Goal: Task Accomplishment & Management: Complete application form

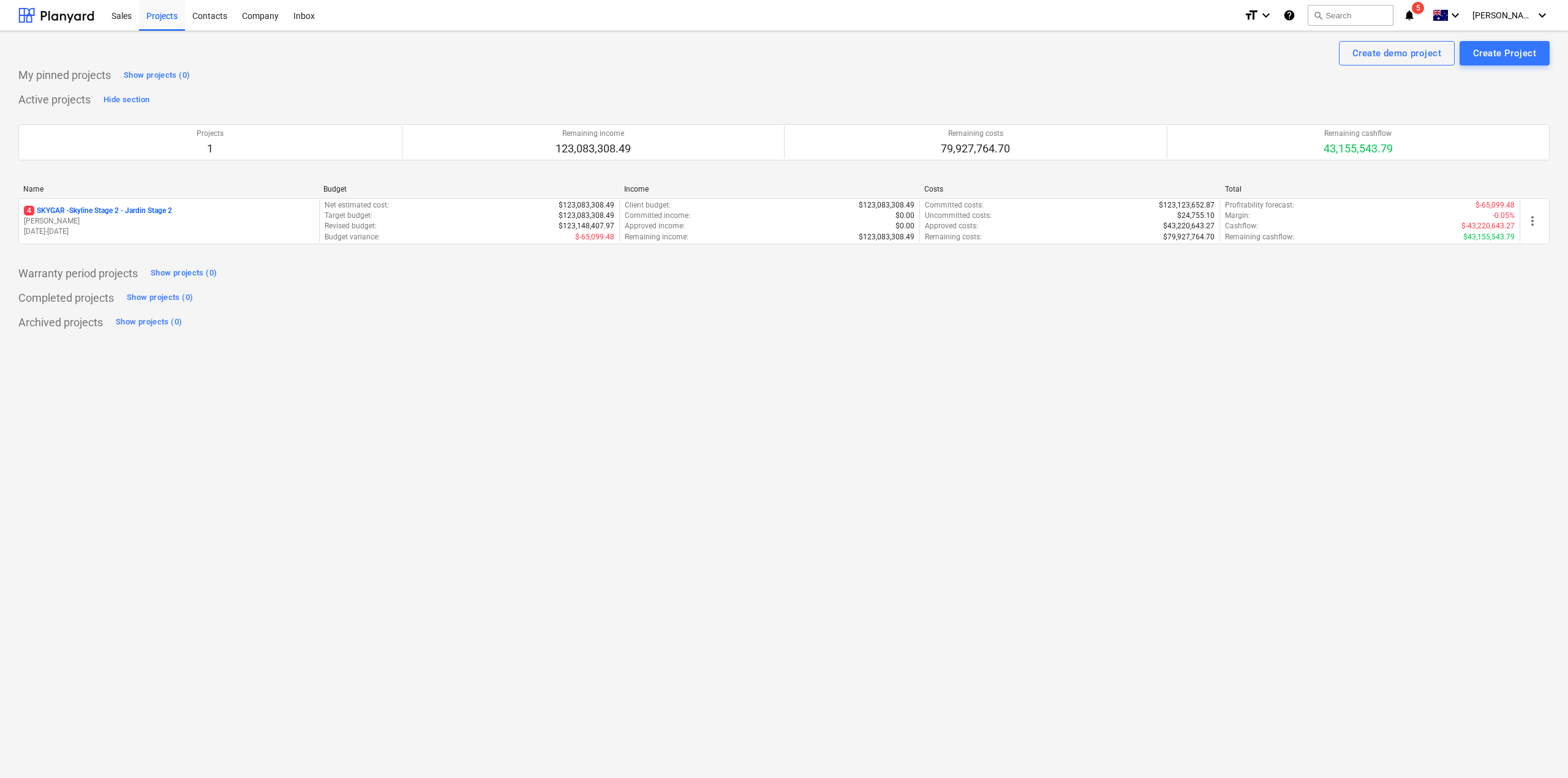
click at [1424, 10] on span "5" at bounding box center [1418, 8] width 12 height 12
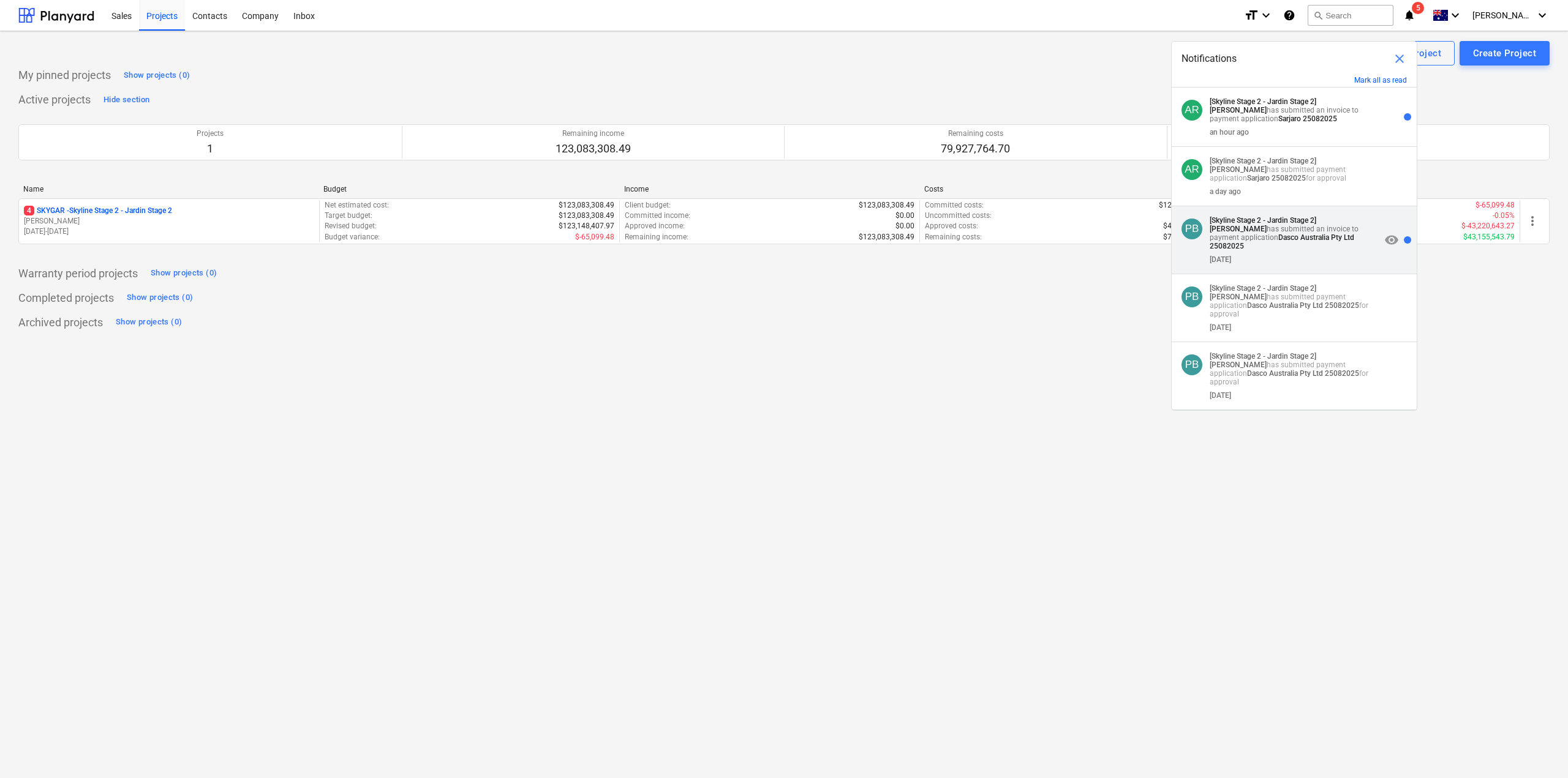
click at [1277, 243] on strong "Dasco Australia Pty Ltd 25082025" at bounding box center [1281, 242] width 145 height 17
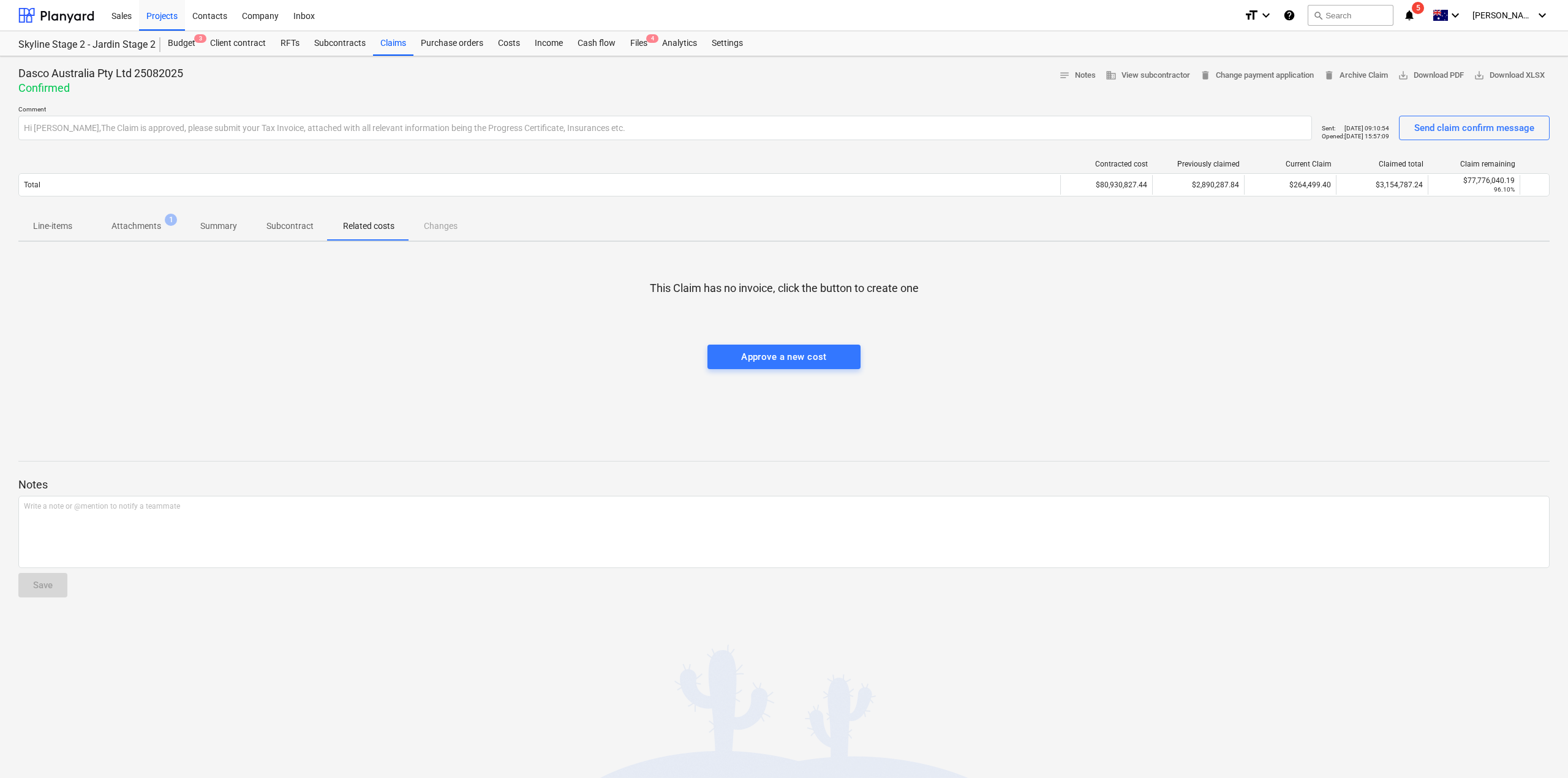
click at [143, 225] on p "Attachments" at bounding box center [136, 226] width 49 height 13
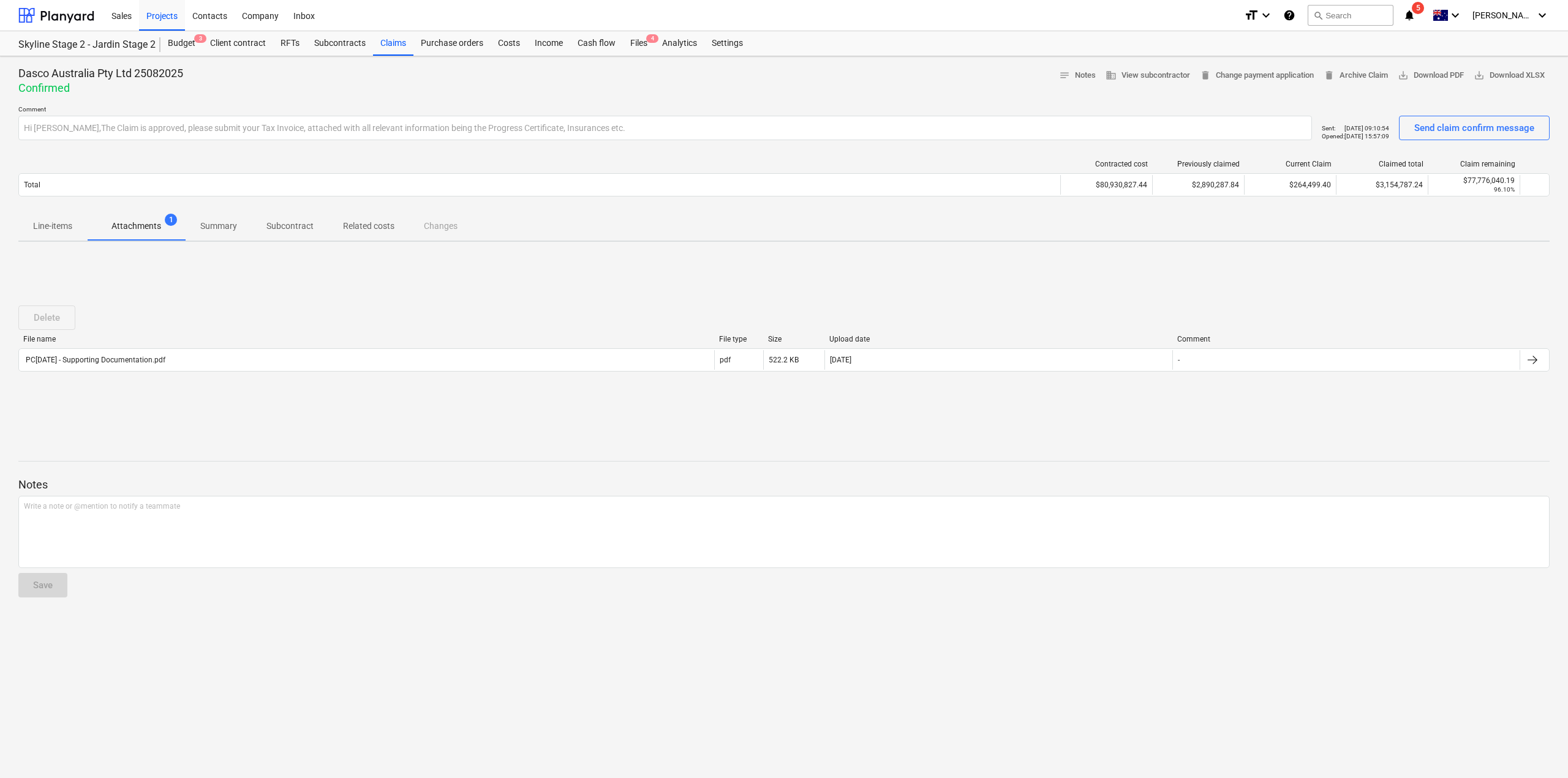
click at [64, 224] on p "Line-items" at bounding box center [53, 226] width 40 height 13
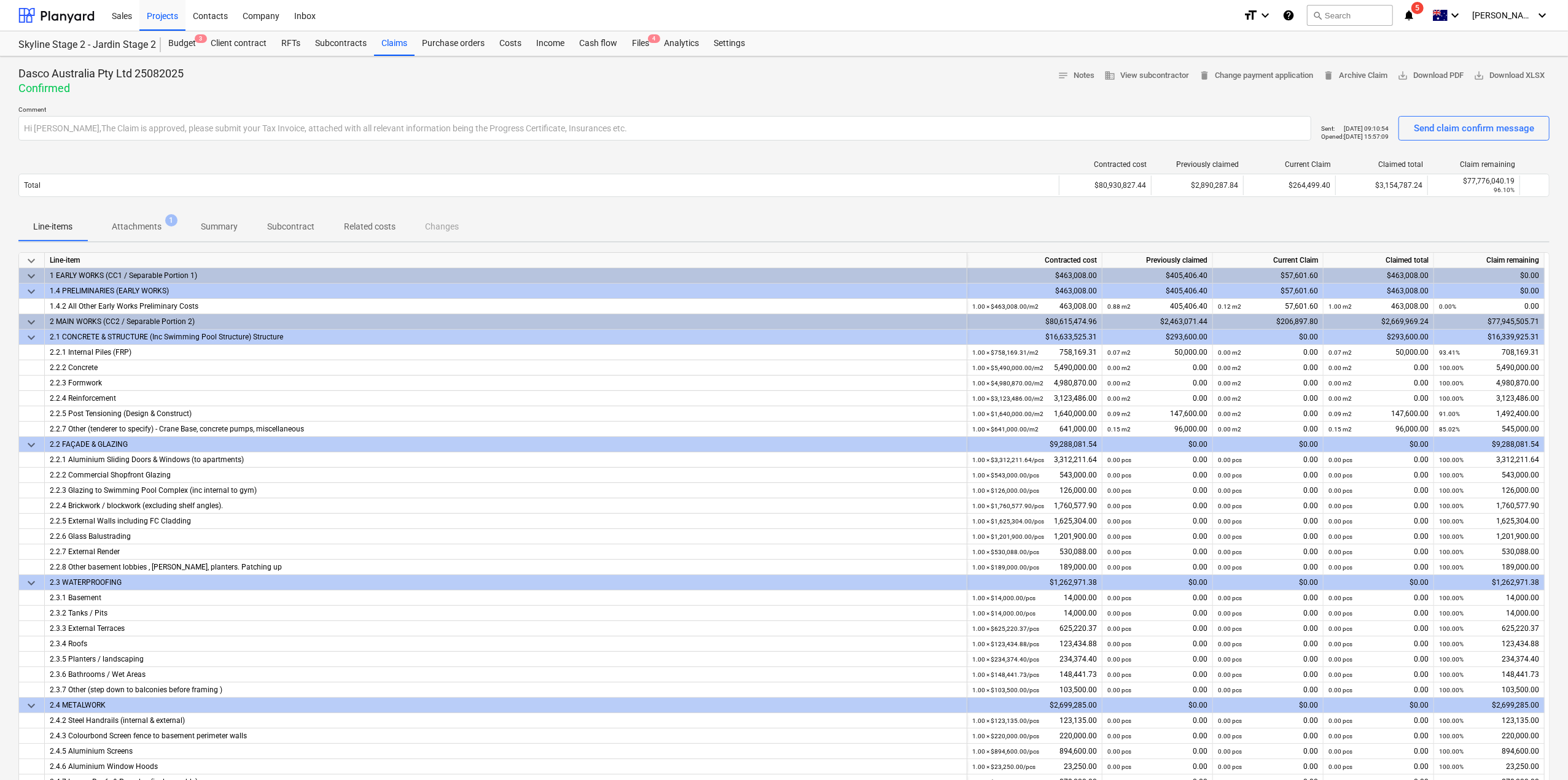
click at [113, 221] on p "Attachments" at bounding box center [137, 227] width 50 height 13
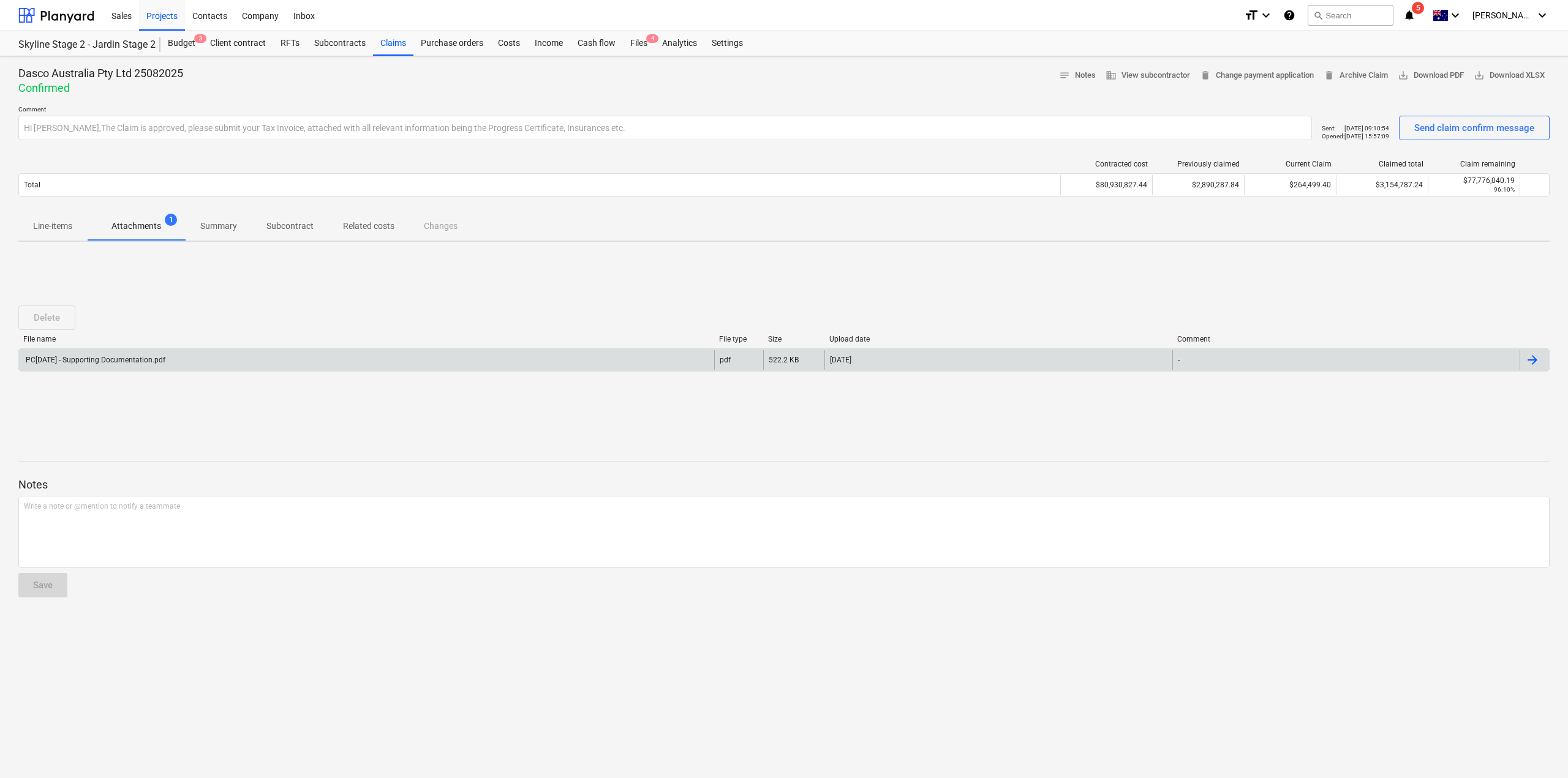
click at [687, 358] on div "PC[DATE] - Supporting Documentation.pdf" at bounding box center [366, 360] width 695 height 20
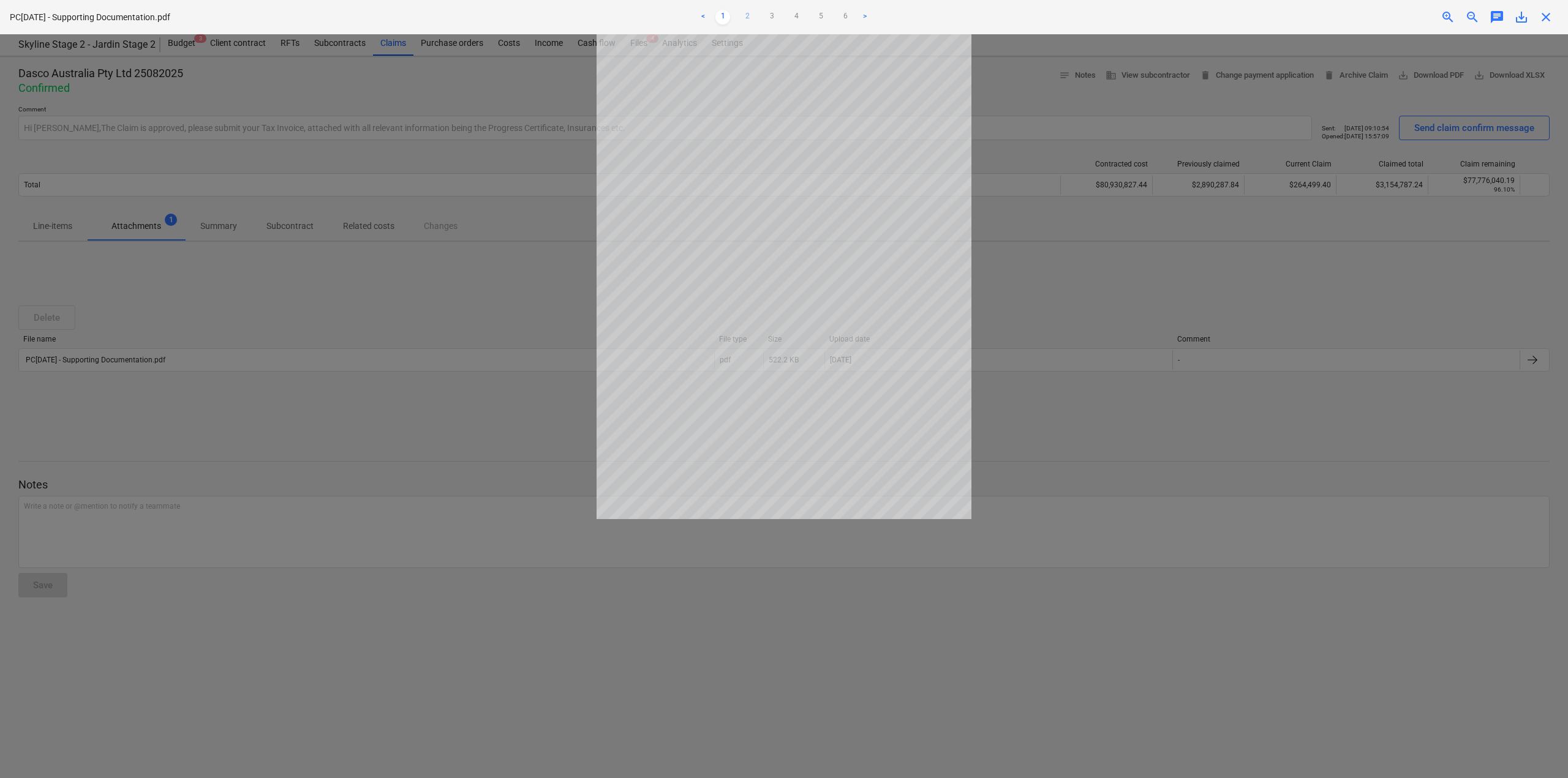
click at [749, 16] on link "2" at bounding box center [747, 17] width 15 height 15
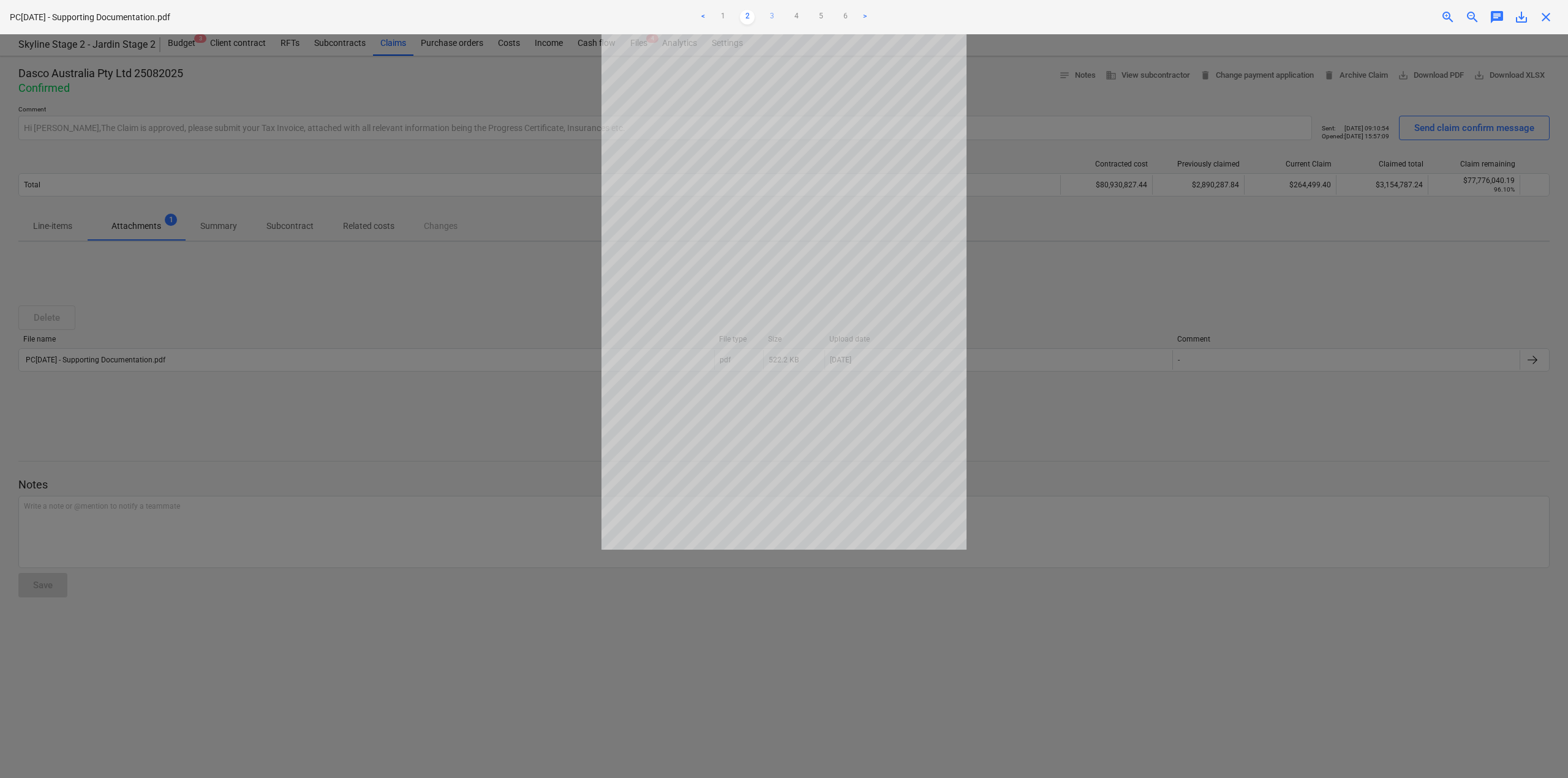
click at [768, 20] on link "3" at bounding box center [771, 17] width 15 height 15
click at [790, 16] on link "4" at bounding box center [796, 17] width 15 height 15
click at [823, 16] on link "5" at bounding box center [821, 17] width 15 height 15
click at [1002, 278] on div at bounding box center [784, 406] width 1568 height 744
click at [866, 16] on link ">" at bounding box center [864, 17] width 15 height 15
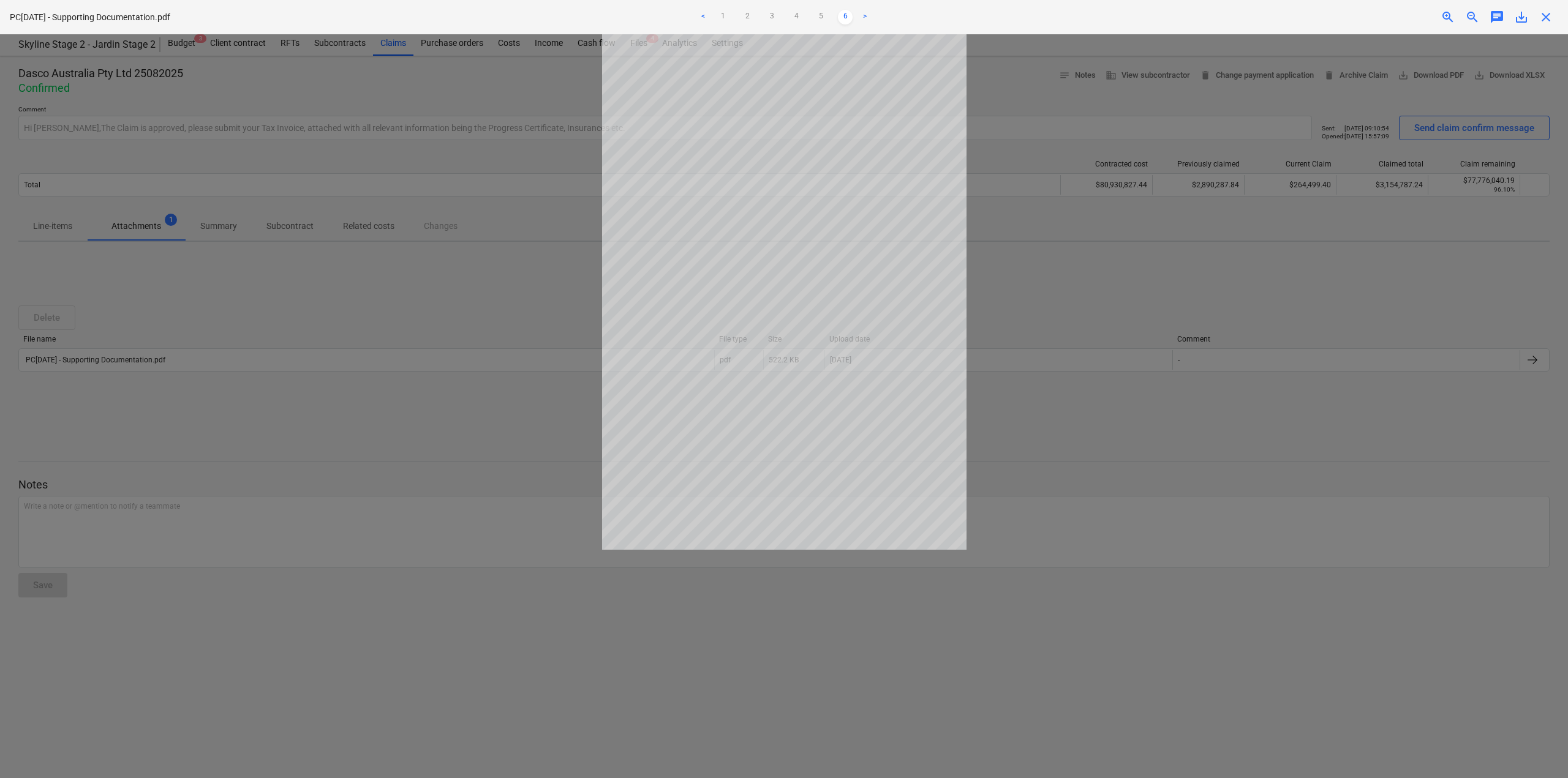
click at [507, 313] on div at bounding box center [784, 406] width 1568 height 744
click at [863, 14] on link ">" at bounding box center [864, 17] width 15 height 15
click at [864, 15] on link ">" at bounding box center [864, 17] width 15 height 15
click at [1548, 21] on span "close" at bounding box center [1545, 17] width 15 height 15
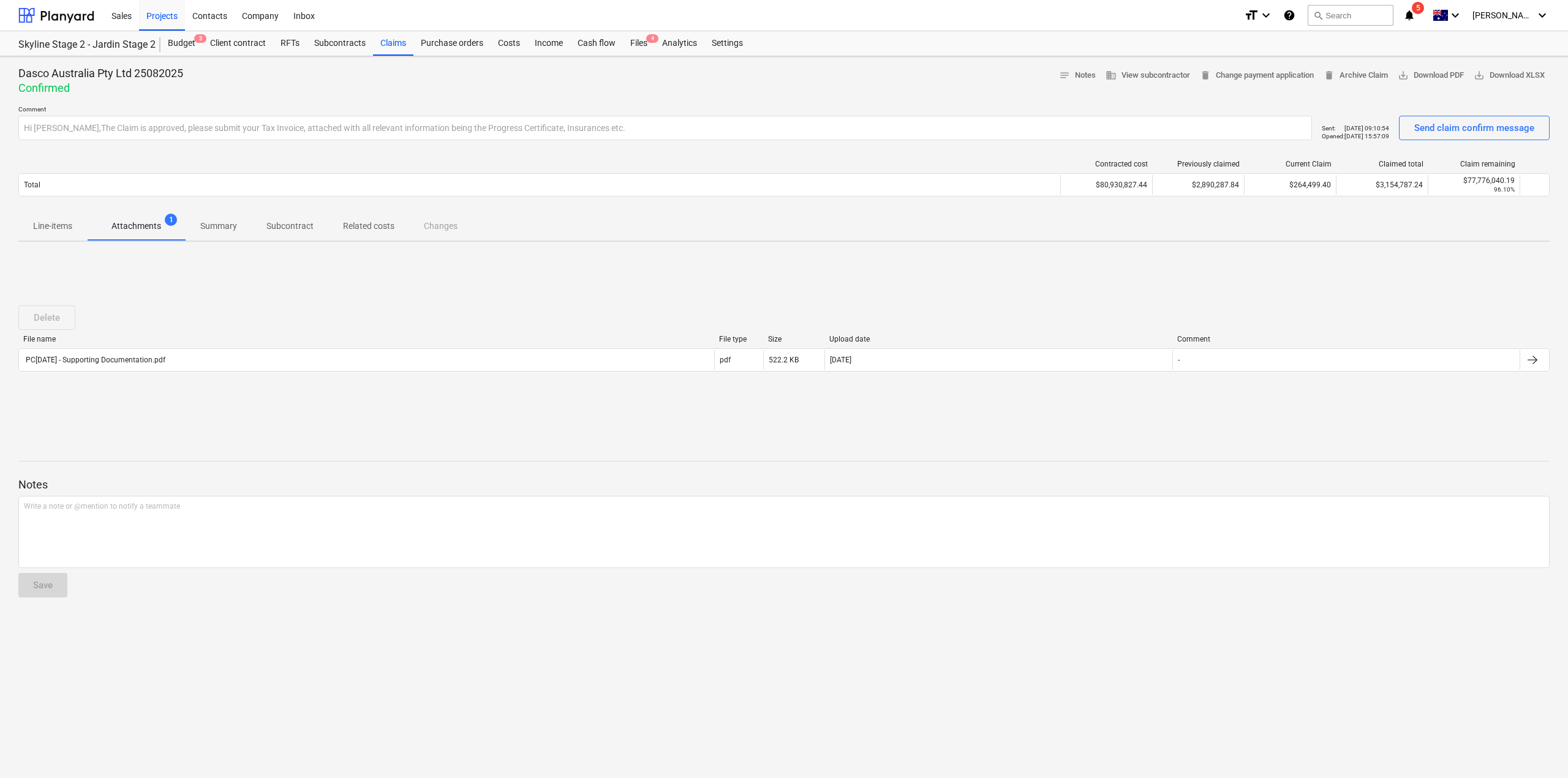
click at [1416, 14] on icon "notifications" at bounding box center [1409, 15] width 12 height 15
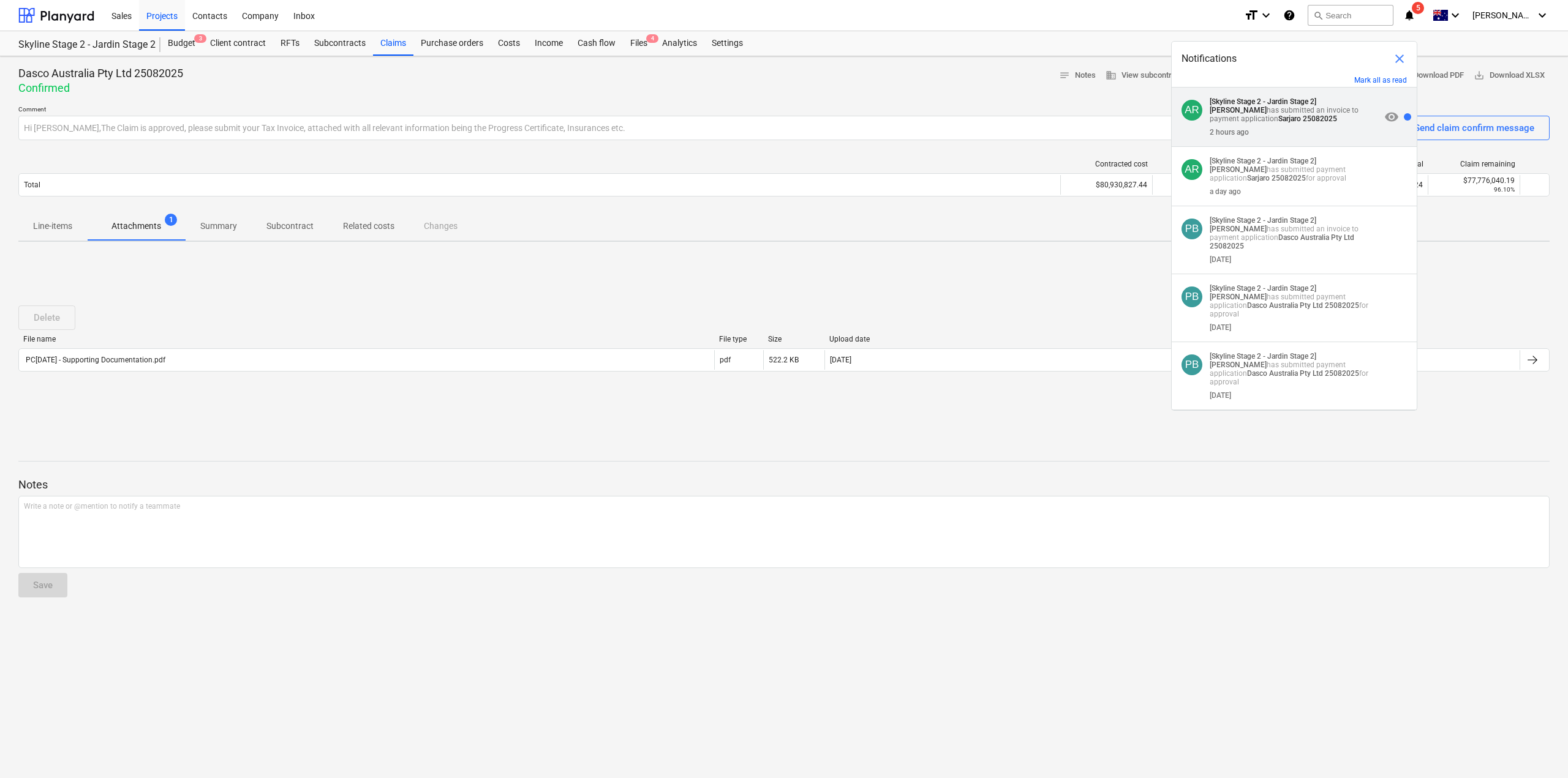
click at [1301, 120] on p "[Skyline Stage 2 - Jardin Stage 2] [PERSON_NAME] has submitted an invoice to pa…" at bounding box center [1295, 110] width 171 height 25
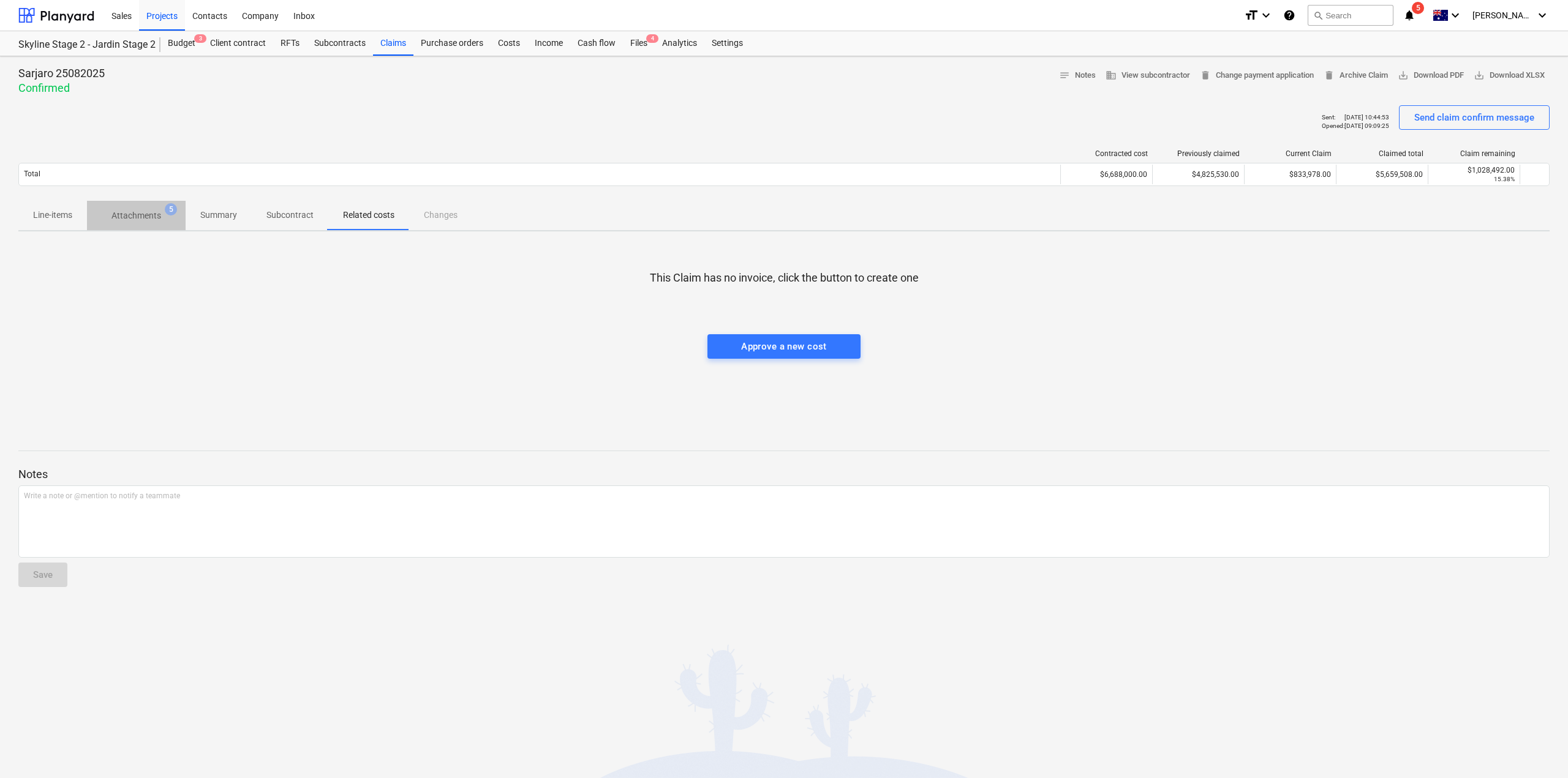
click at [145, 215] on p "Attachments" at bounding box center [136, 216] width 49 height 13
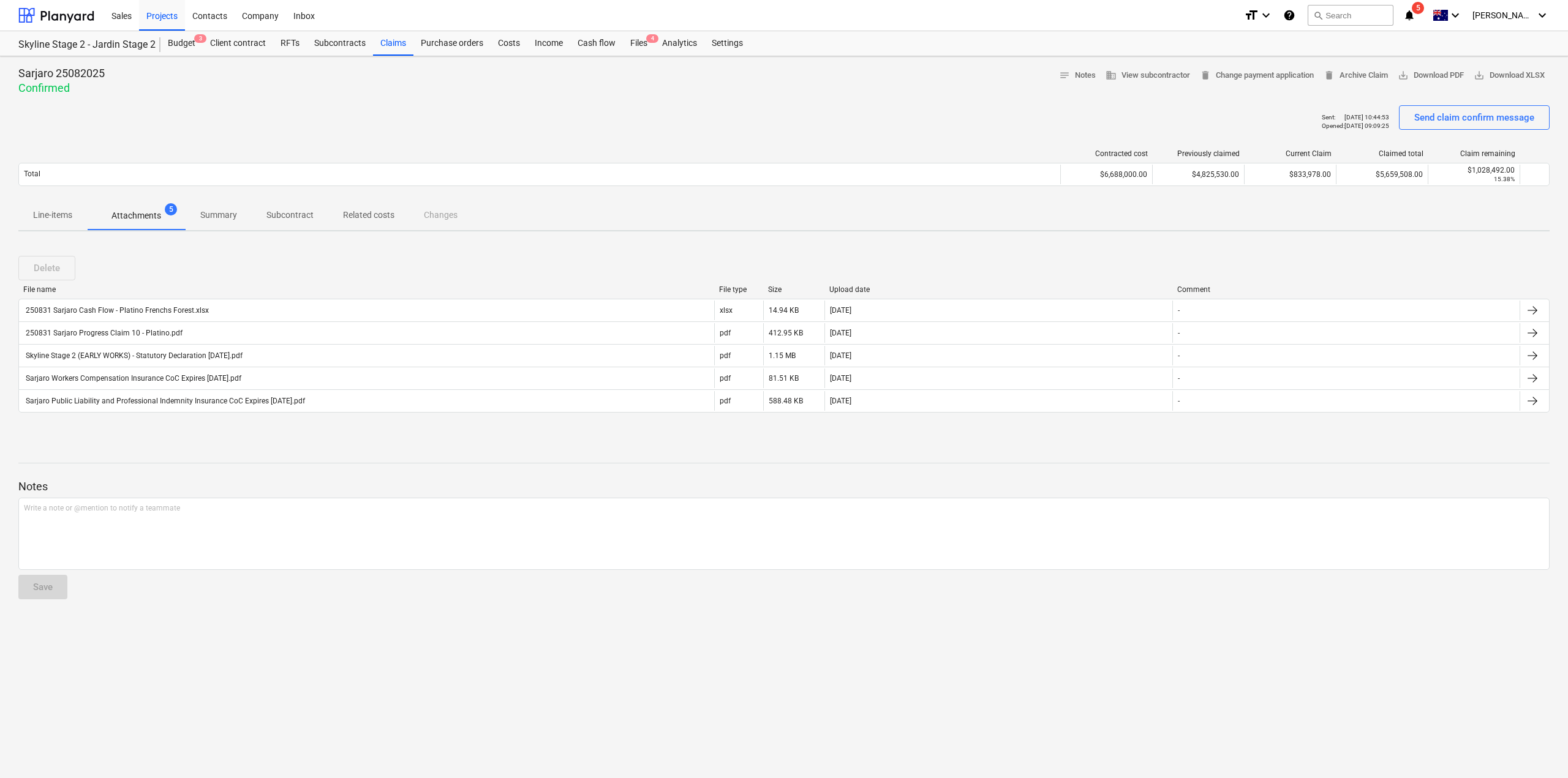
click at [1421, 2] on div "format_size keyboard_arrow_down help search Search notifications 5 keyboard_arr…" at bounding box center [1397, 15] width 306 height 30
click at [1424, 10] on span "5" at bounding box center [1418, 8] width 12 height 12
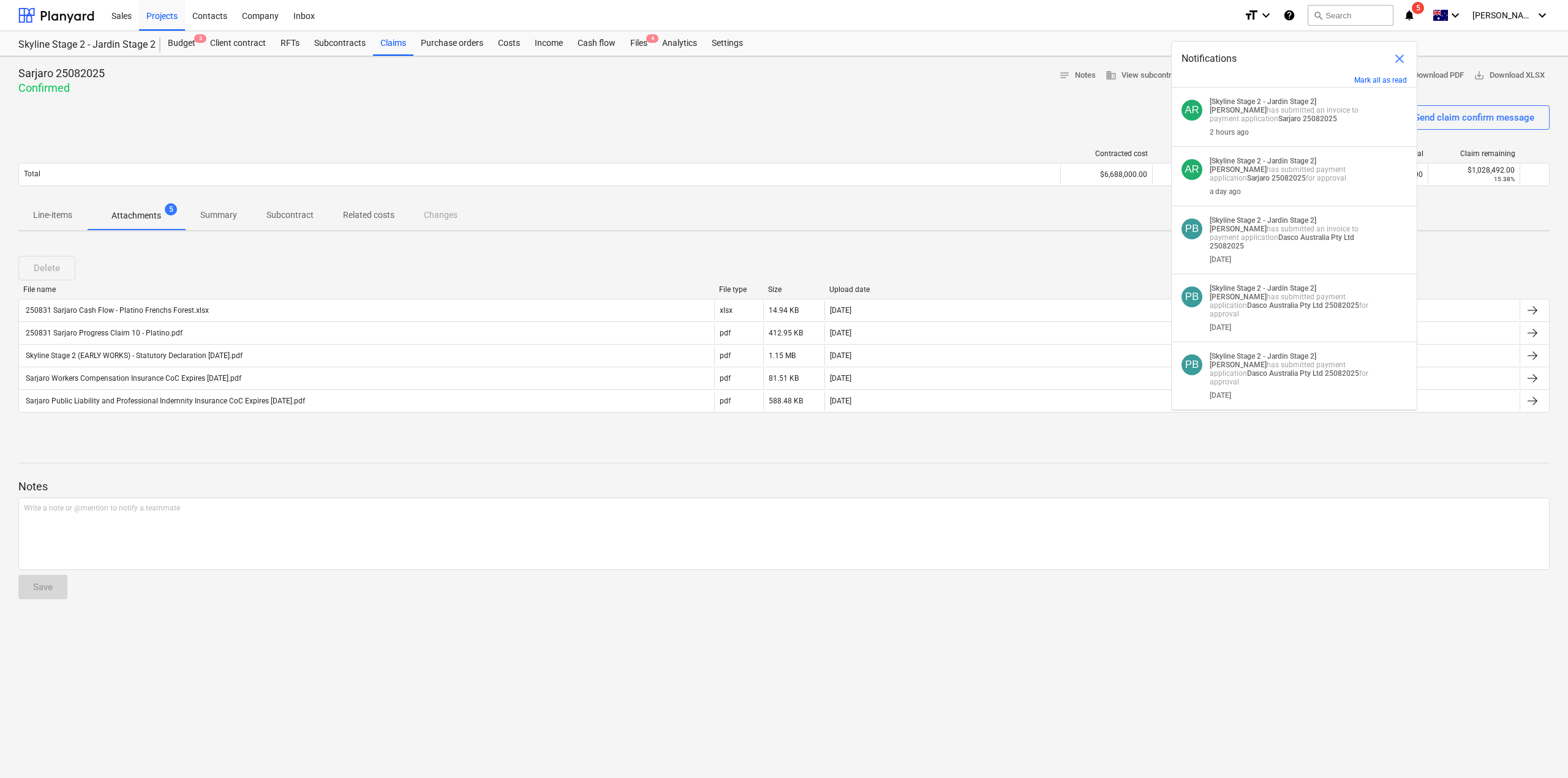
click at [657, 466] on div "Notes Write a note or @mention to notify a teammate ﻿ Save" at bounding box center [784, 528] width 1531 height 162
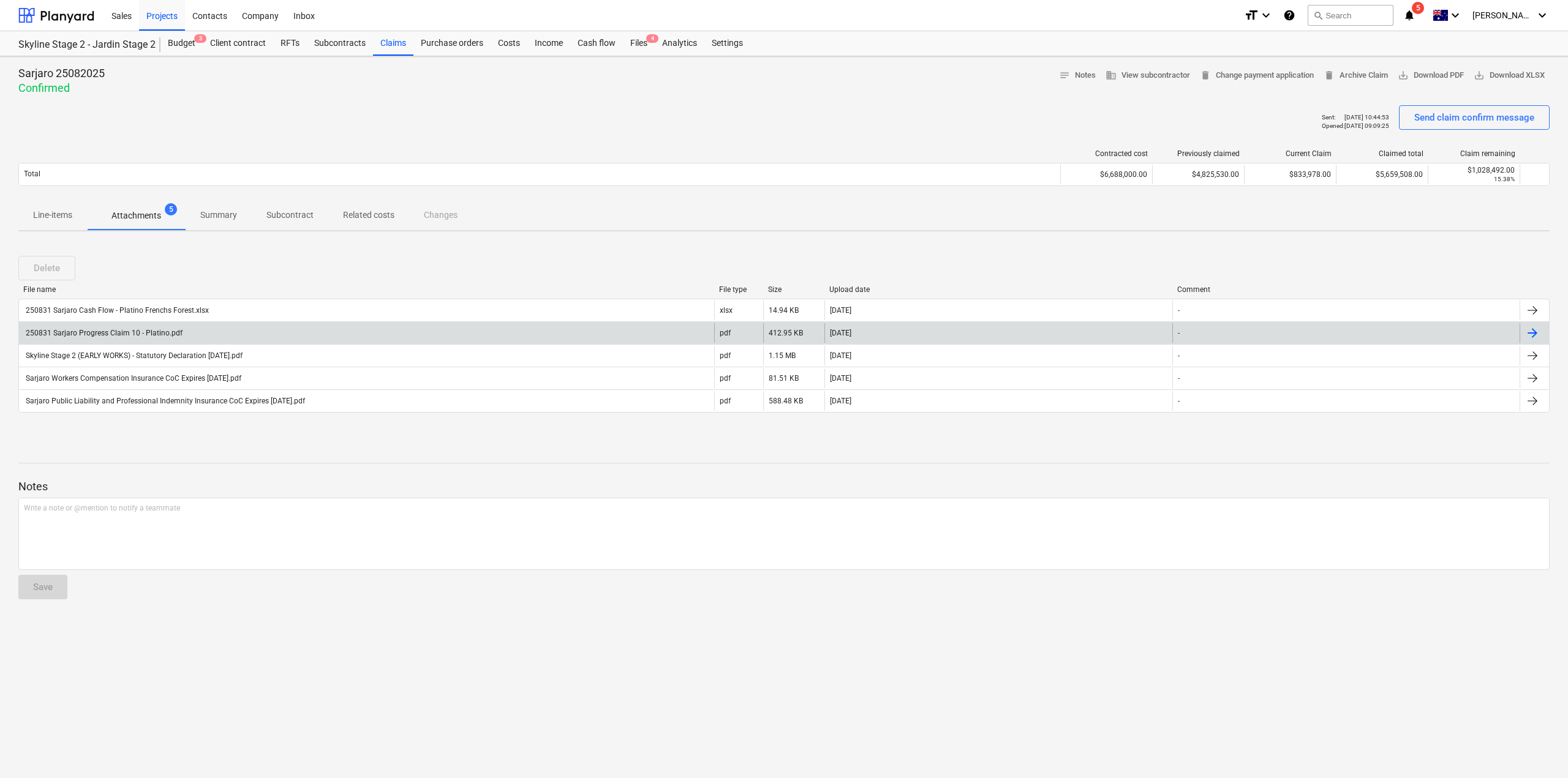
click at [119, 330] on div "250831 Sarjaro Progress Claim 10 - Platino.pdf" at bounding box center [103, 333] width 159 height 8
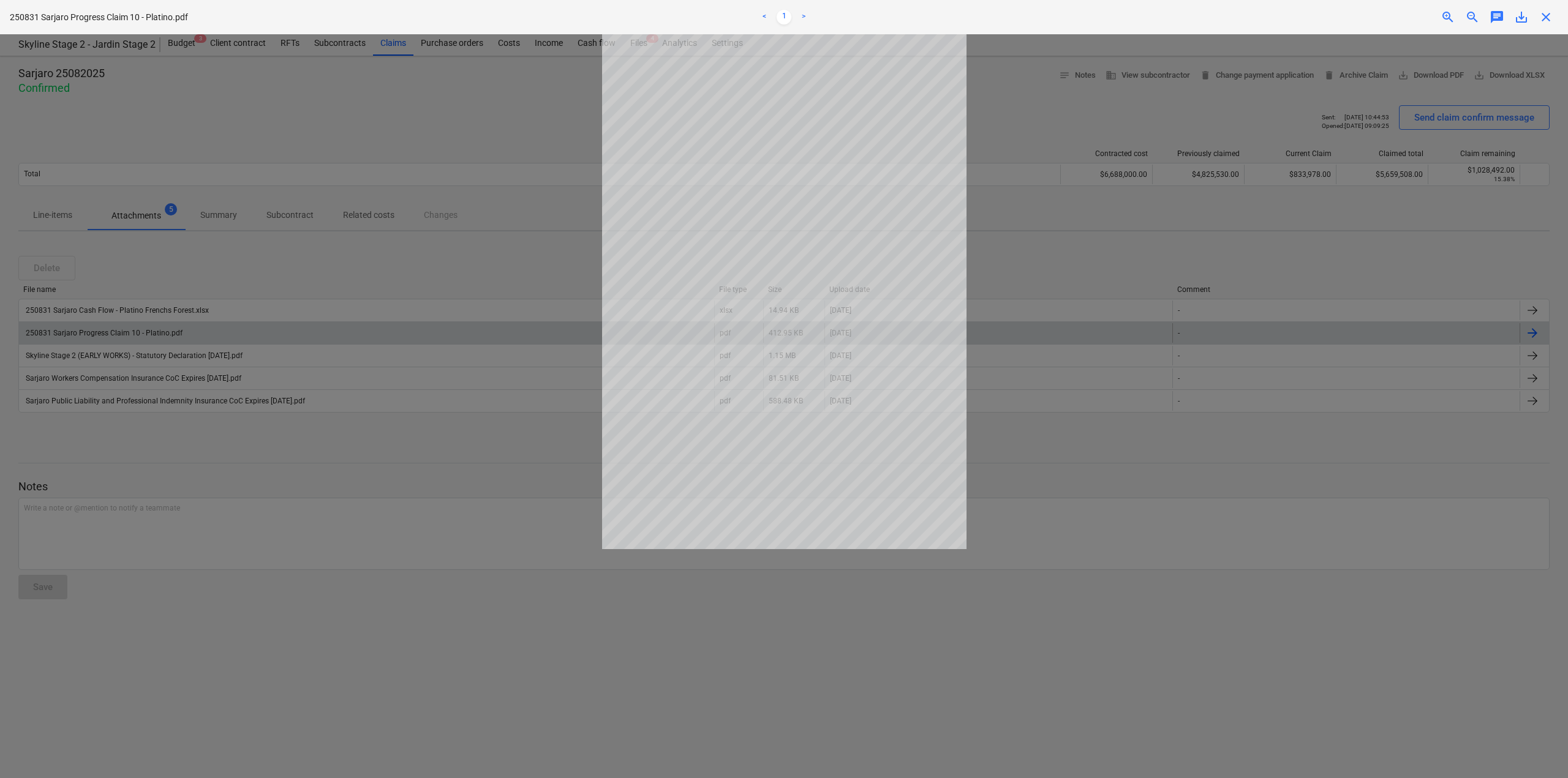
click at [1056, 224] on div at bounding box center [784, 406] width 1568 height 744
click at [859, 551] on div at bounding box center [784, 406] width 1568 height 744
click at [704, 708] on div at bounding box center [784, 406] width 1568 height 744
click at [704, 707] on div at bounding box center [784, 406] width 1568 height 744
click at [170, 638] on div at bounding box center [784, 406] width 1568 height 744
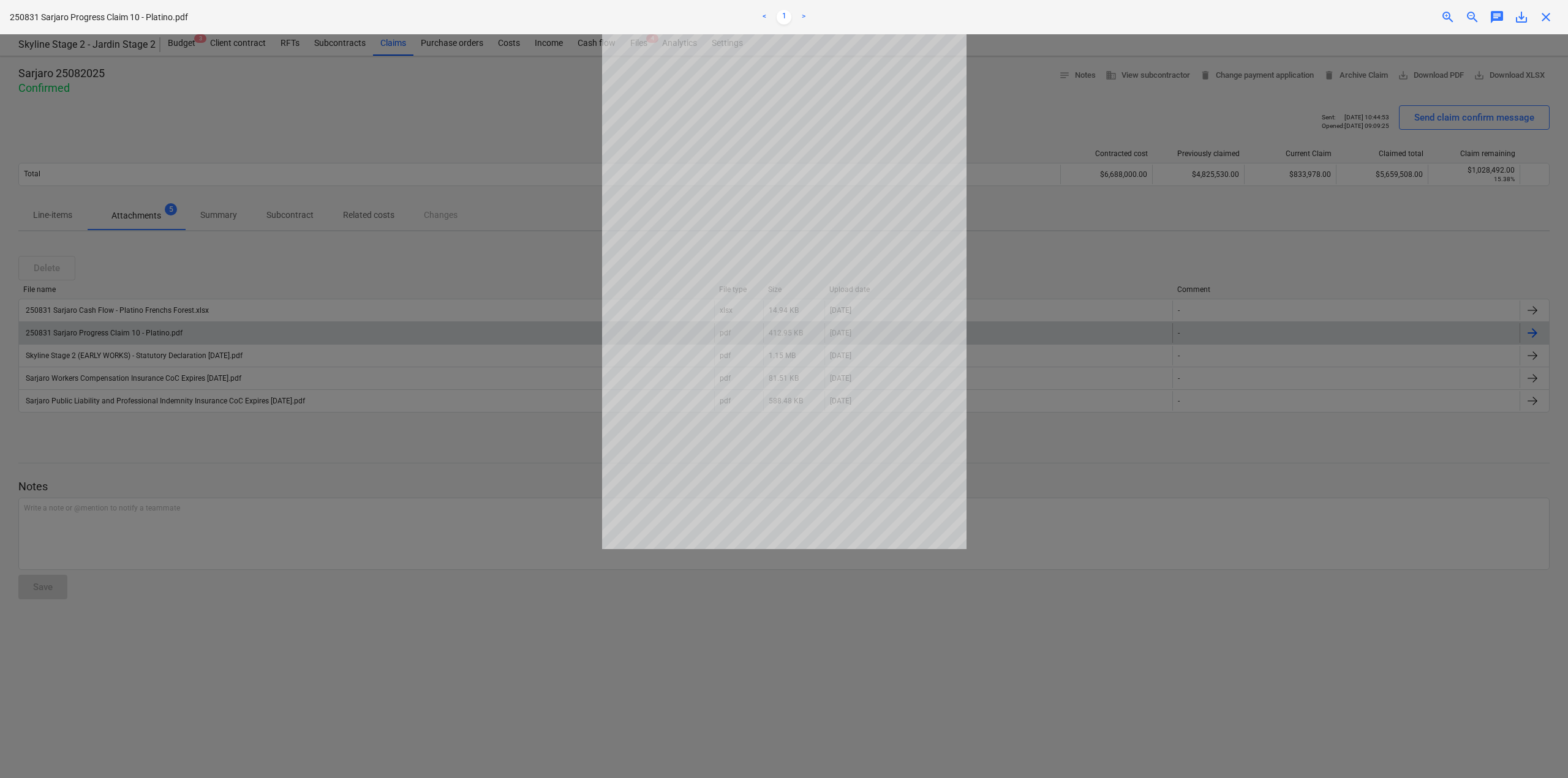
click at [205, 480] on div at bounding box center [784, 406] width 1568 height 744
drag, startPoint x: 205, startPoint y: 480, endPoint x: 217, endPoint y: 480, distance: 12.0
click at [205, 482] on div at bounding box center [784, 406] width 1568 height 744
click at [1548, 16] on span "close" at bounding box center [1545, 17] width 15 height 15
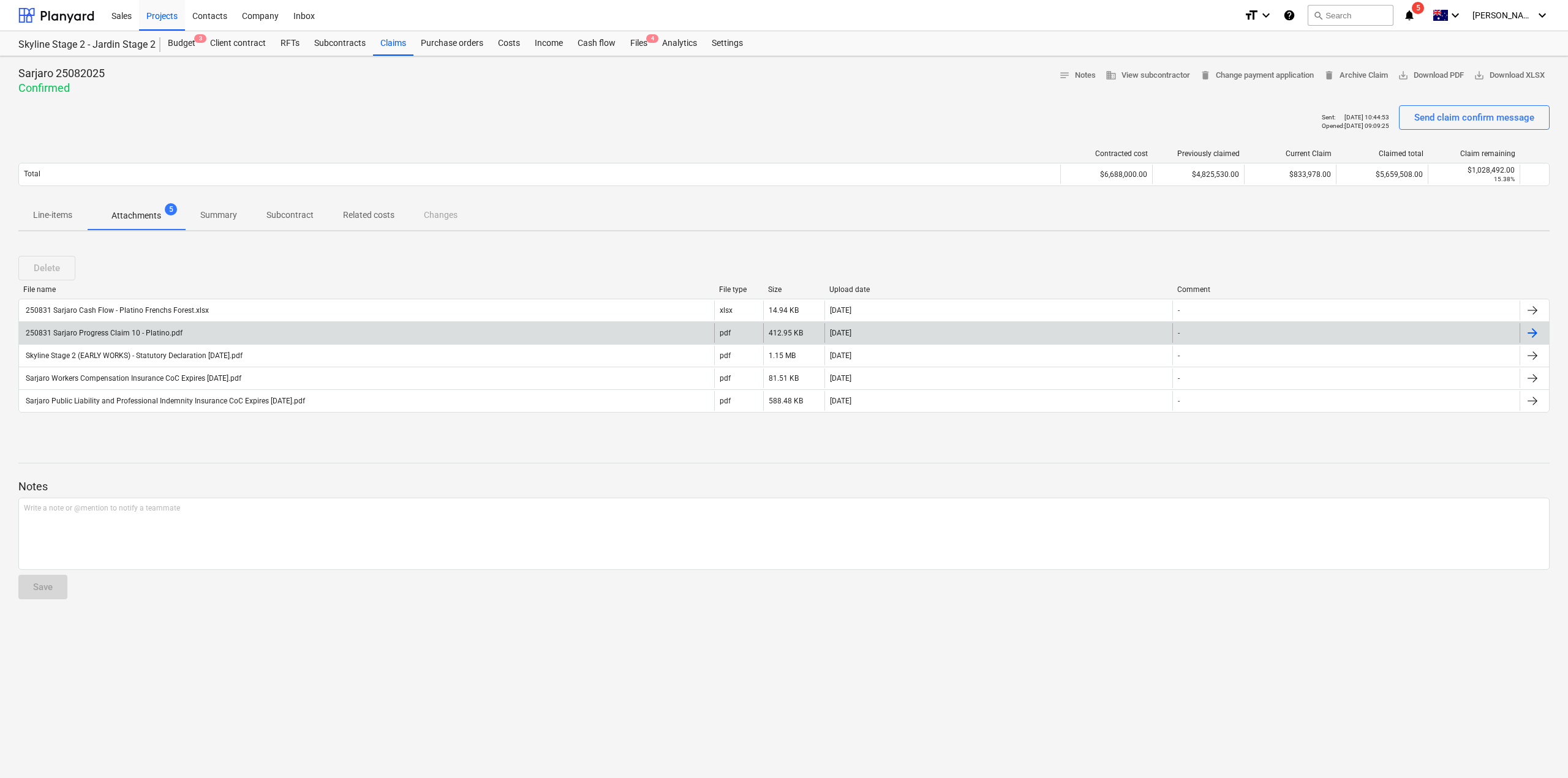
click at [47, 224] on span "Line-items" at bounding box center [52, 215] width 68 height 20
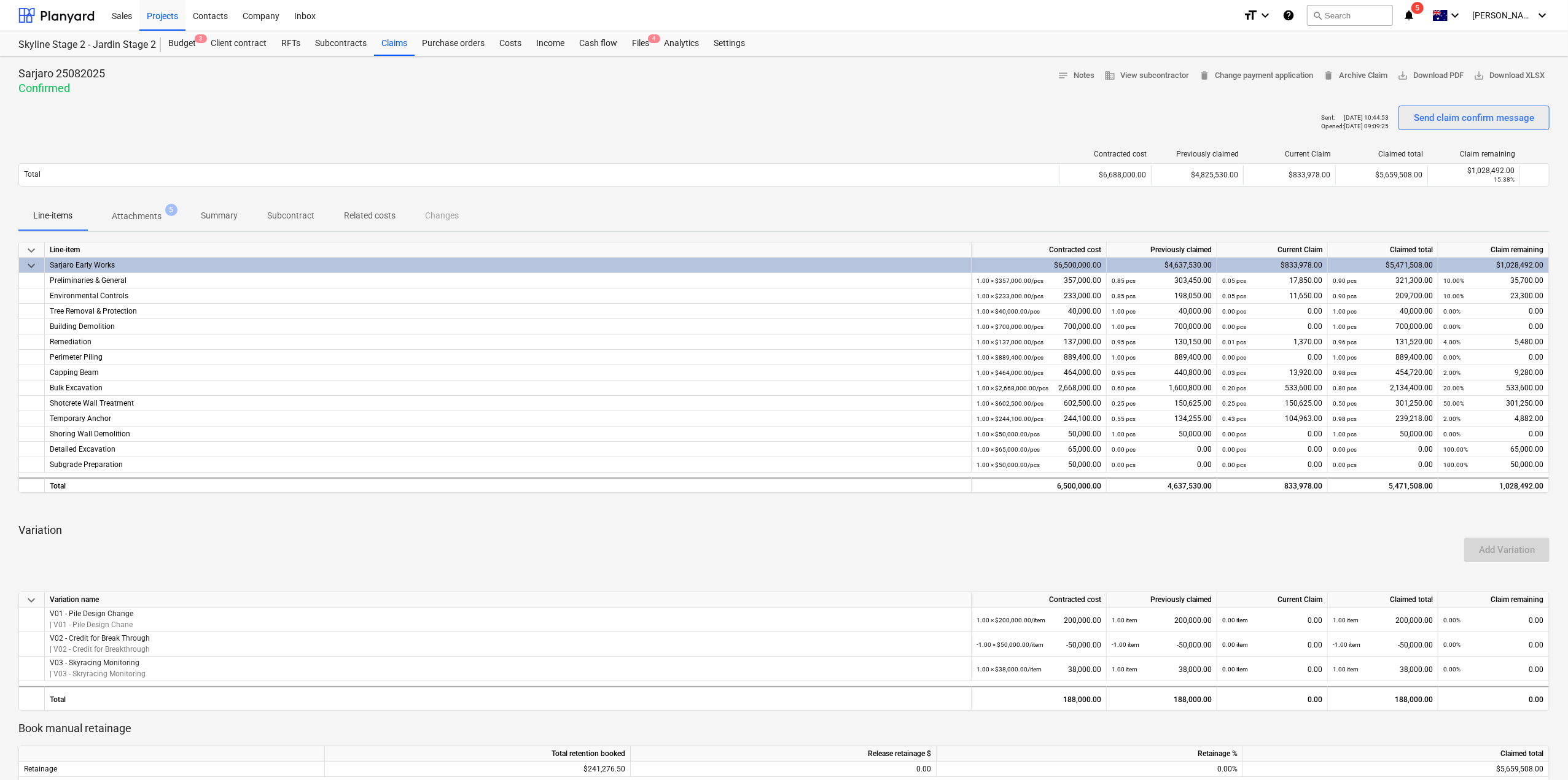
click at [1501, 112] on div "Send claim confirm message" at bounding box center [1474, 117] width 120 height 16
click at [143, 213] on p "Attachments" at bounding box center [137, 216] width 50 height 13
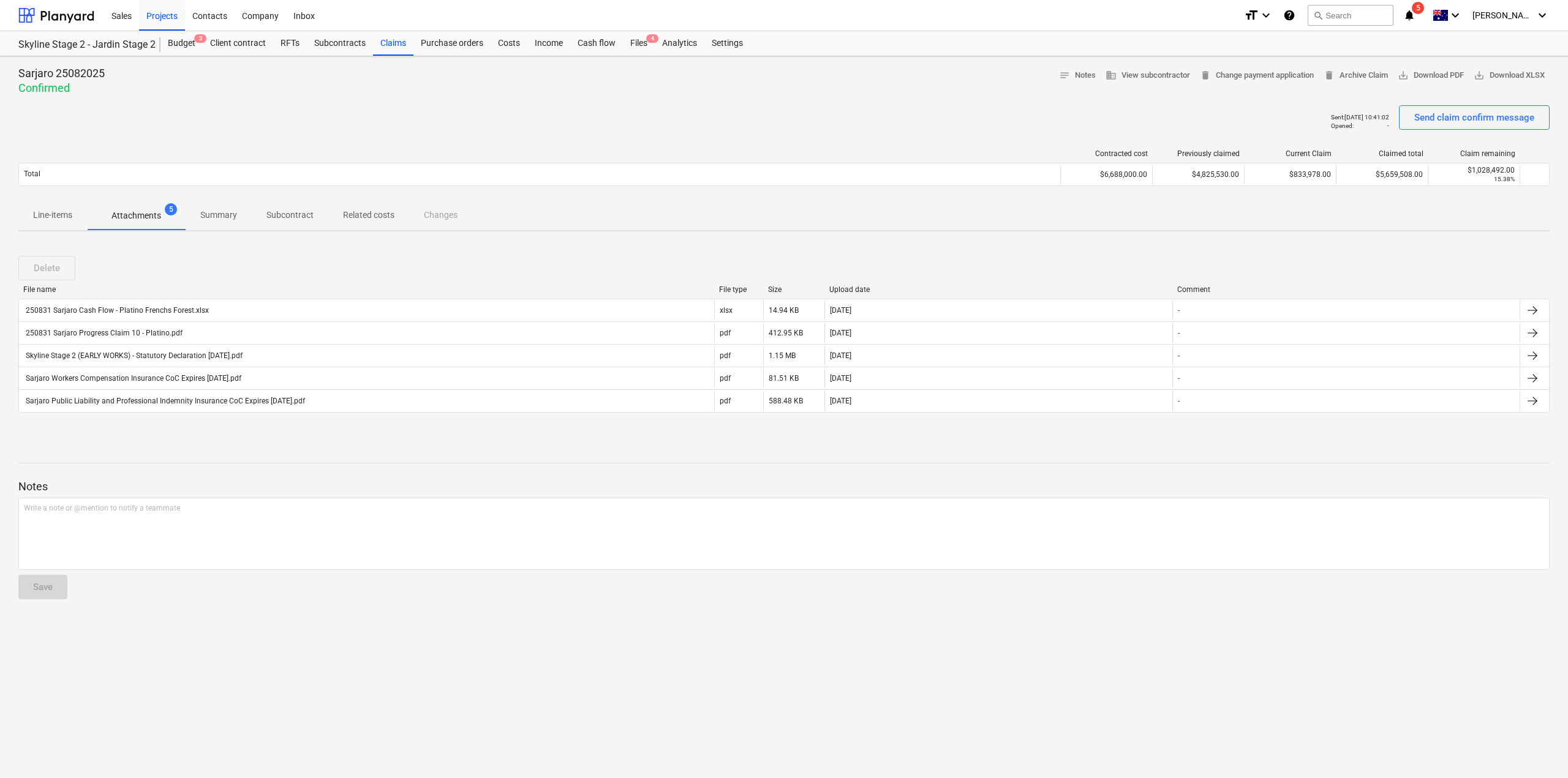
click at [240, 220] on span "Summary" at bounding box center [219, 215] width 66 height 20
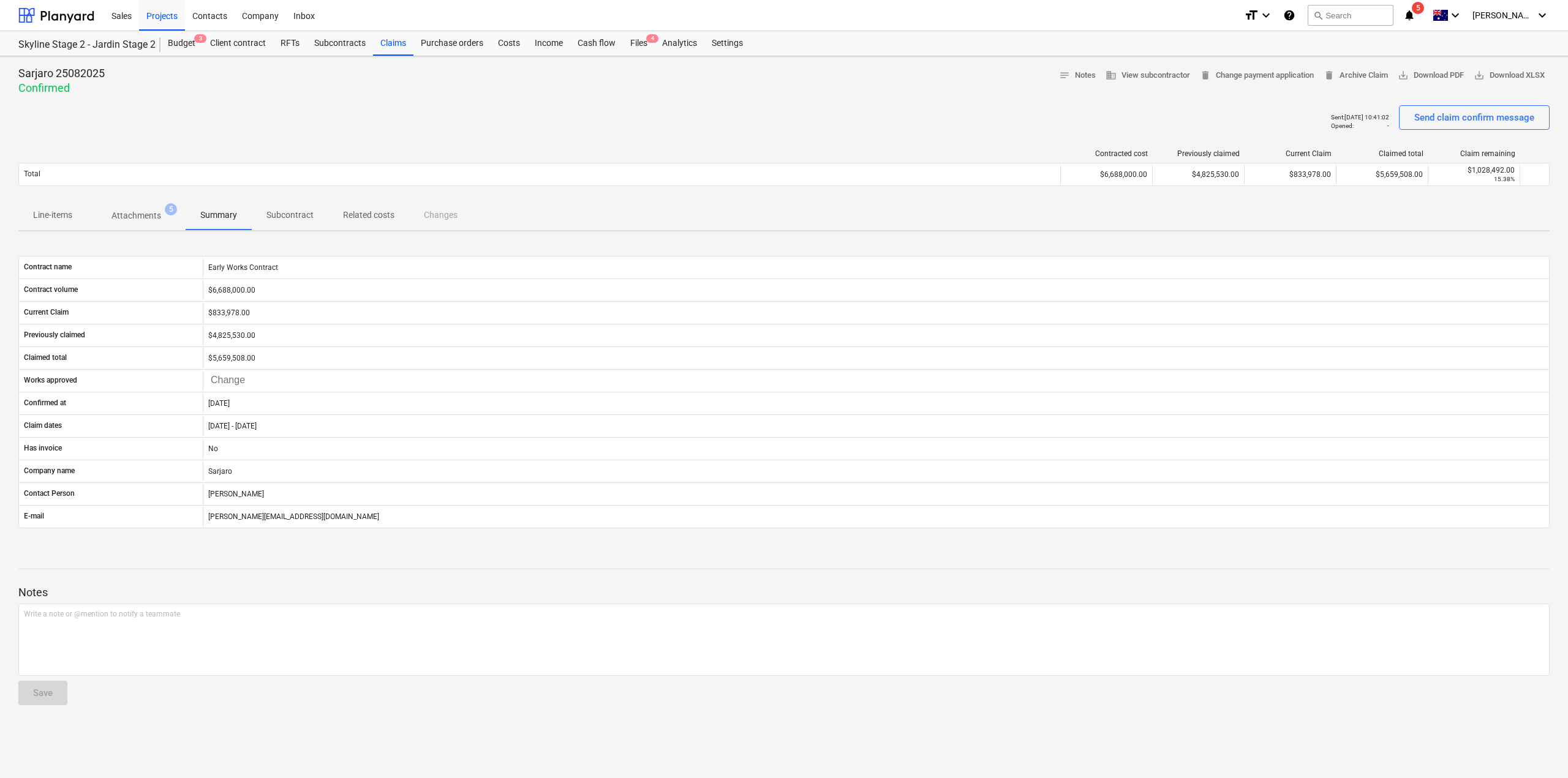
click at [274, 210] on p "Subcontract" at bounding box center [290, 215] width 47 height 13
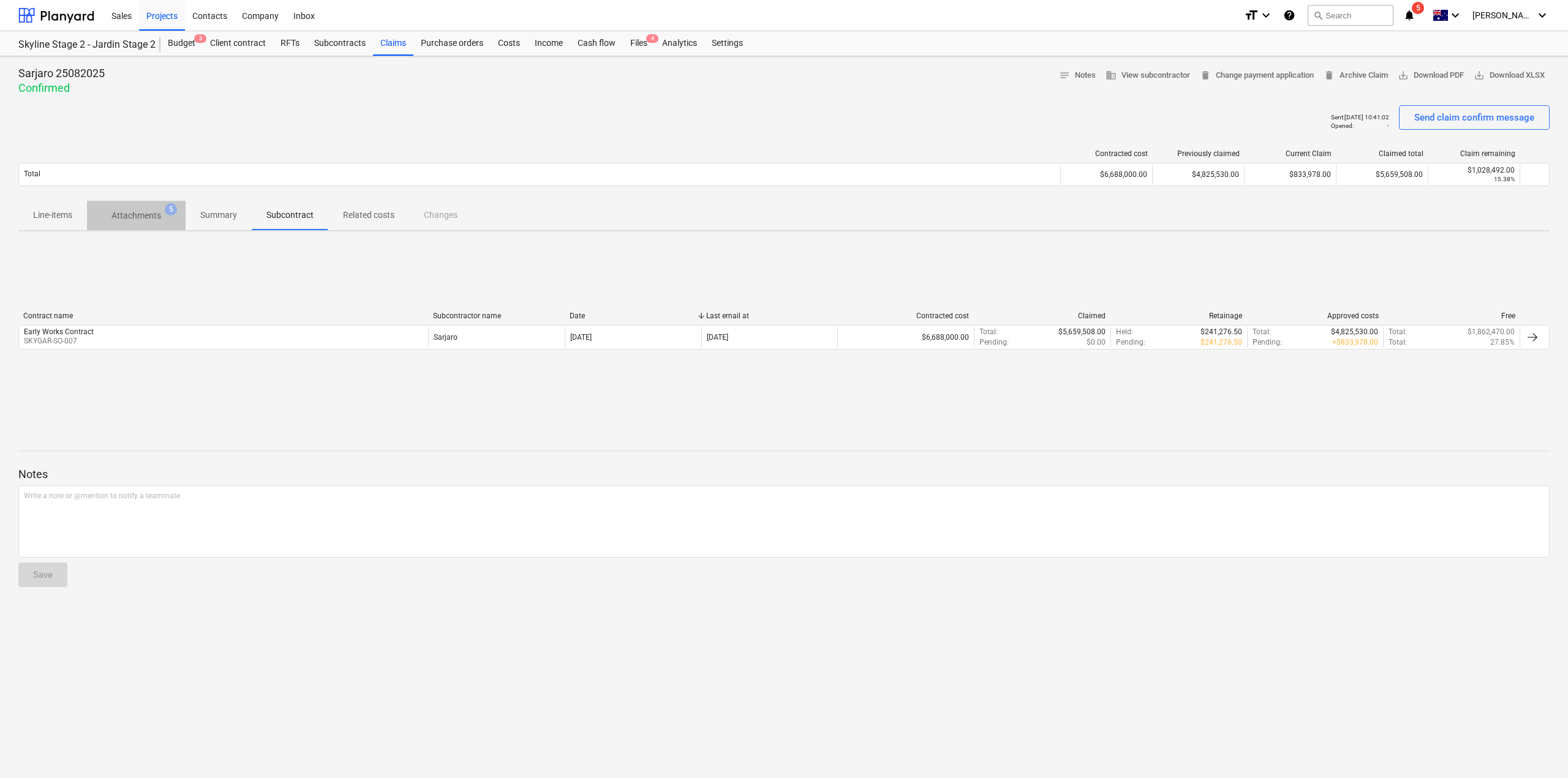
click at [148, 211] on p "Attachments" at bounding box center [136, 216] width 49 height 13
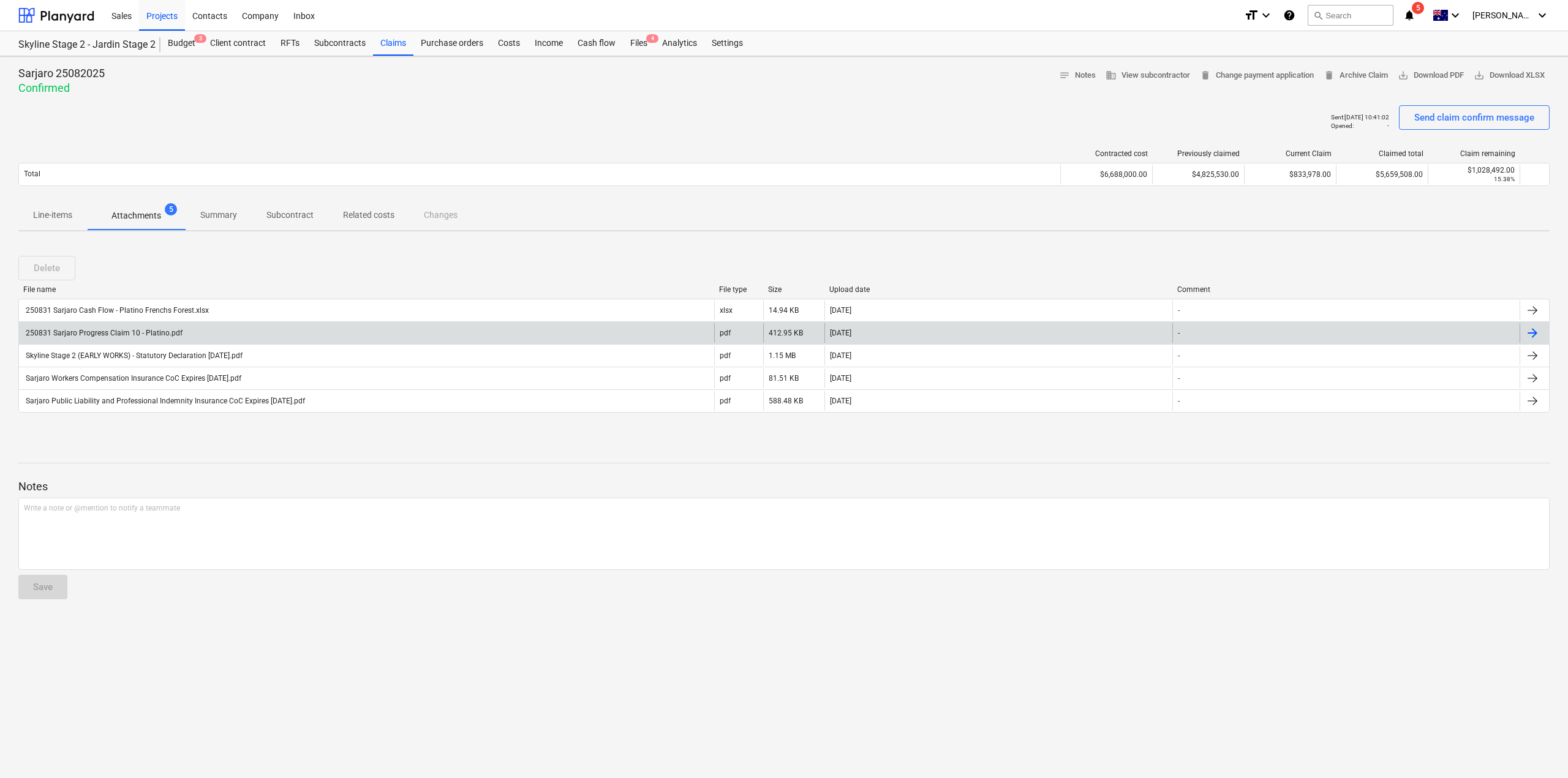
click at [144, 330] on div "250831 Sarjaro Progress Claim 10 - Platino.pdf" at bounding box center [103, 333] width 159 height 8
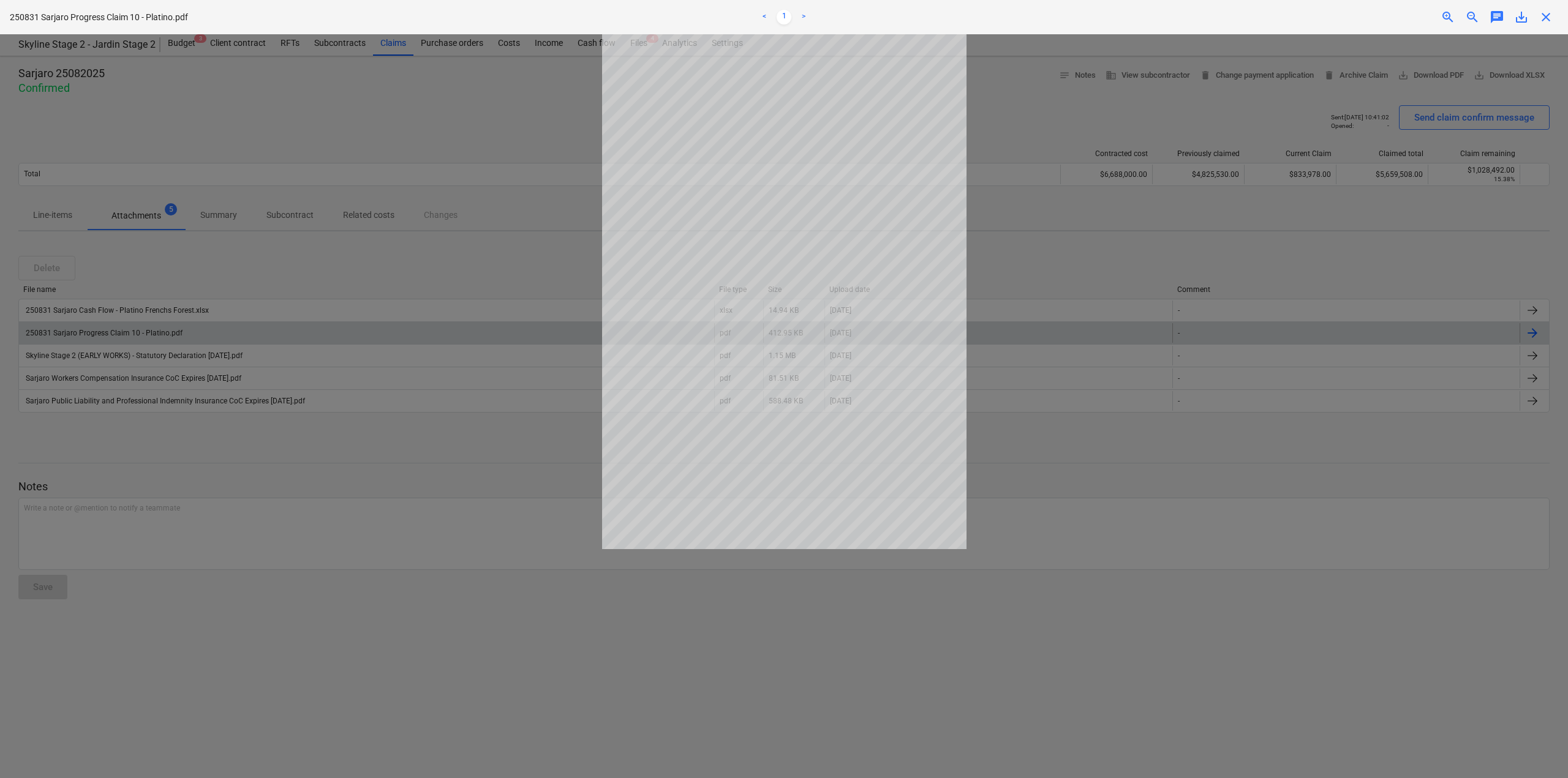
click at [374, 541] on div at bounding box center [784, 406] width 1568 height 744
click at [383, 95] on div at bounding box center [784, 406] width 1568 height 744
click at [354, 195] on div at bounding box center [784, 406] width 1568 height 744
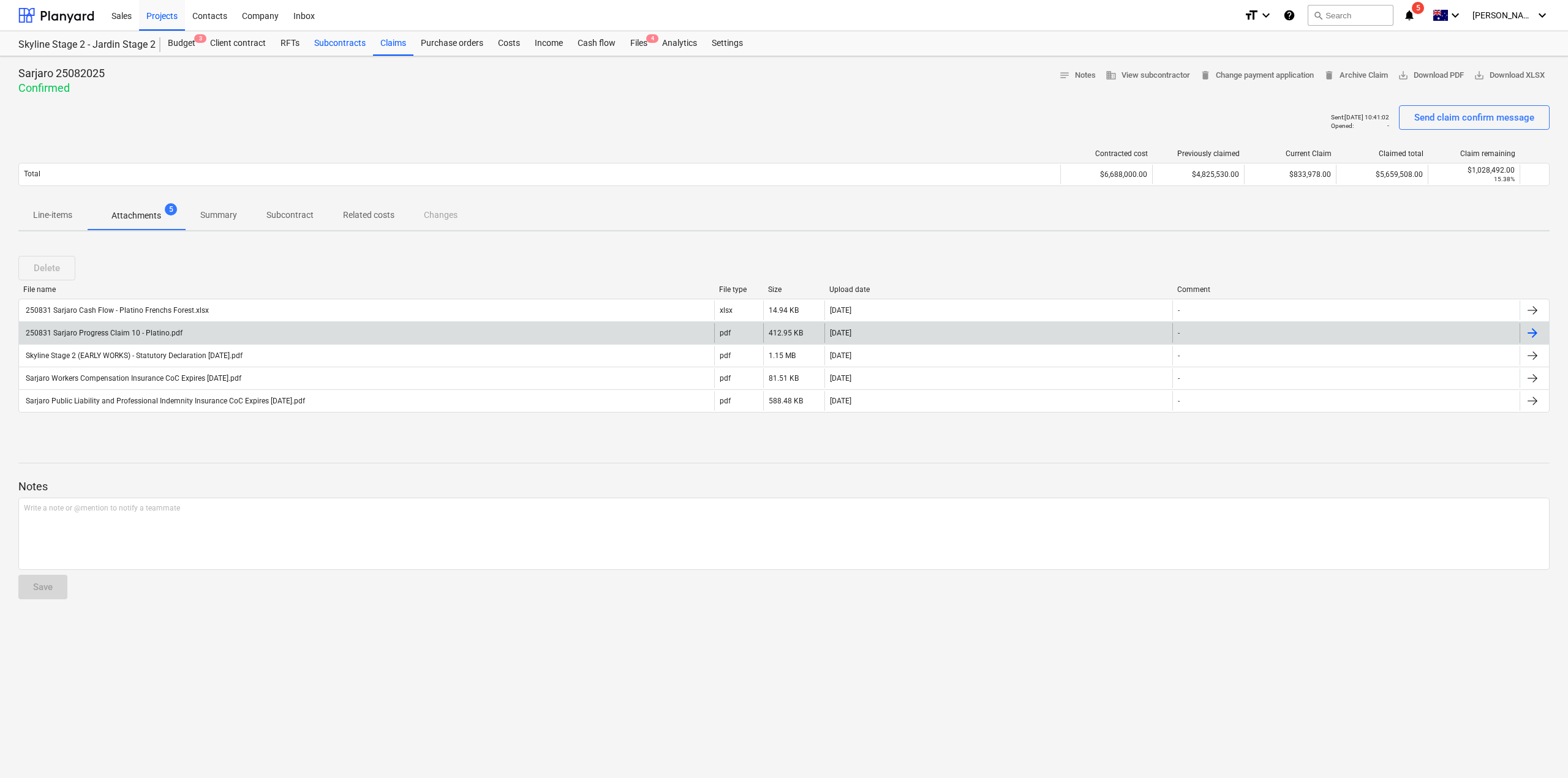
click at [354, 42] on div "Subcontracts" at bounding box center [340, 43] width 66 height 25
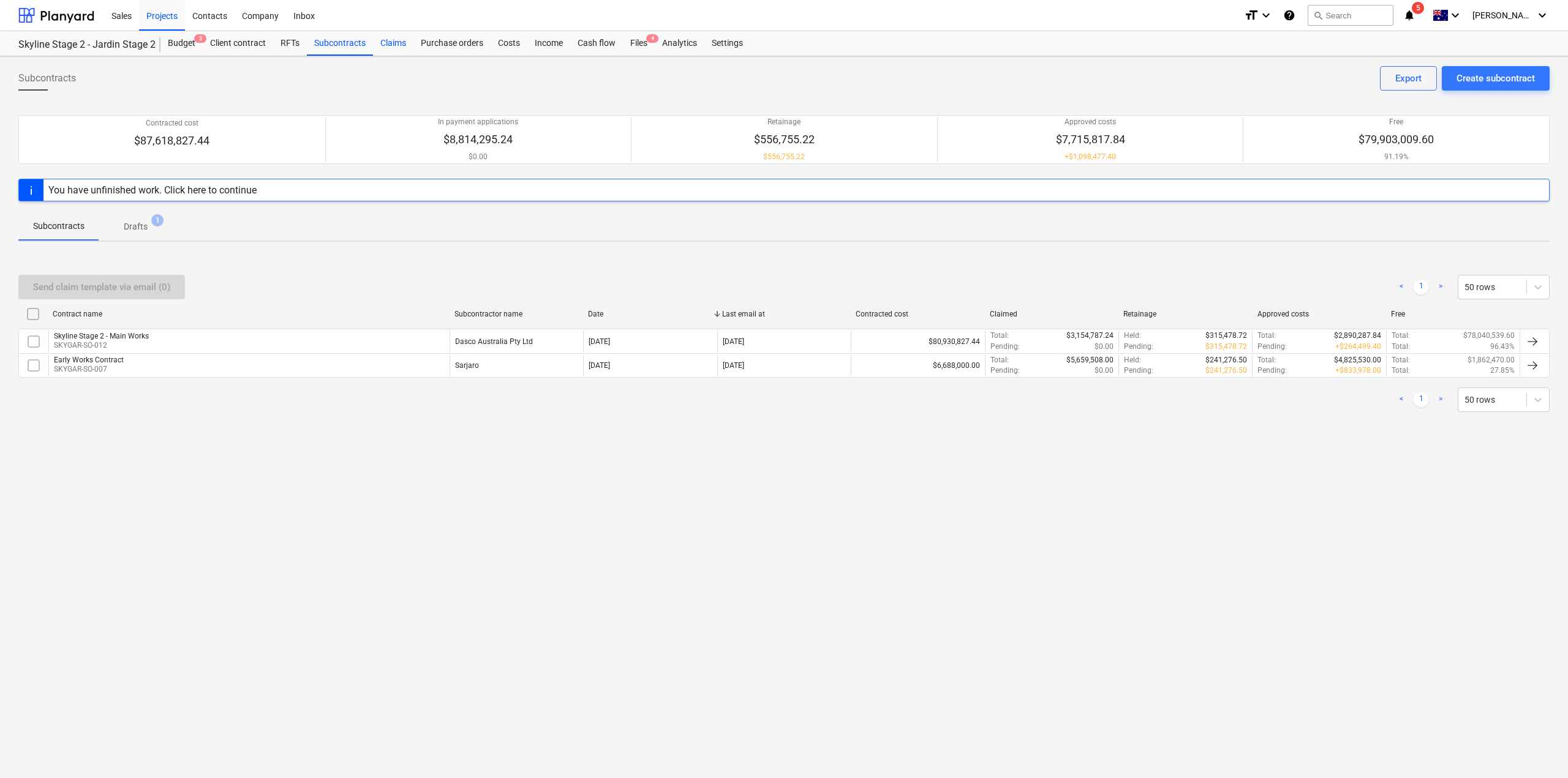
click at [410, 43] on div "Claims" at bounding box center [393, 43] width 40 height 25
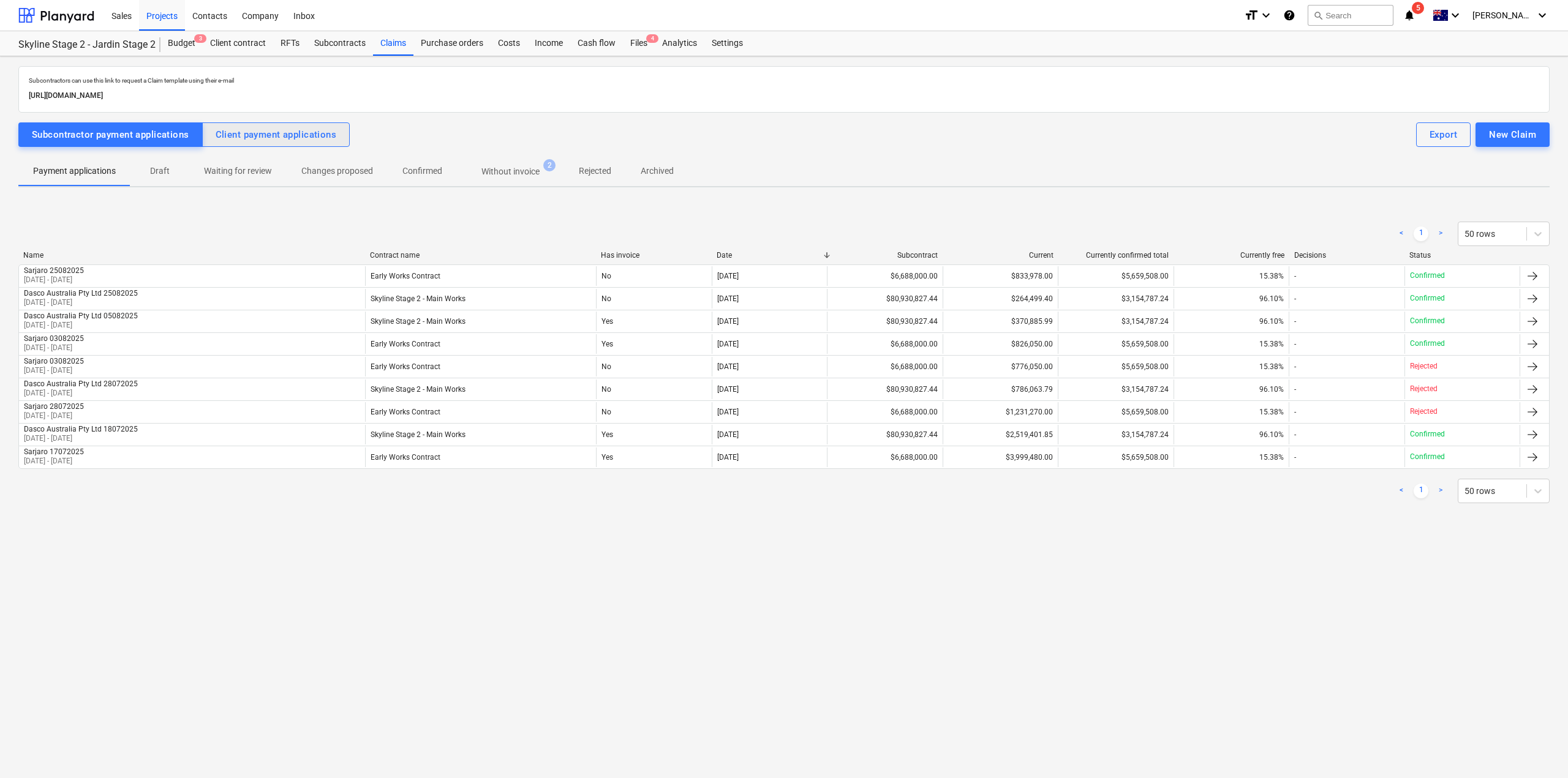
click at [307, 135] on div "Client payment applications" at bounding box center [277, 135] width 121 height 16
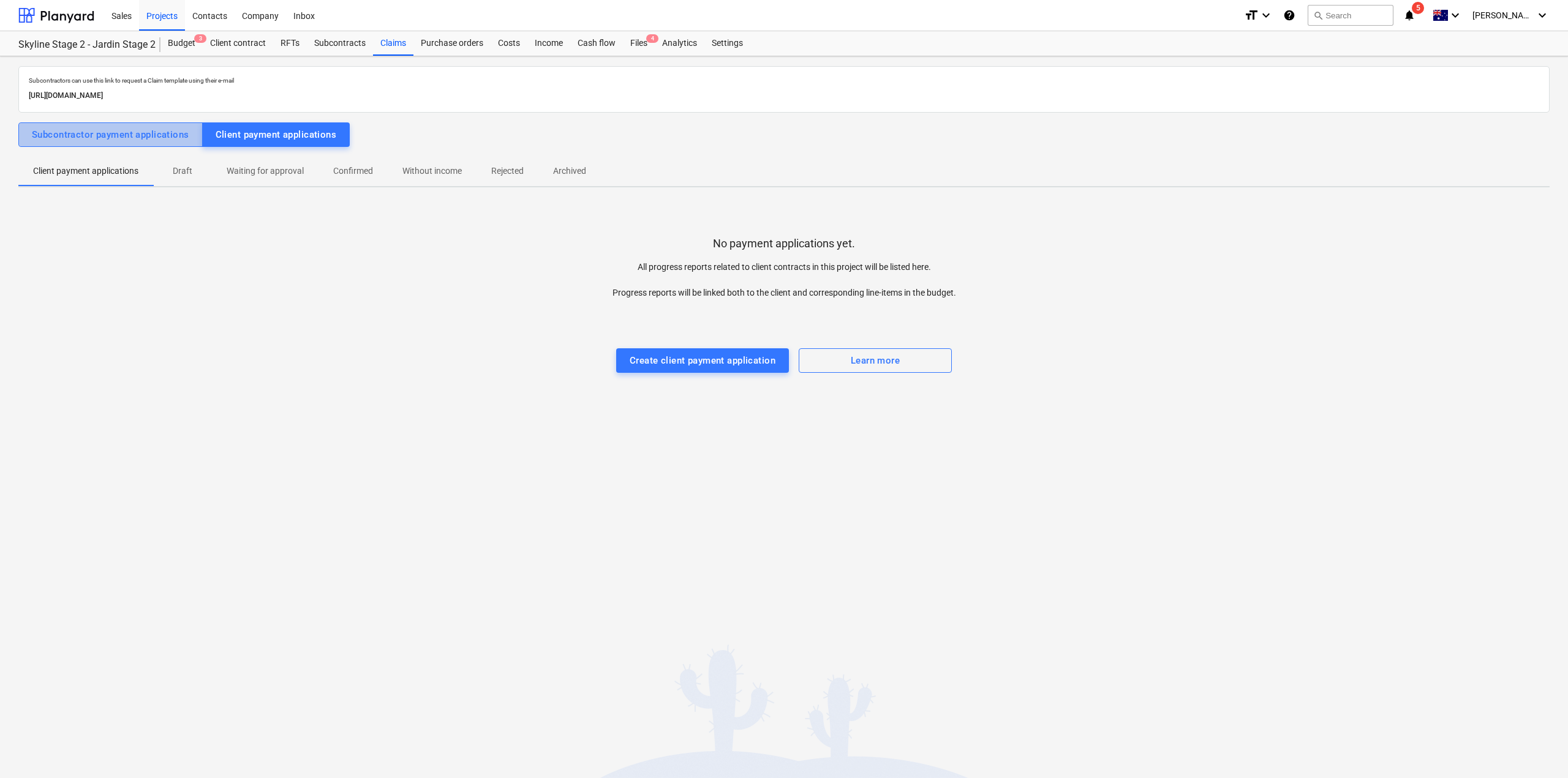
click at [112, 132] on div "Subcontractor payment applications" at bounding box center [110, 135] width 157 height 16
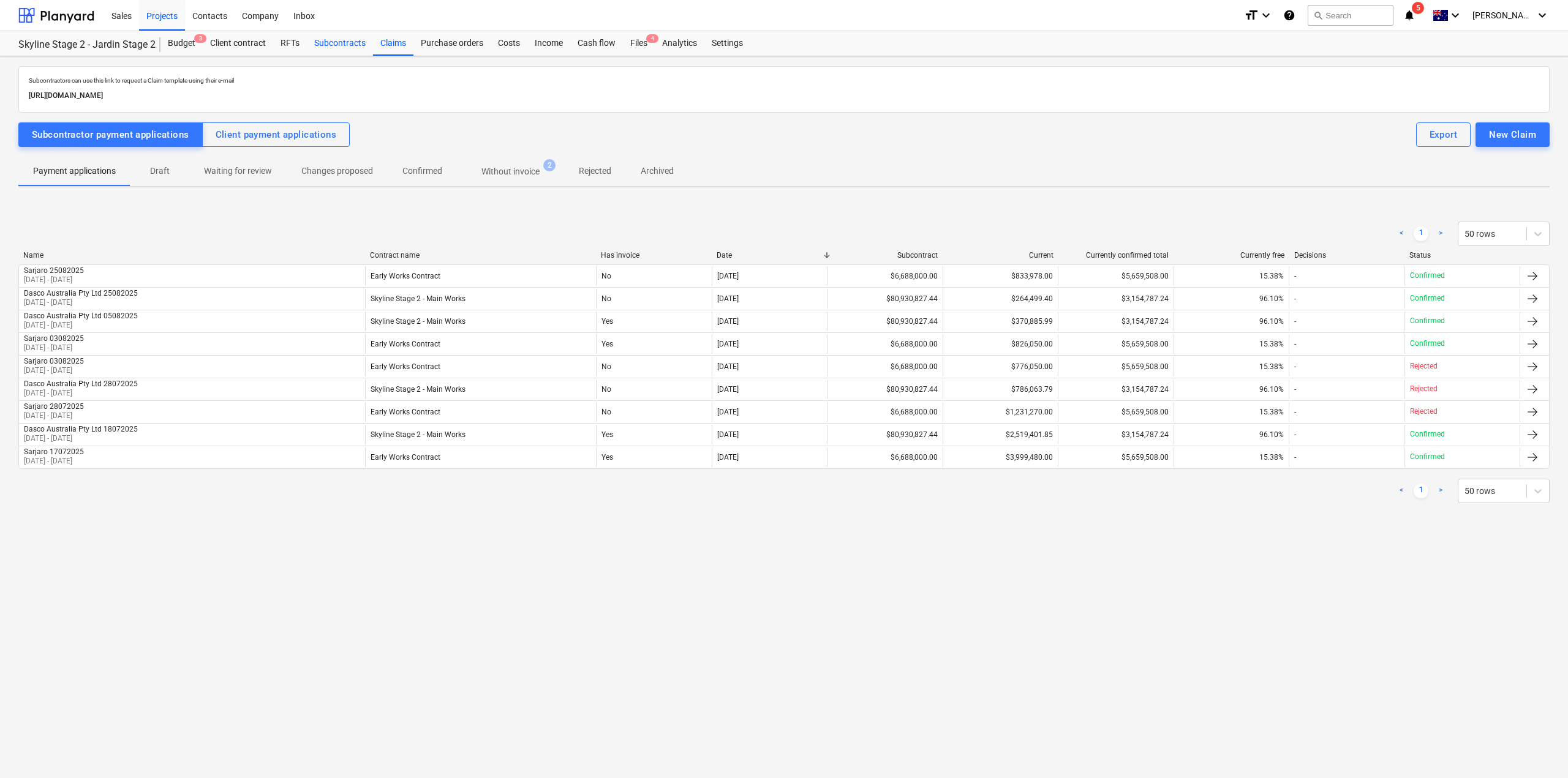
click at [357, 43] on div "Subcontracts" at bounding box center [340, 43] width 66 height 25
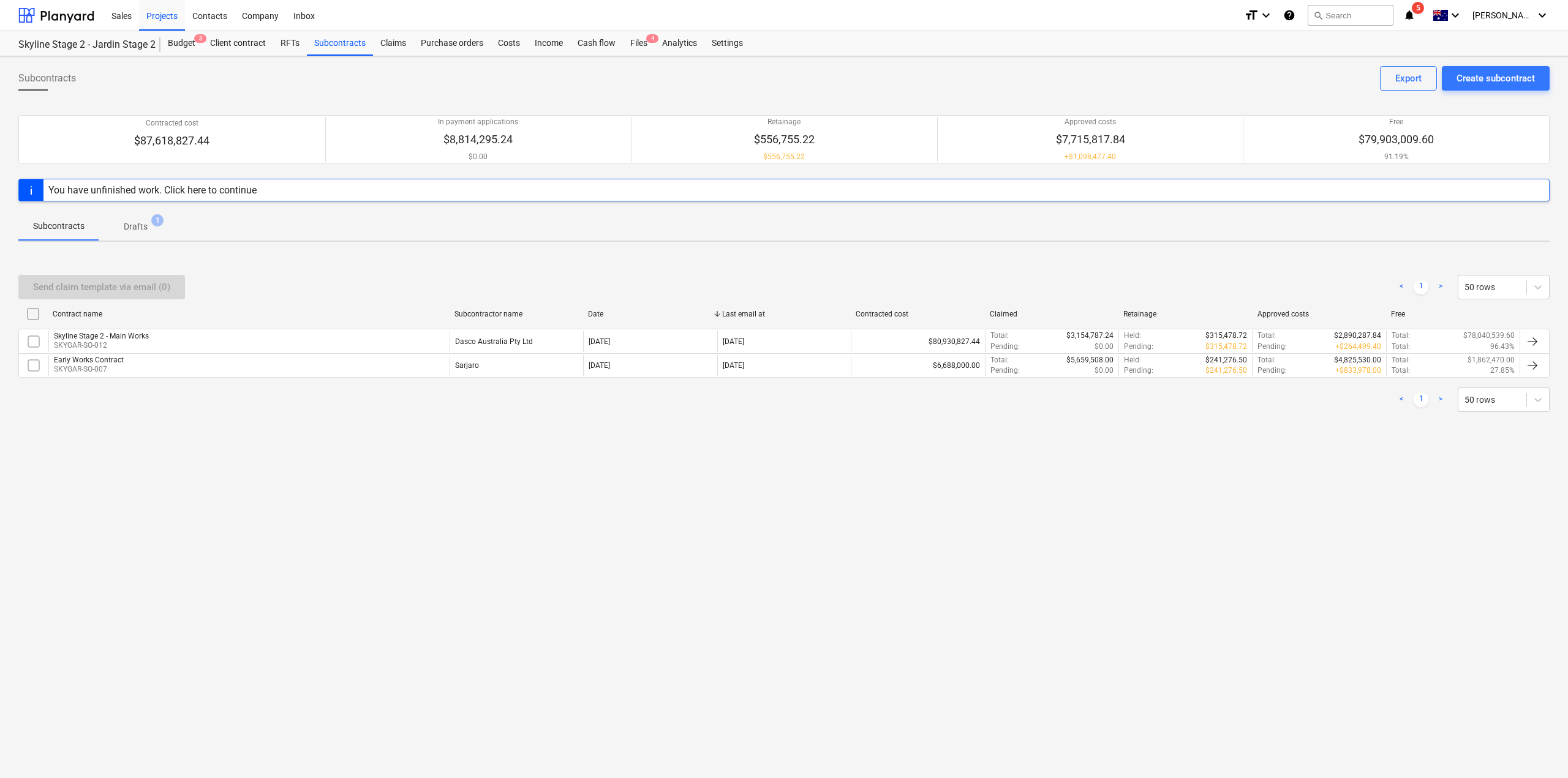
click at [1433, 14] on div "format_size keyboard_arrow_down help search Search notifications 5 keyboard_arr…" at bounding box center [1397, 15] width 306 height 30
click at [1416, 13] on icon "notifications" at bounding box center [1409, 15] width 12 height 15
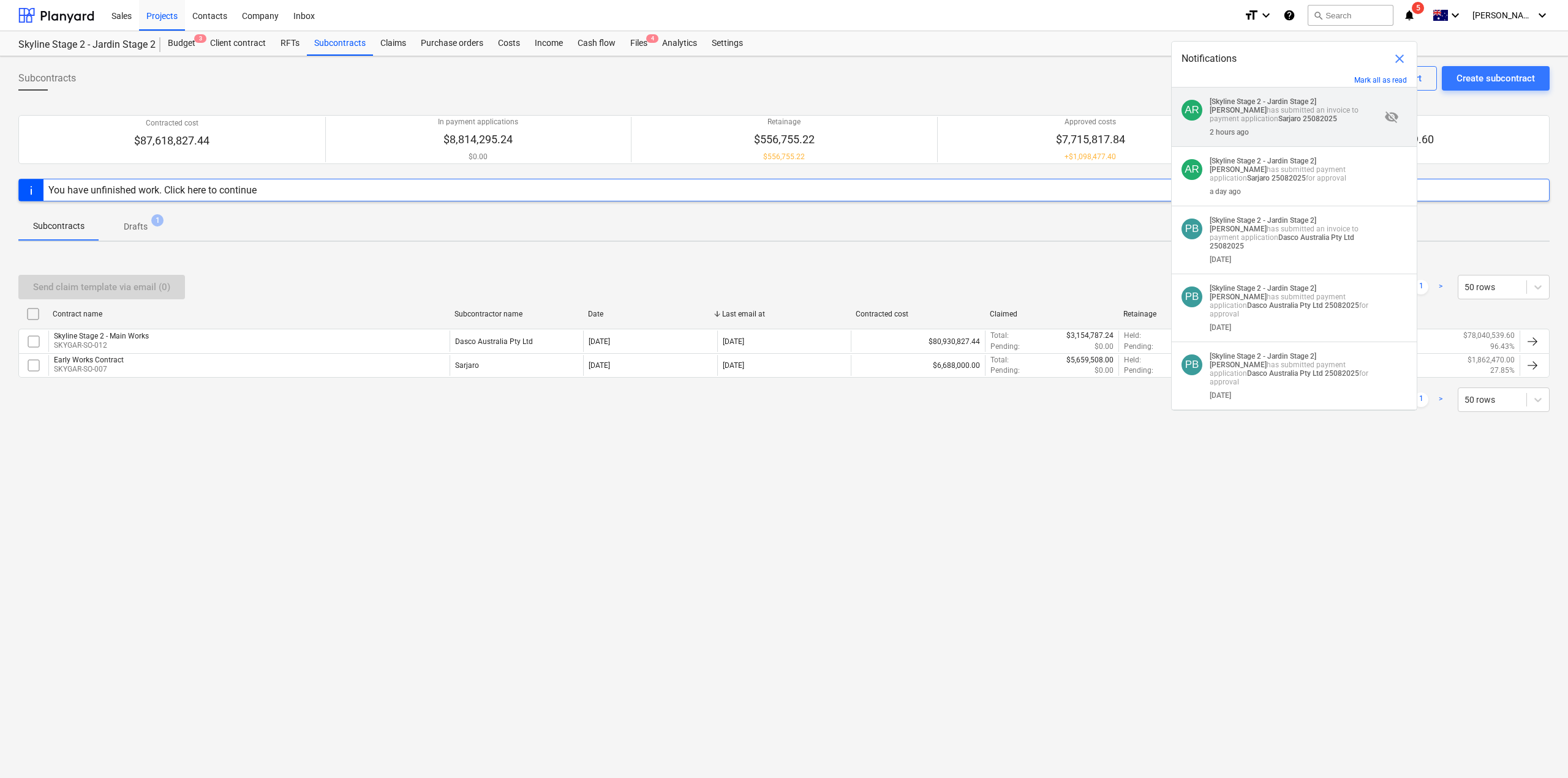
click at [1267, 106] on strong "[PERSON_NAME]" at bounding box center [1238, 110] width 57 height 8
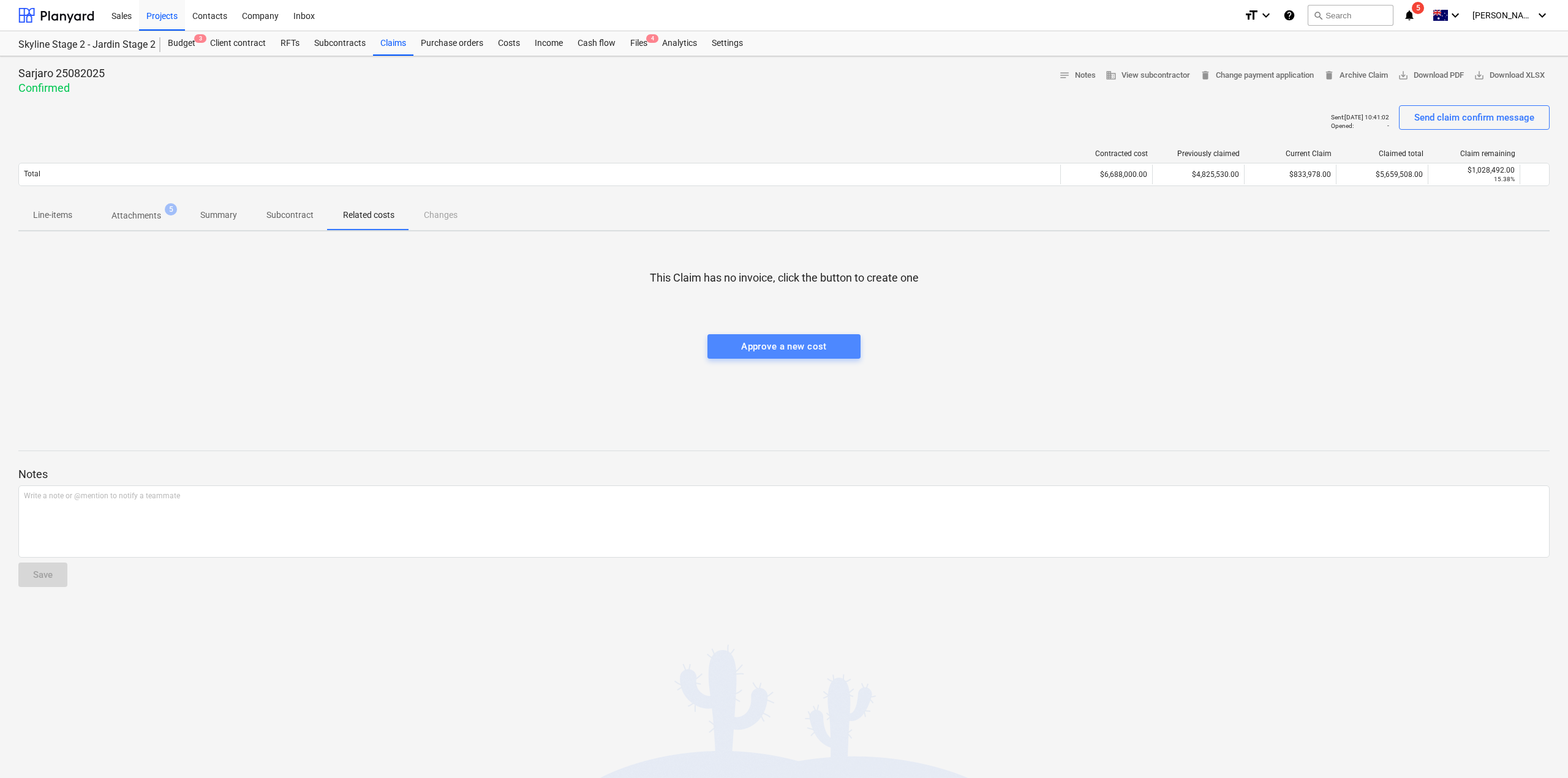
click at [780, 346] on div "Approve a new cost" at bounding box center [784, 346] width 86 height 16
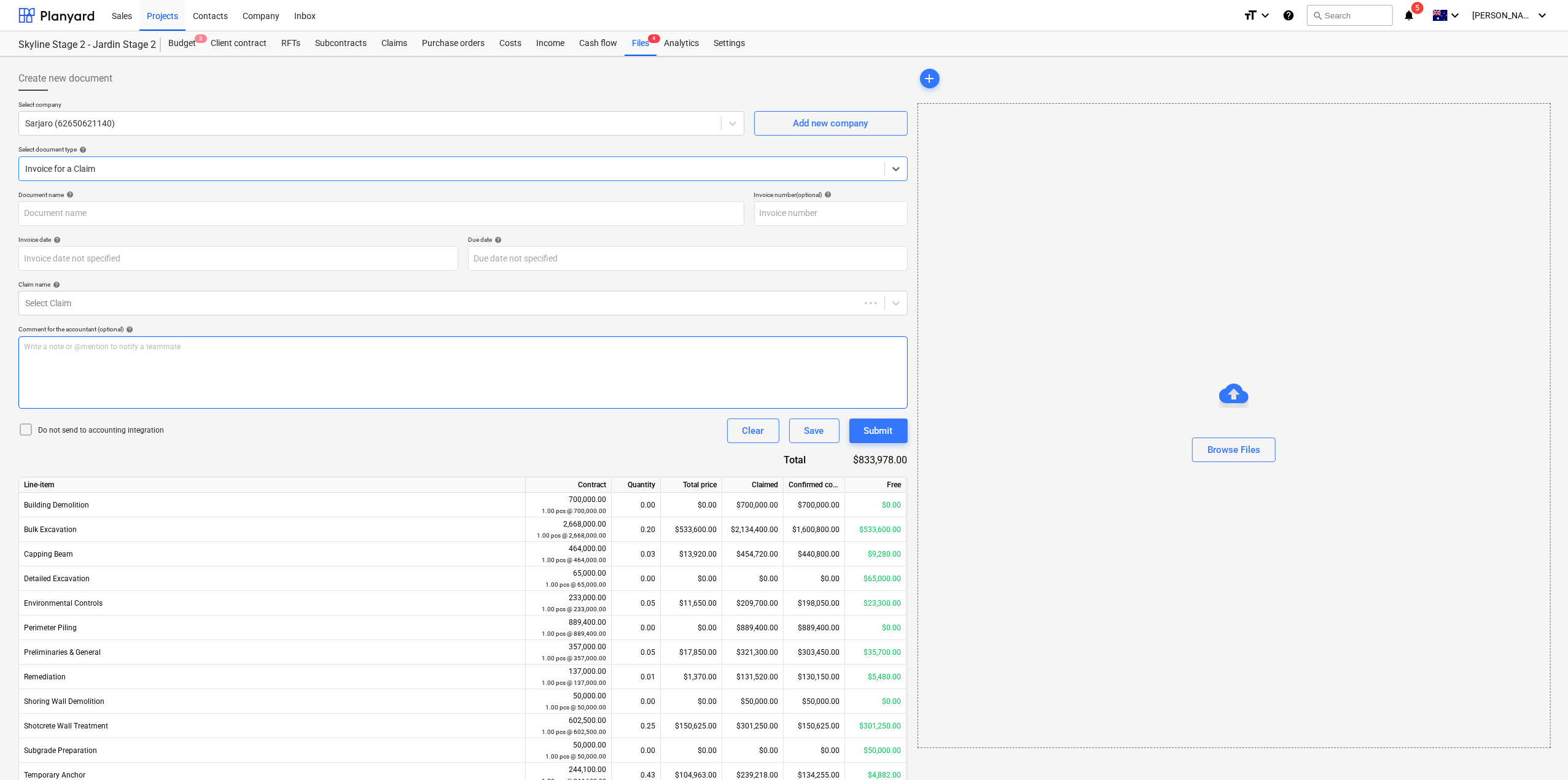
type input "264"
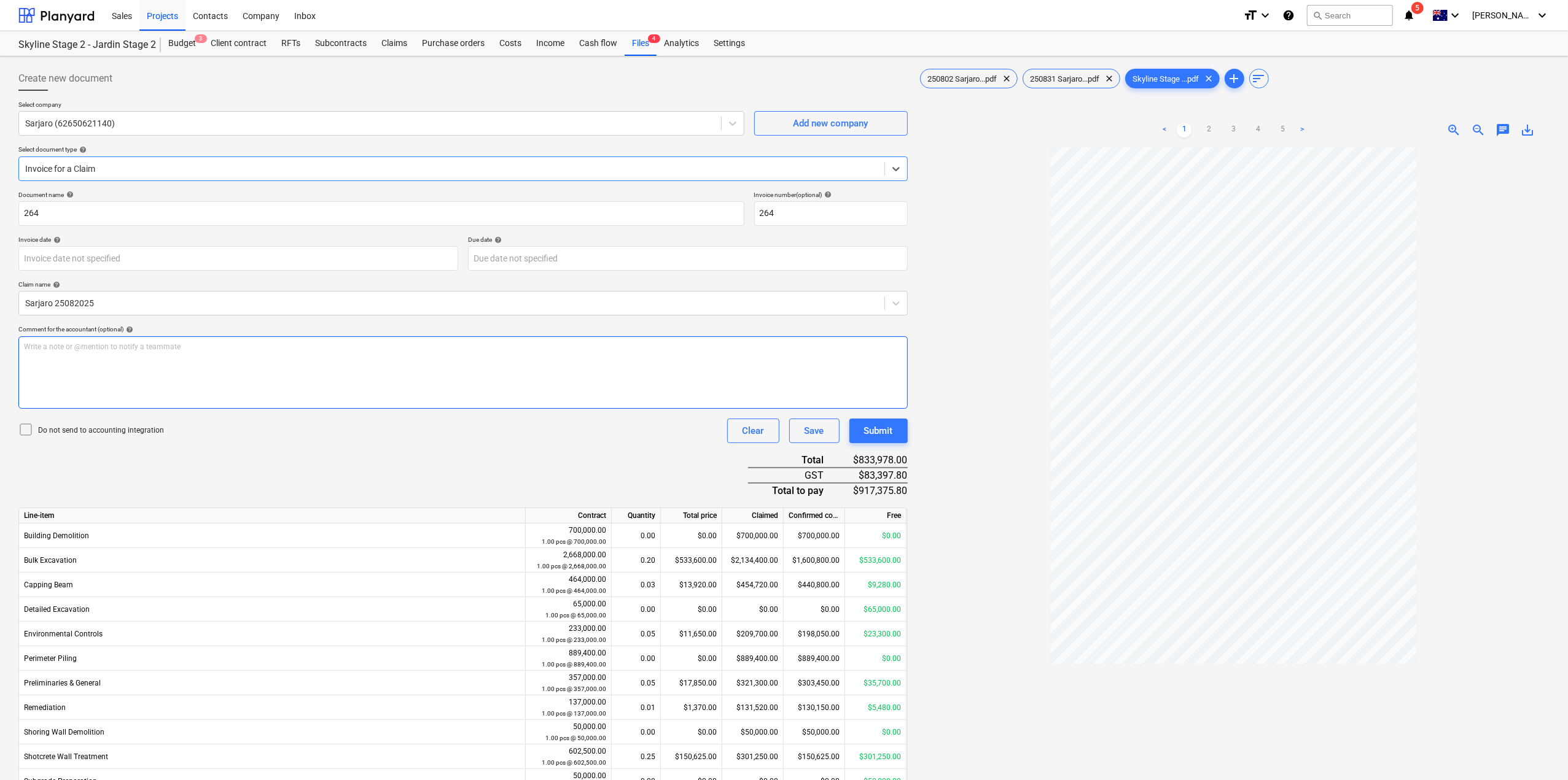
scroll to position [62, 0]
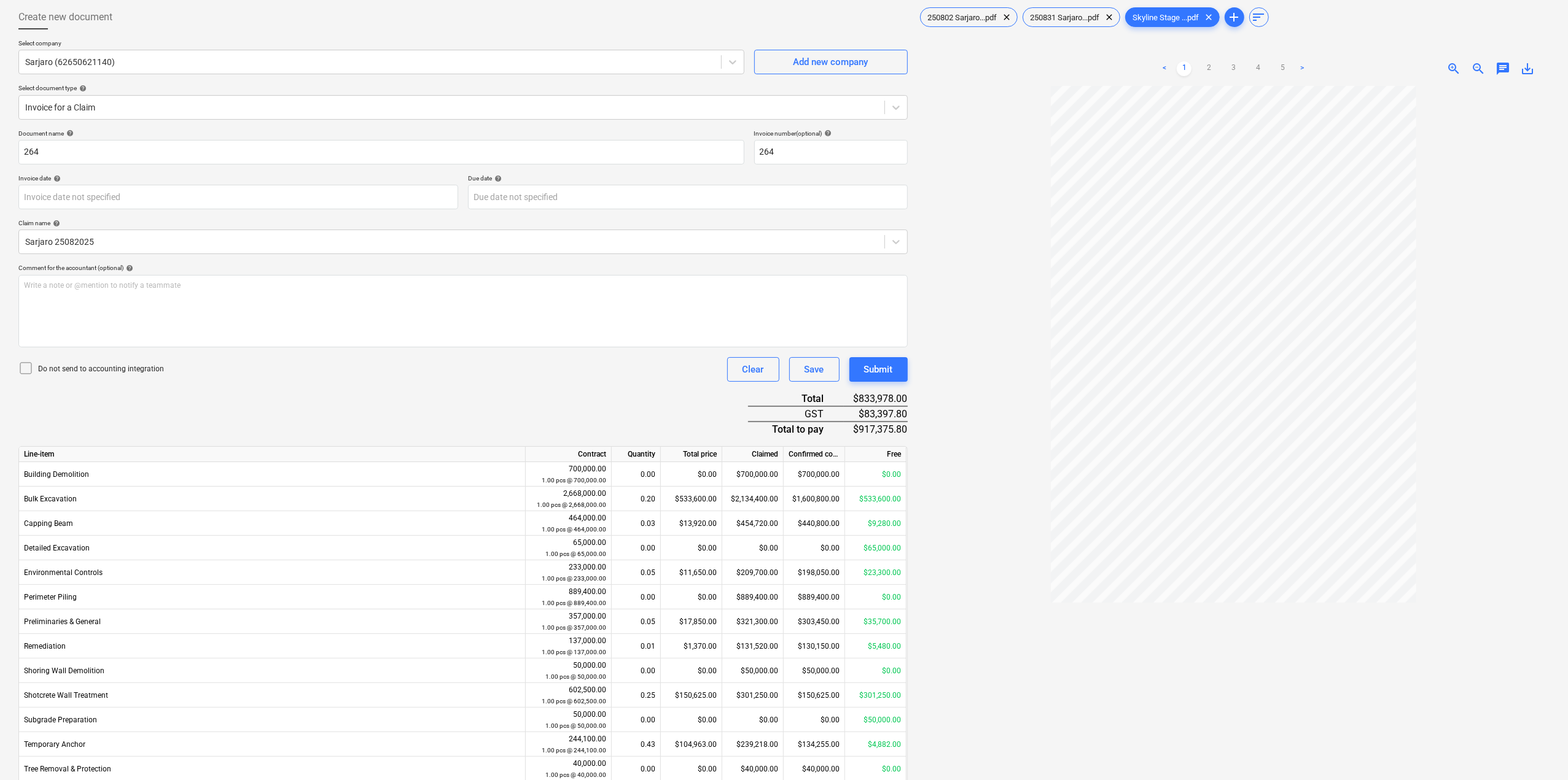
click at [1216, 63] on ul "< 1 2 3 4 5 >" at bounding box center [1233, 69] width 204 height 15
click at [1208, 70] on link "2" at bounding box center [1209, 69] width 15 height 15
click at [1226, 67] on link "3" at bounding box center [1233, 69] width 15 height 15
click at [1245, 70] on ul "< 1 2 3 4 5 >" at bounding box center [1233, 69] width 204 height 15
click at [1260, 67] on link "4" at bounding box center [1257, 69] width 15 height 15
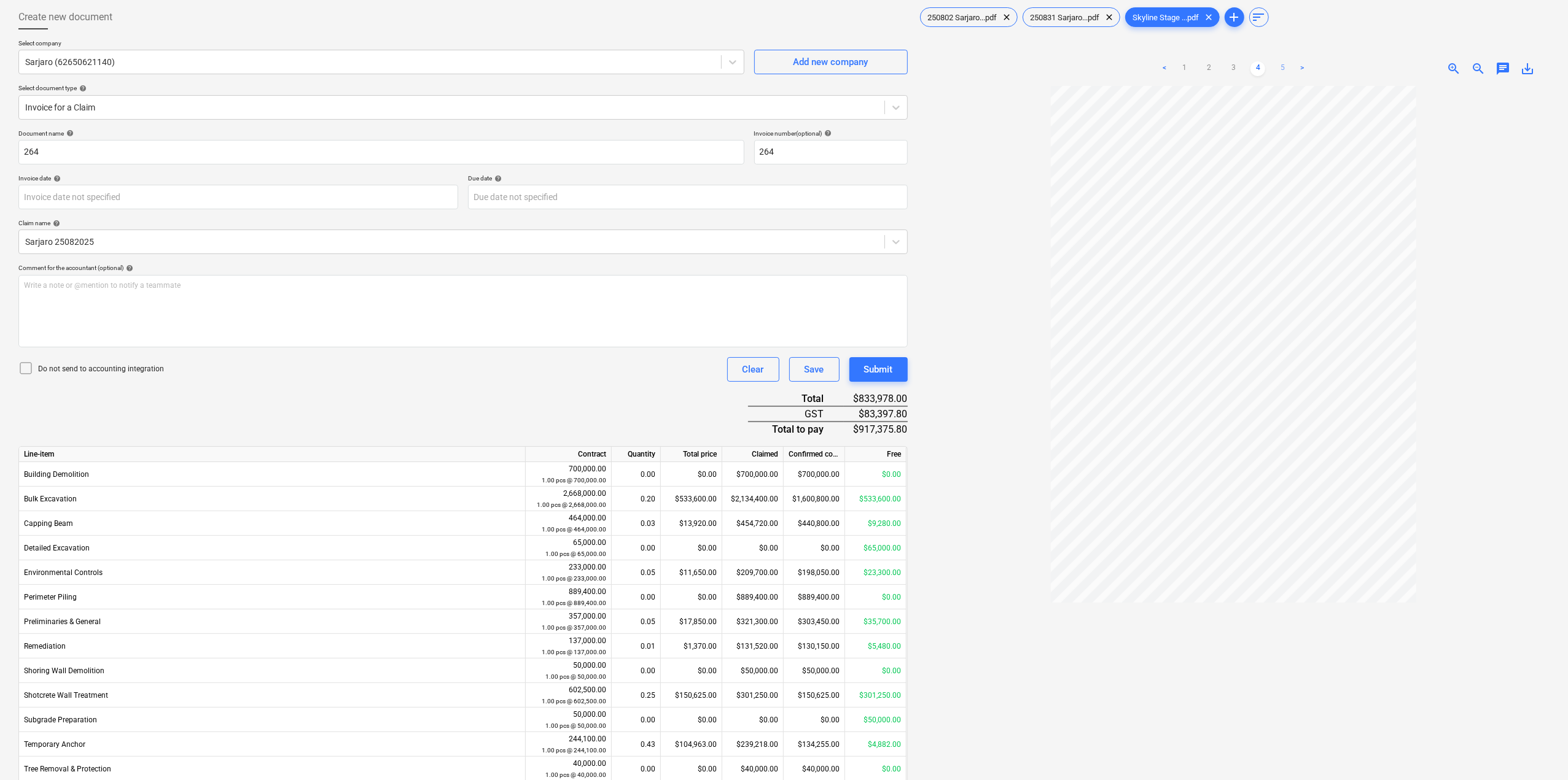
click at [1280, 64] on link "5" at bounding box center [1282, 69] width 15 height 15
click at [1305, 71] on link ">" at bounding box center [1302, 69] width 15 height 15
click at [1305, 71] on link ">" at bounding box center [1302, 69] width 15 height 15
click at [1303, 66] on link ">" at bounding box center [1302, 69] width 15 height 15
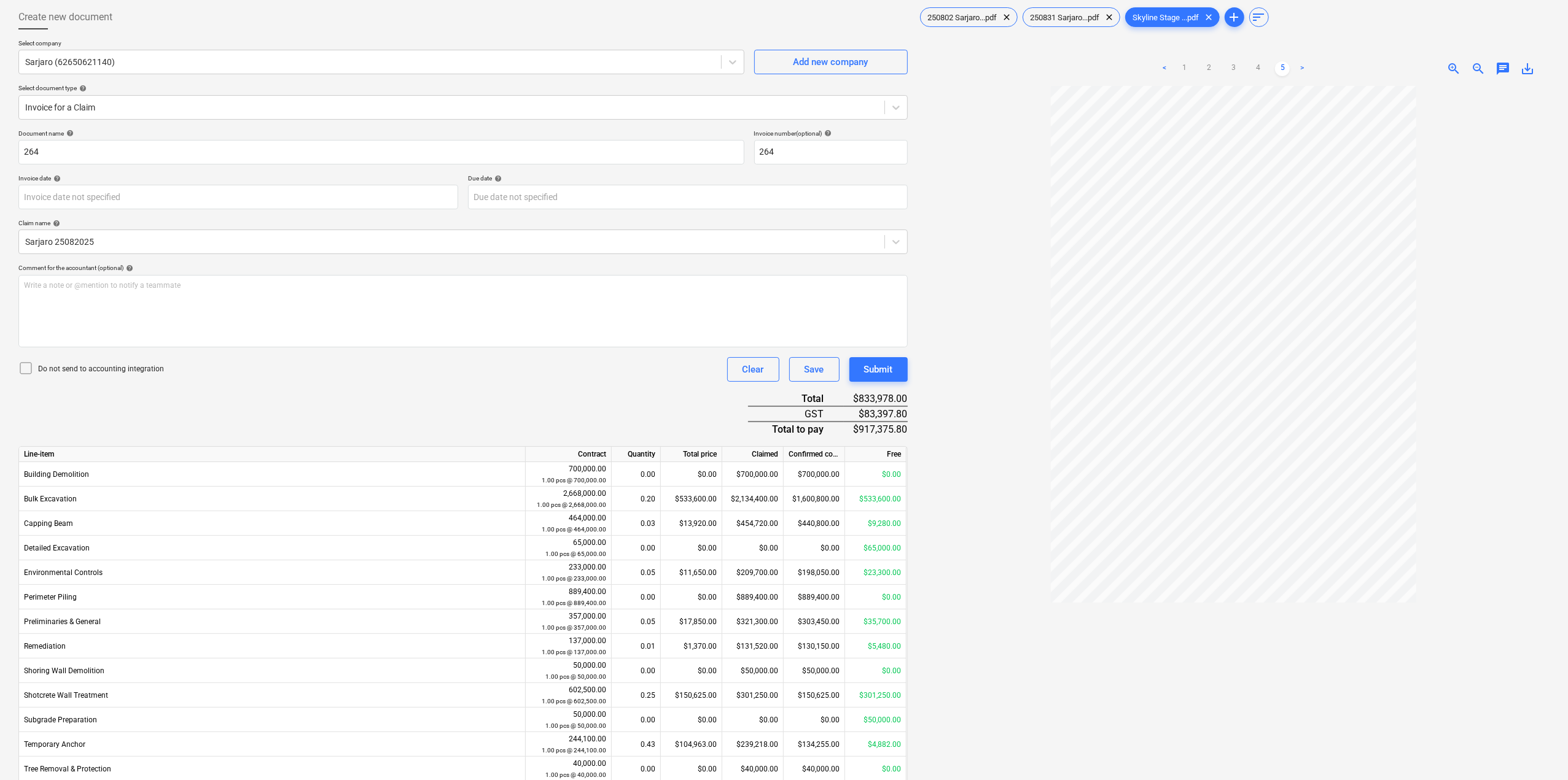
click at [1303, 66] on link ">" at bounding box center [1302, 69] width 15 height 15
click at [1303, 66] on link ">" at bounding box center [1302, 69] width 15 height 15
click at [1302, 66] on link ">" at bounding box center [1302, 69] width 15 height 15
click at [1078, 16] on span "250831 Sarjaro...pdf" at bounding box center [1065, 17] width 84 height 9
click at [990, 16] on span "250802 Sarjaro...pdf" at bounding box center [962, 17] width 84 height 9
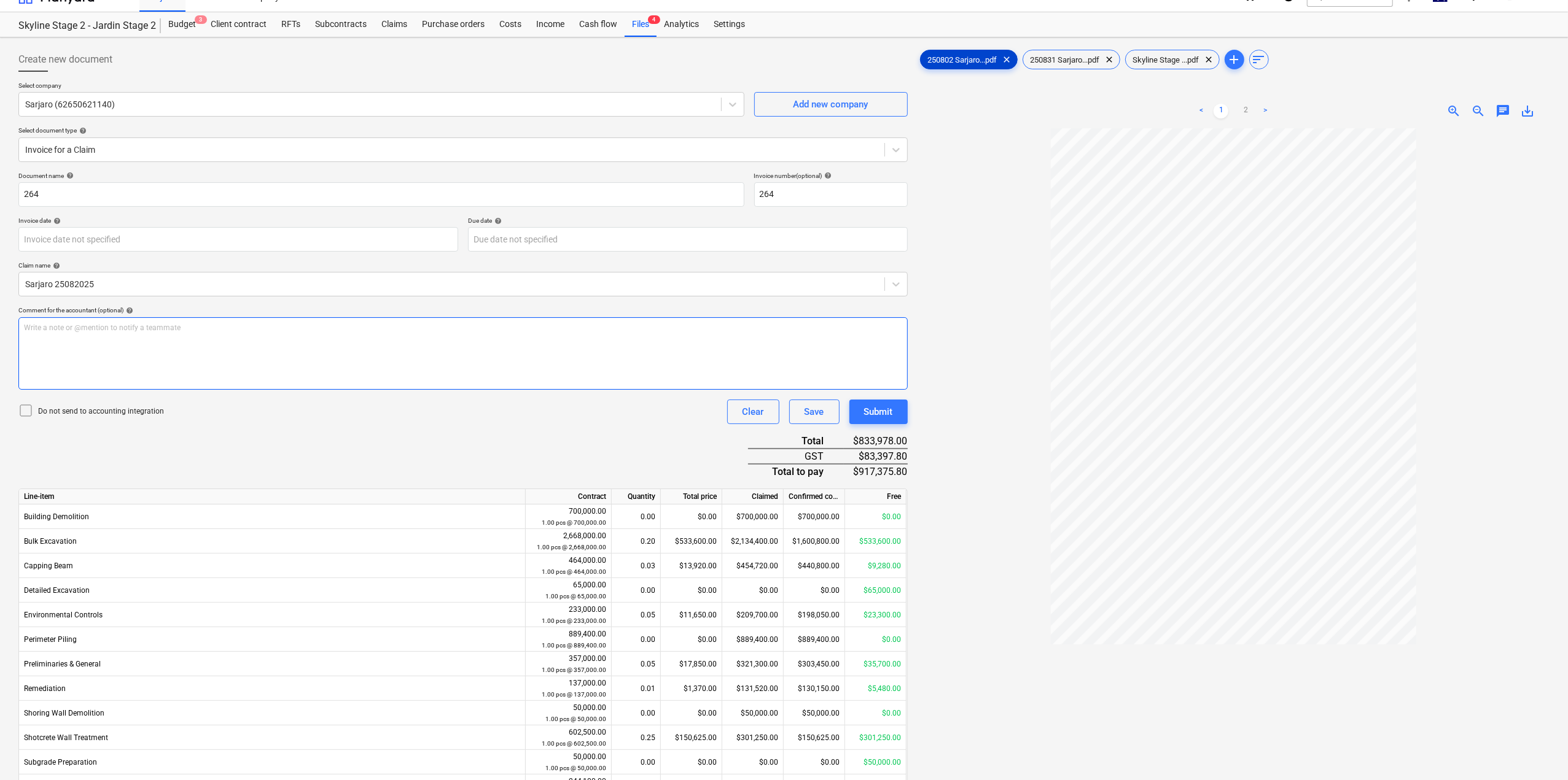
scroll to position [0, 0]
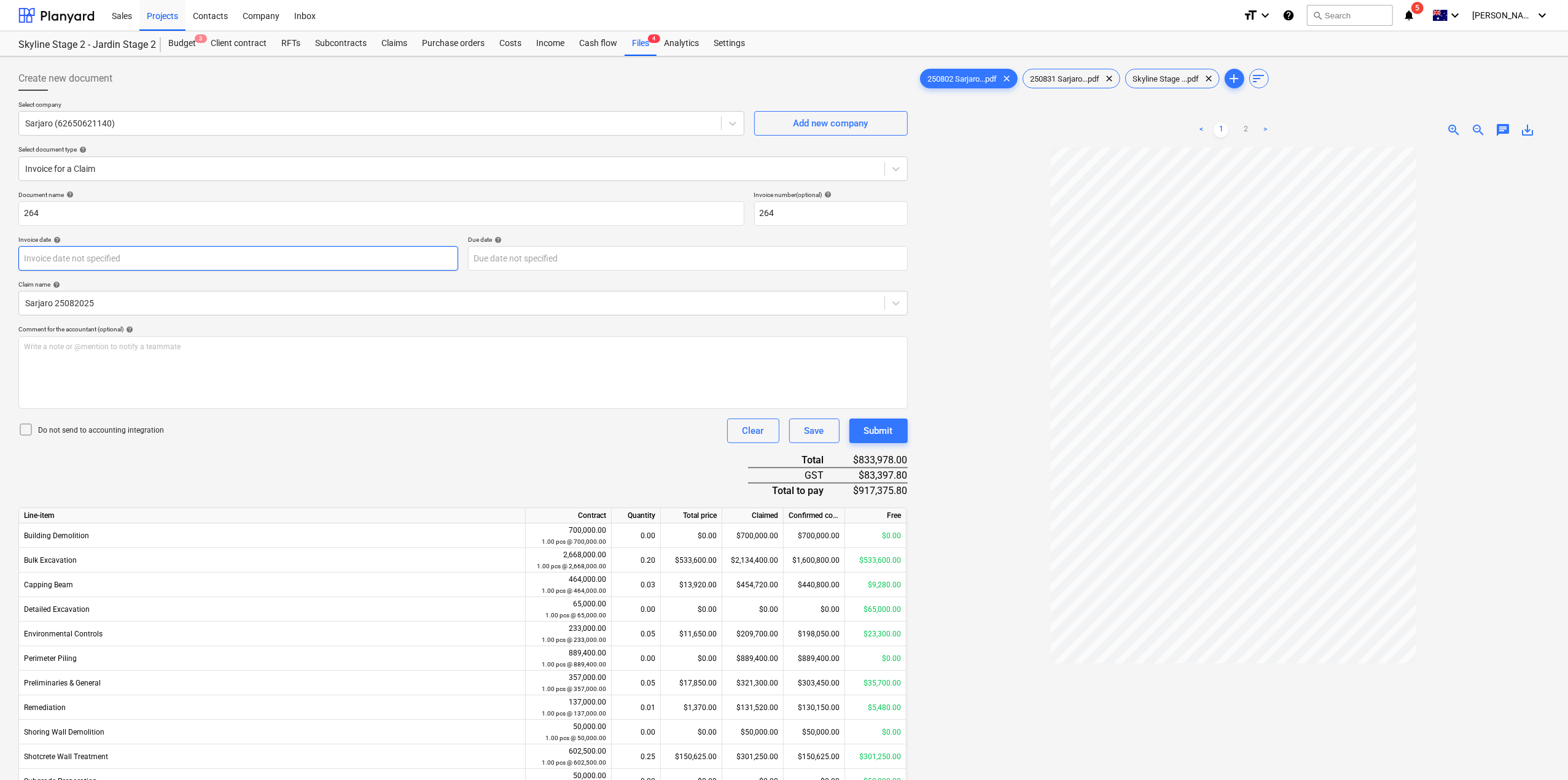
click at [109, 262] on body "Sales Projects Contacts Company Inbox format_size keyboard_arrow_down help sear…" at bounding box center [784, 390] width 1568 height 780
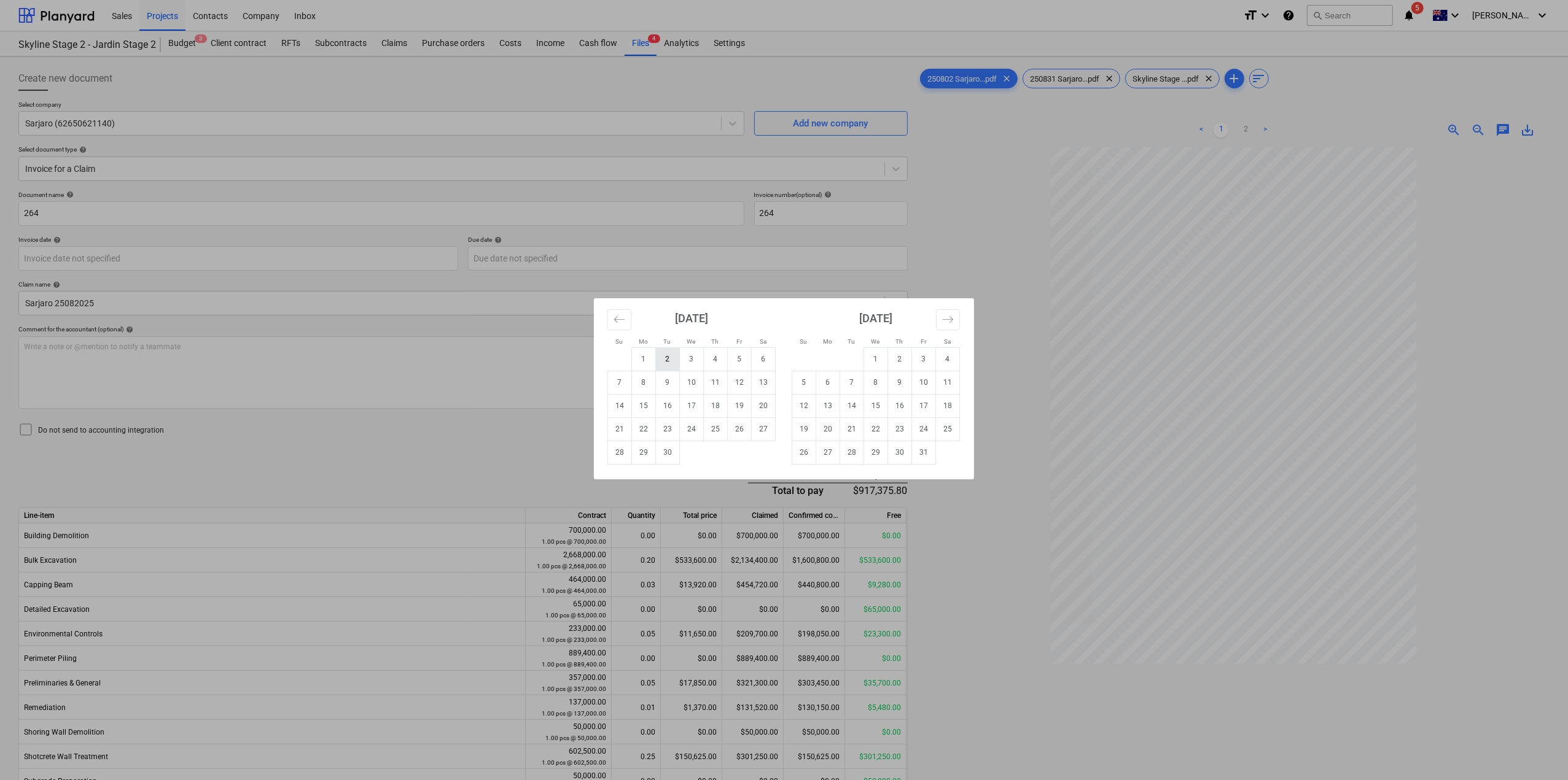
click at [673, 364] on td "2" at bounding box center [668, 359] width 24 height 23
type input "[DATE]"
click at [543, 260] on body "Sales Projects Contacts Company Inbox format_size keyboard_arrow_down help sear…" at bounding box center [784, 390] width 1568 height 780
click at [738, 389] on td "12" at bounding box center [740, 382] width 24 height 23
type input "[DATE]"
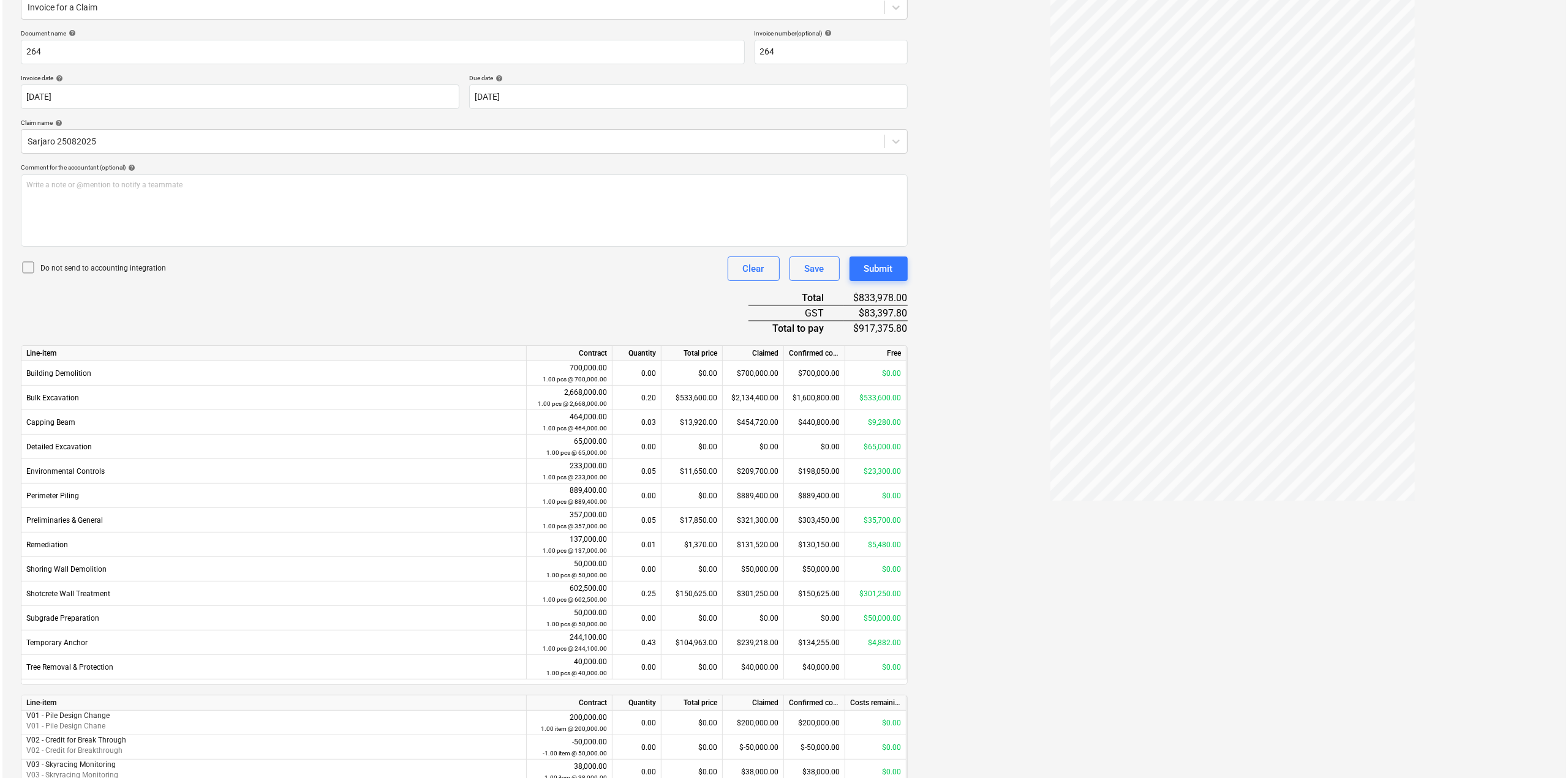
scroll to position [216, 0]
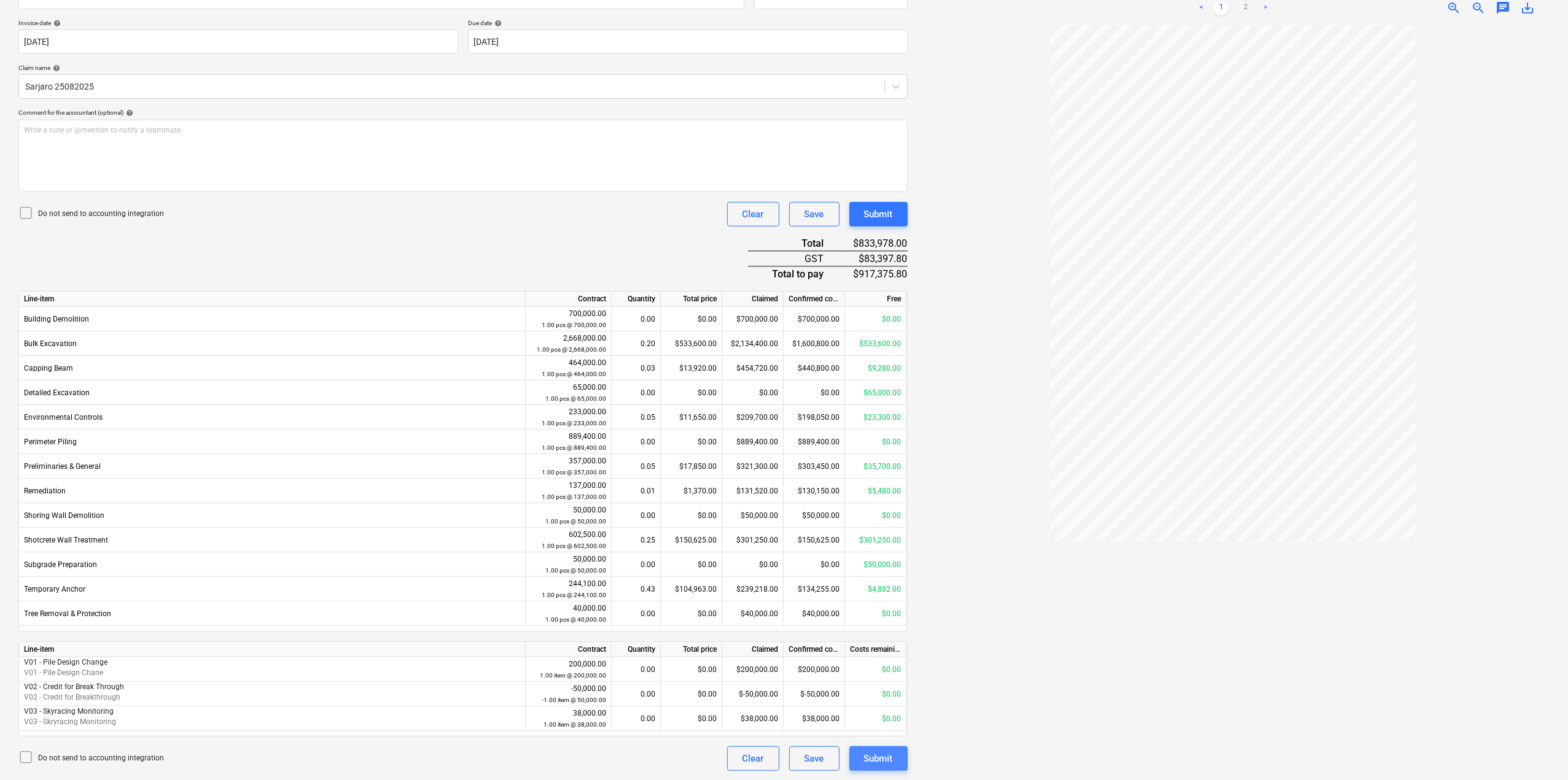
click at [887, 753] on div "Submit" at bounding box center [878, 759] width 29 height 16
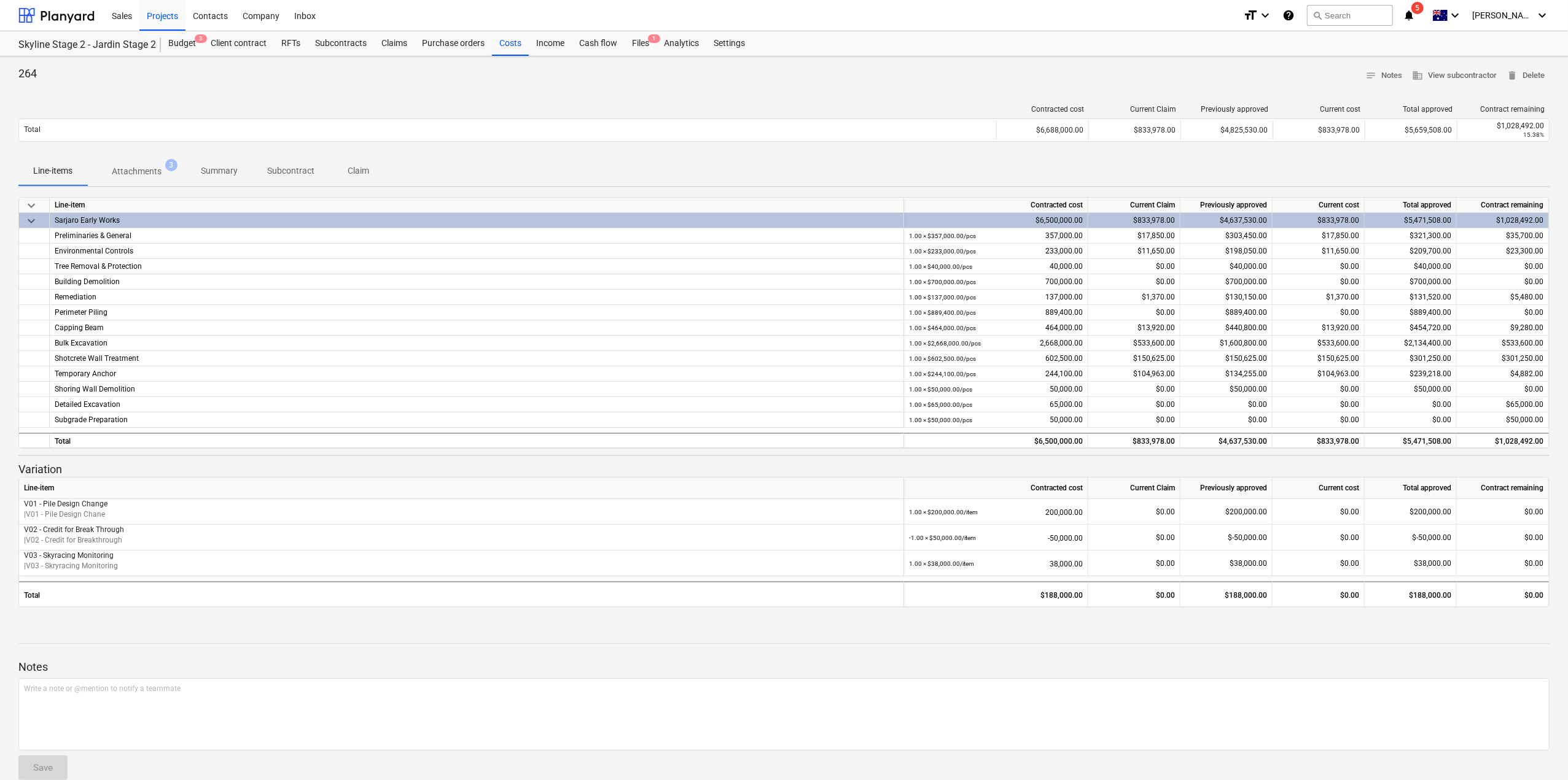
click at [1001, 77] on div "264 notes Notes business View subcontractor delete Delete" at bounding box center [784, 76] width 1531 height 19
click at [1415, 14] on icon "notifications" at bounding box center [1409, 15] width 12 height 15
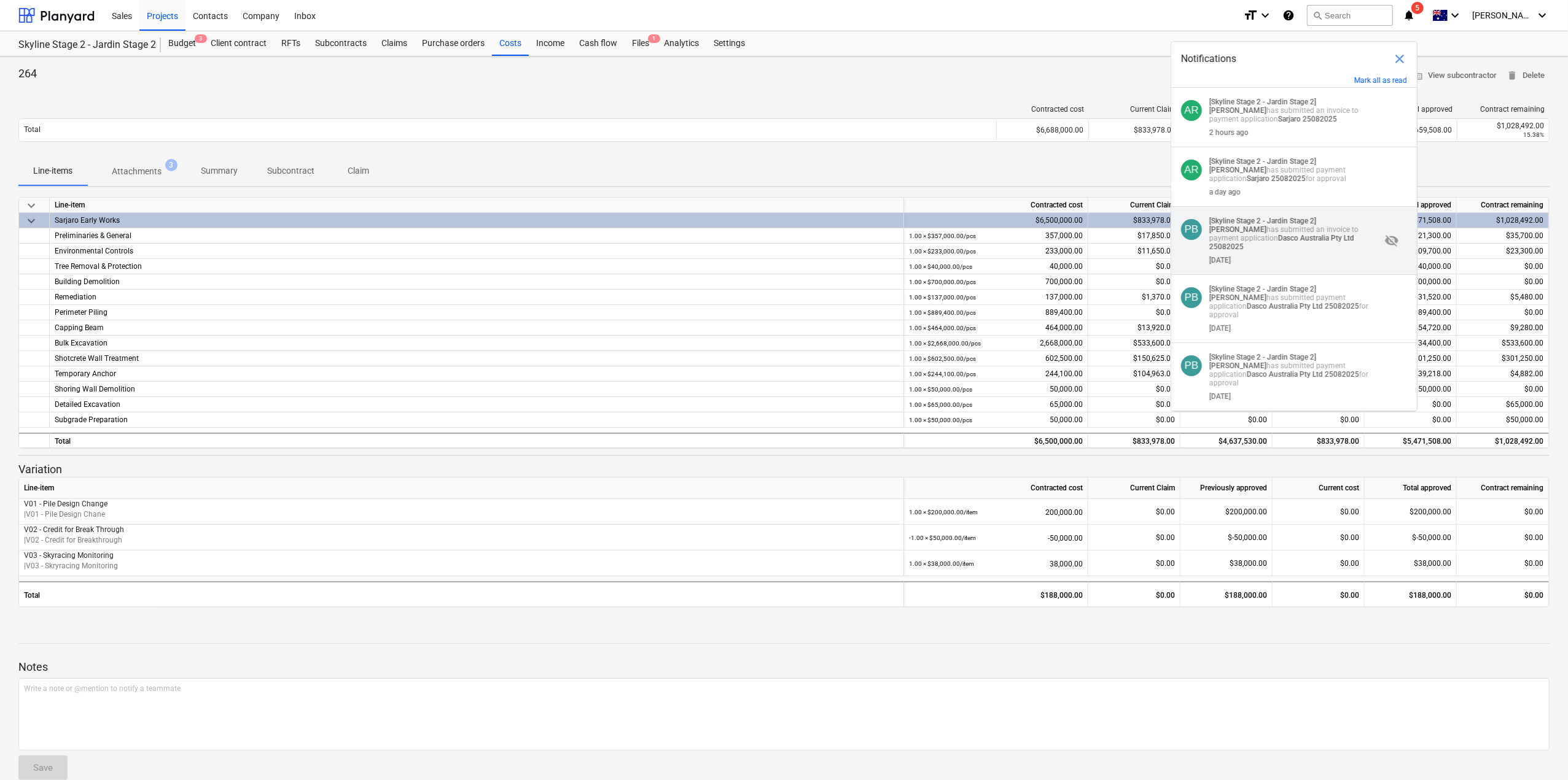
click at [1286, 244] on strong "Dasco Australia Pty Ltd 25082025" at bounding box center [1281, 243] width 145 height 17
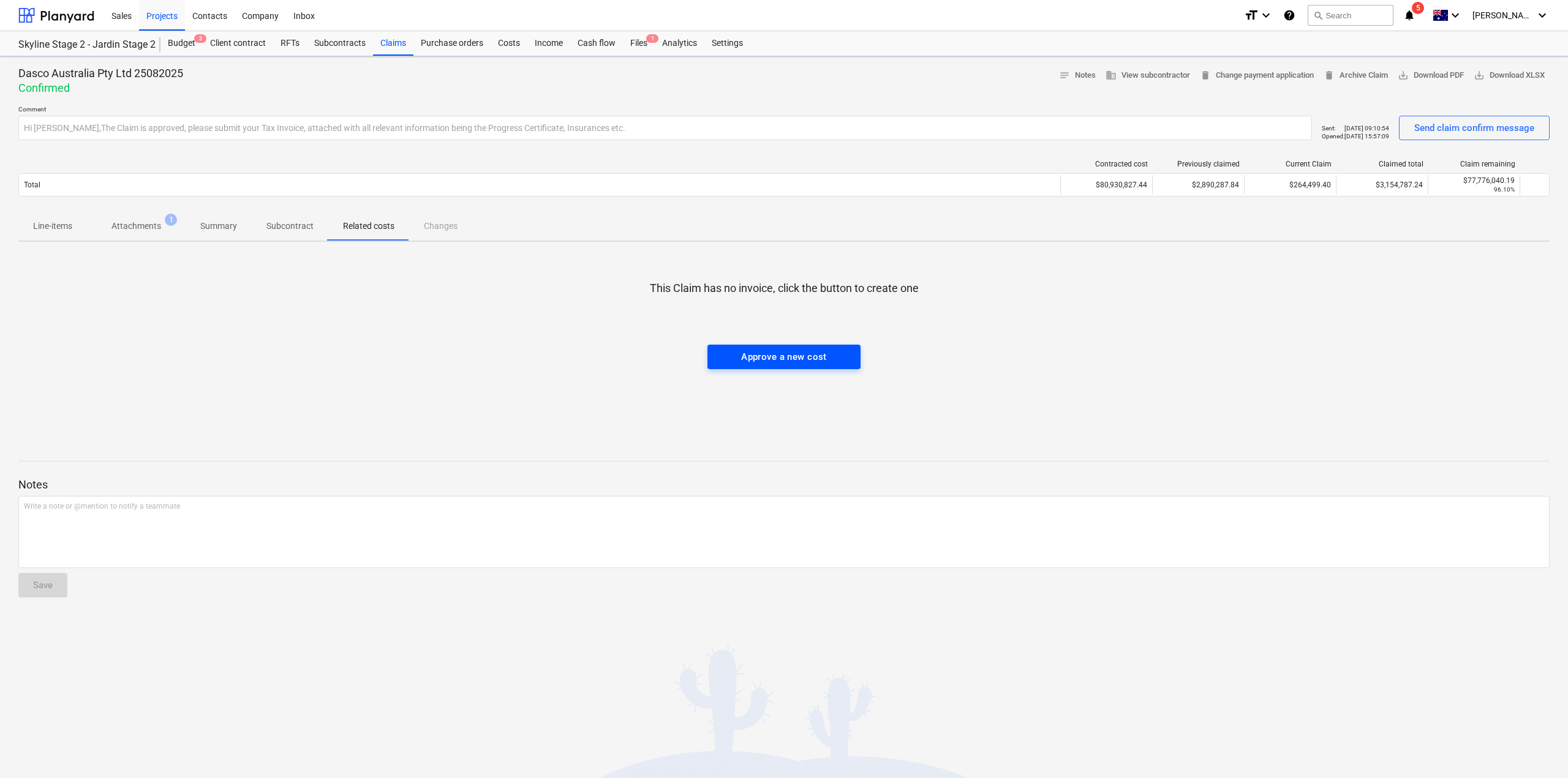
click at [823, 358] on div "Approve a new cost" at bounding box center [784, 357] width 86 height 16
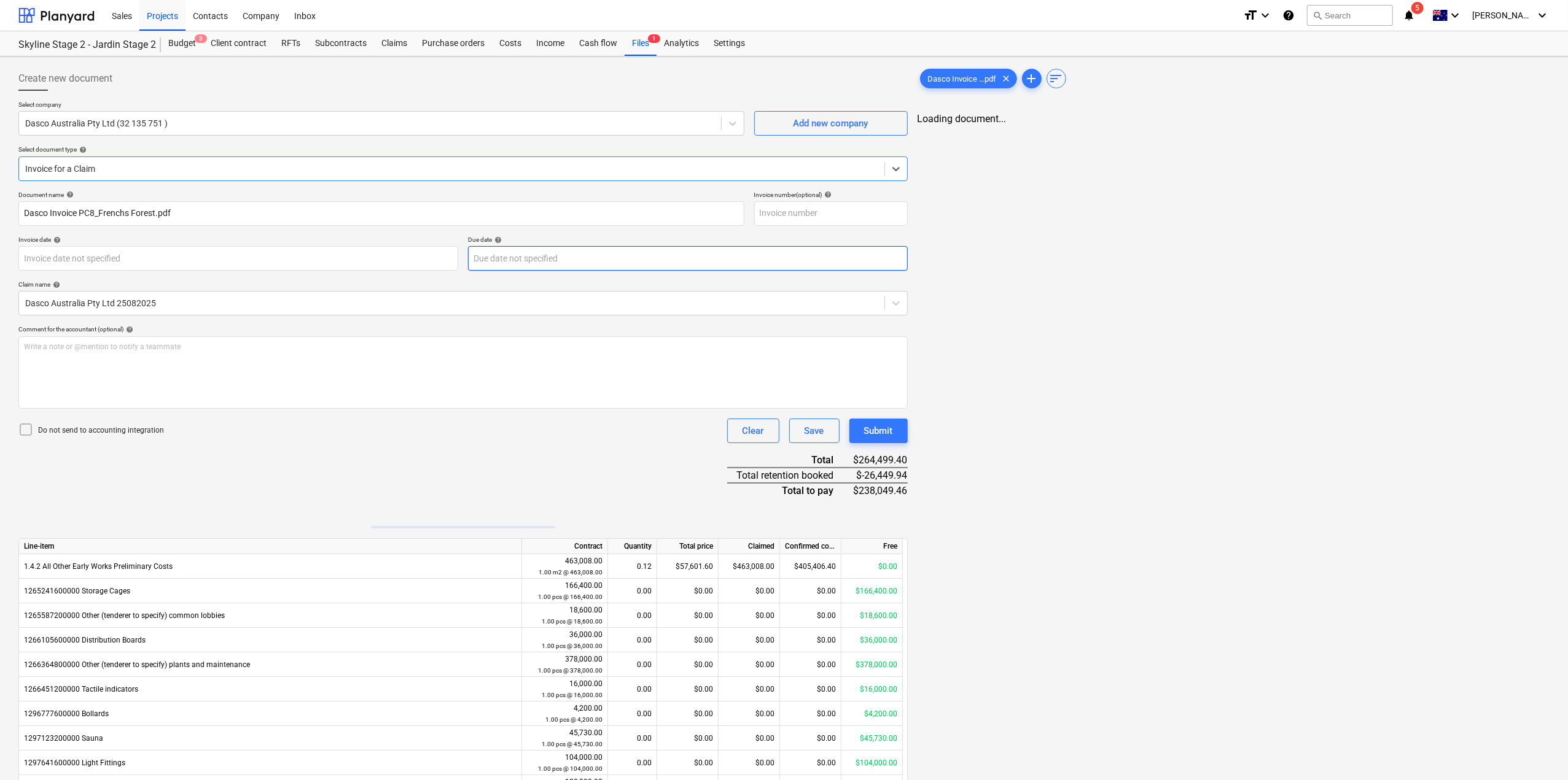
type input "Dasco Invoice PC8_Frenchs Forest.pdf"
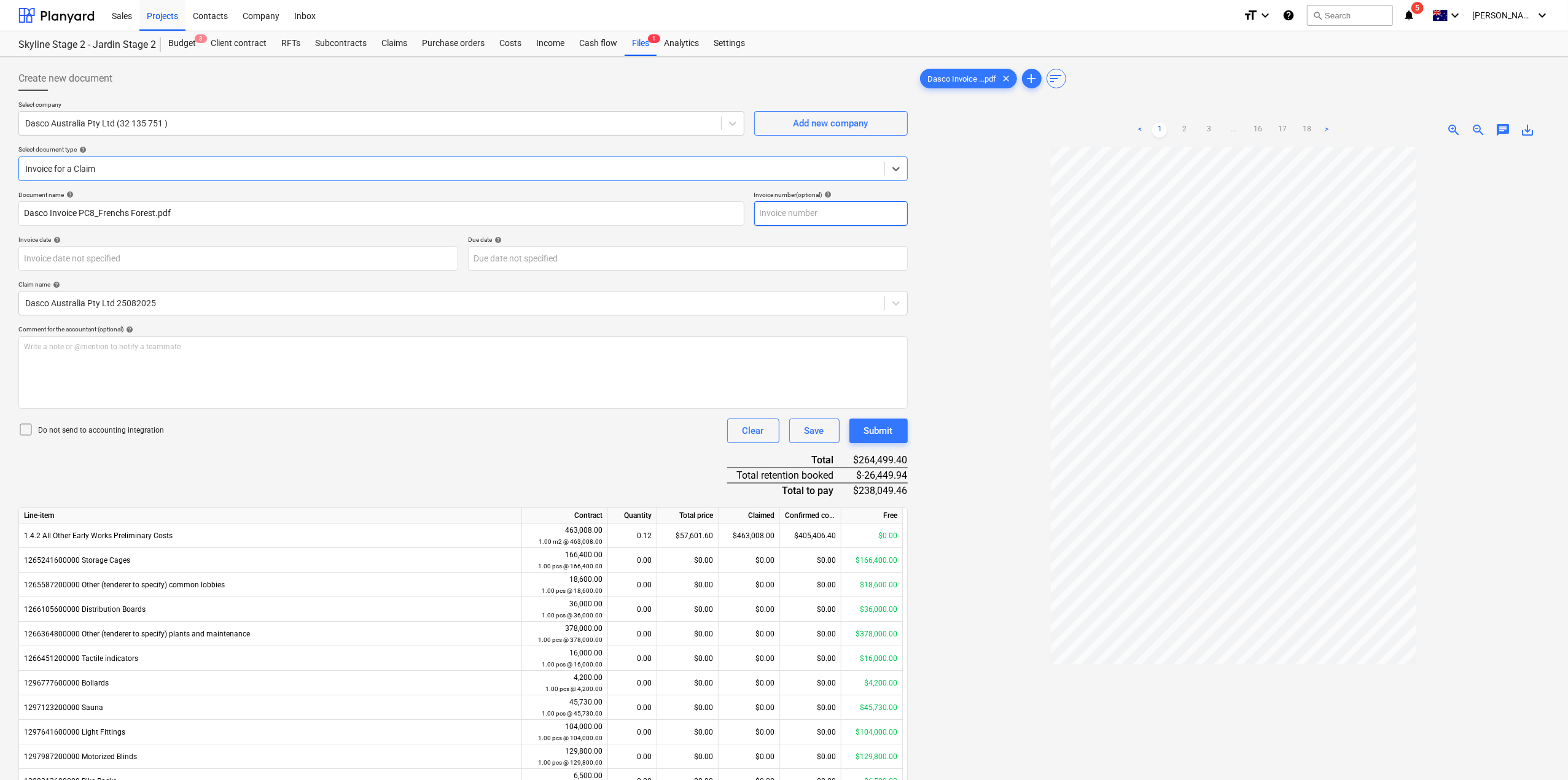
click at [810, 216] on input "text" at bounding box center [831, 214] width 154 height 25
click at [405, 267] on body "Sales Projects Contacts Company Inbox format_size keyboard_arrow_down help sear…" at bounding box center [784, 390] width 1568 height 780
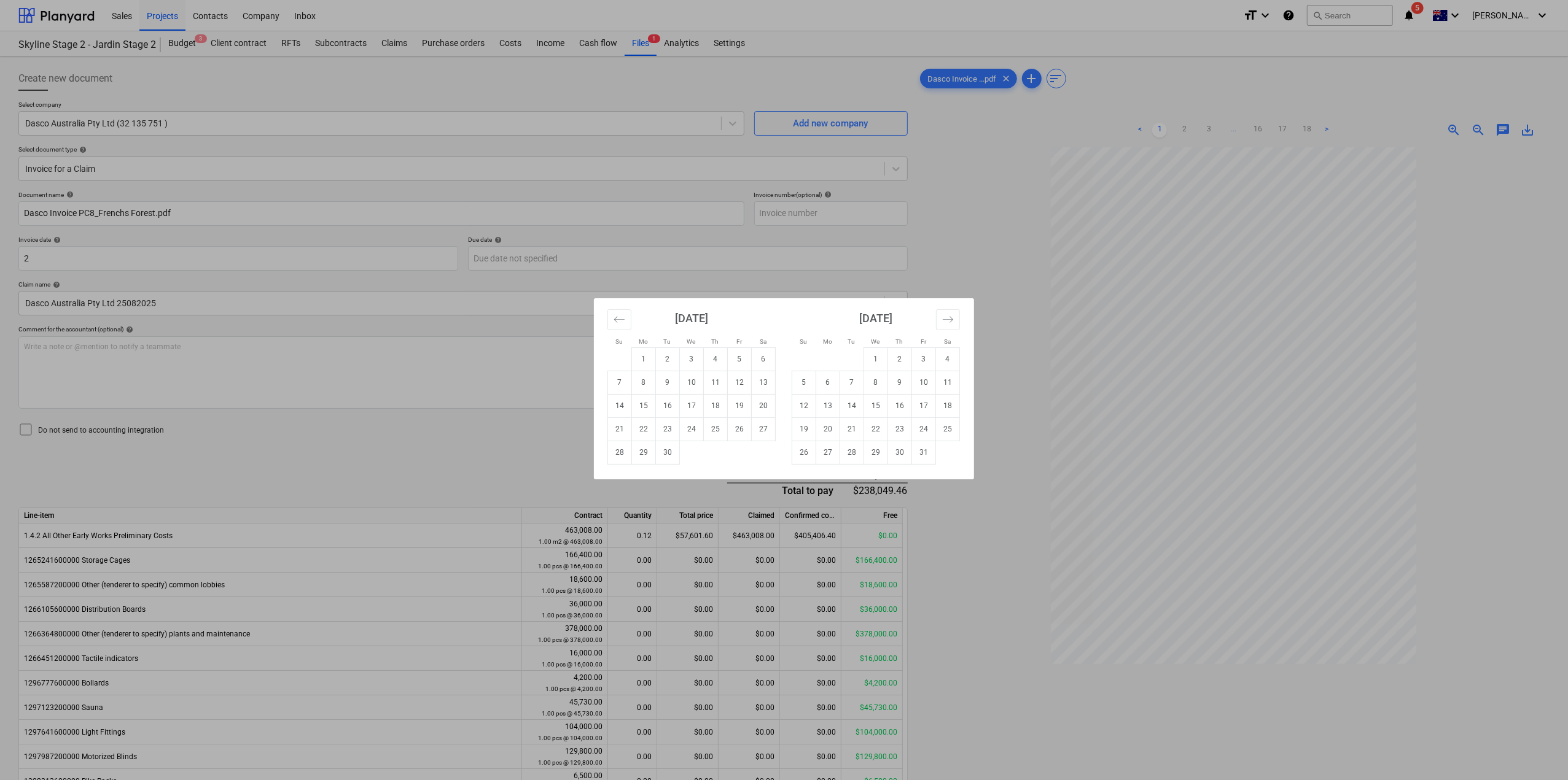
click at [616, 445] on td "28" at bounding box center [620, 452] width 24 height 23
click at [250, 255] on body "Sales Projects Contacts Company Inbox format_size keyboard_arrow_down help sear…" at bounding box center [784, 390] width 1568 height 780
click at [619, 318] on icon "Move backward to switch to the previous month." at bounding box center [619, 320] width 11 height 11
click at [715, 458] on td "28" at bounding box center [716, 452] width 24 height 23
type input "[DATE]"
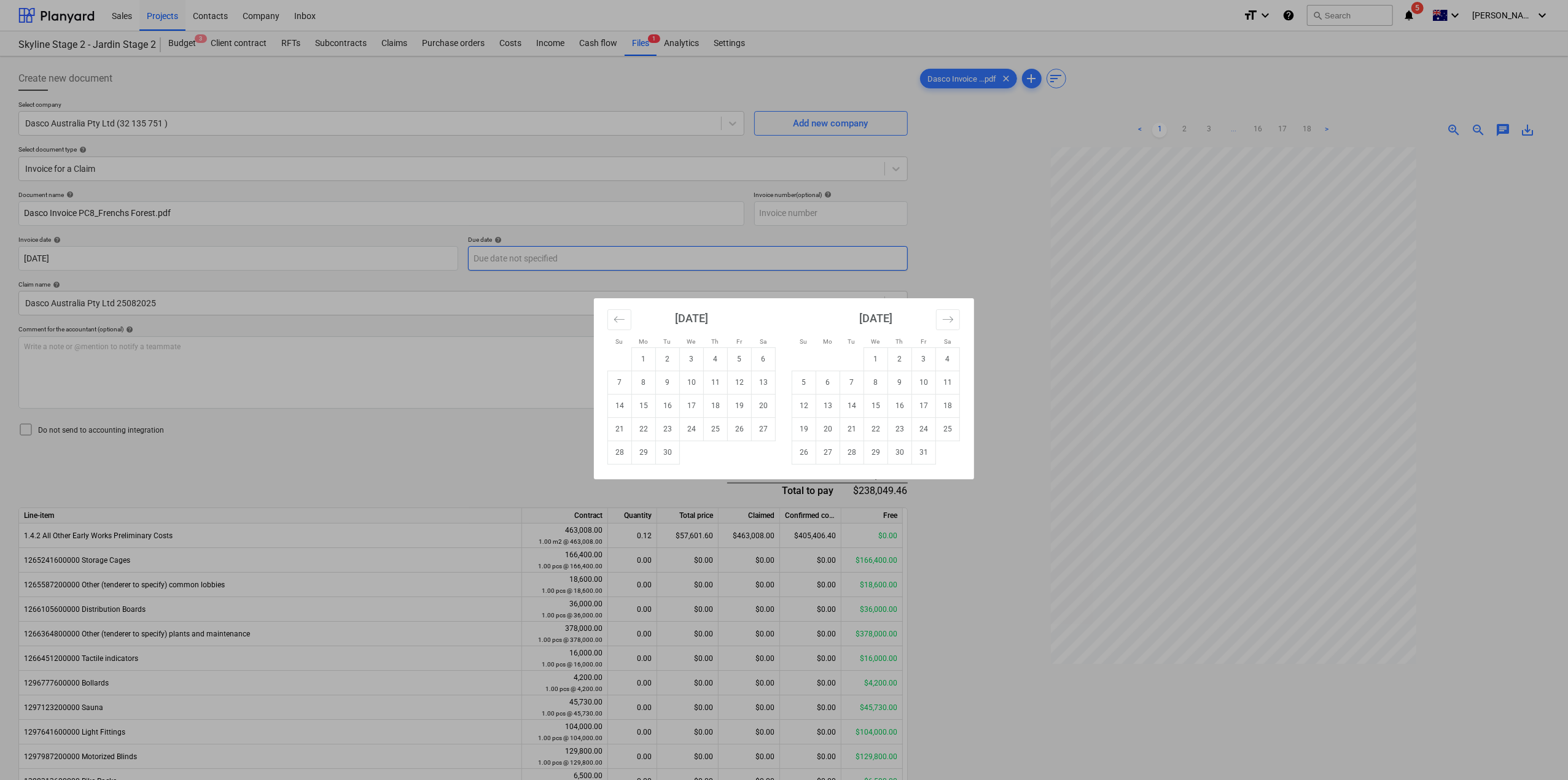
click at [621, 262] on body "Sales Projects Contacts Company Inbox format_size keyboard_arrow_down help sear…" at bounding box center [784, 390] width 1568 height 780
click at [733, 413] on td "19" at bounding box center [740, 405] width 24 height 23
type input "[DATE]"
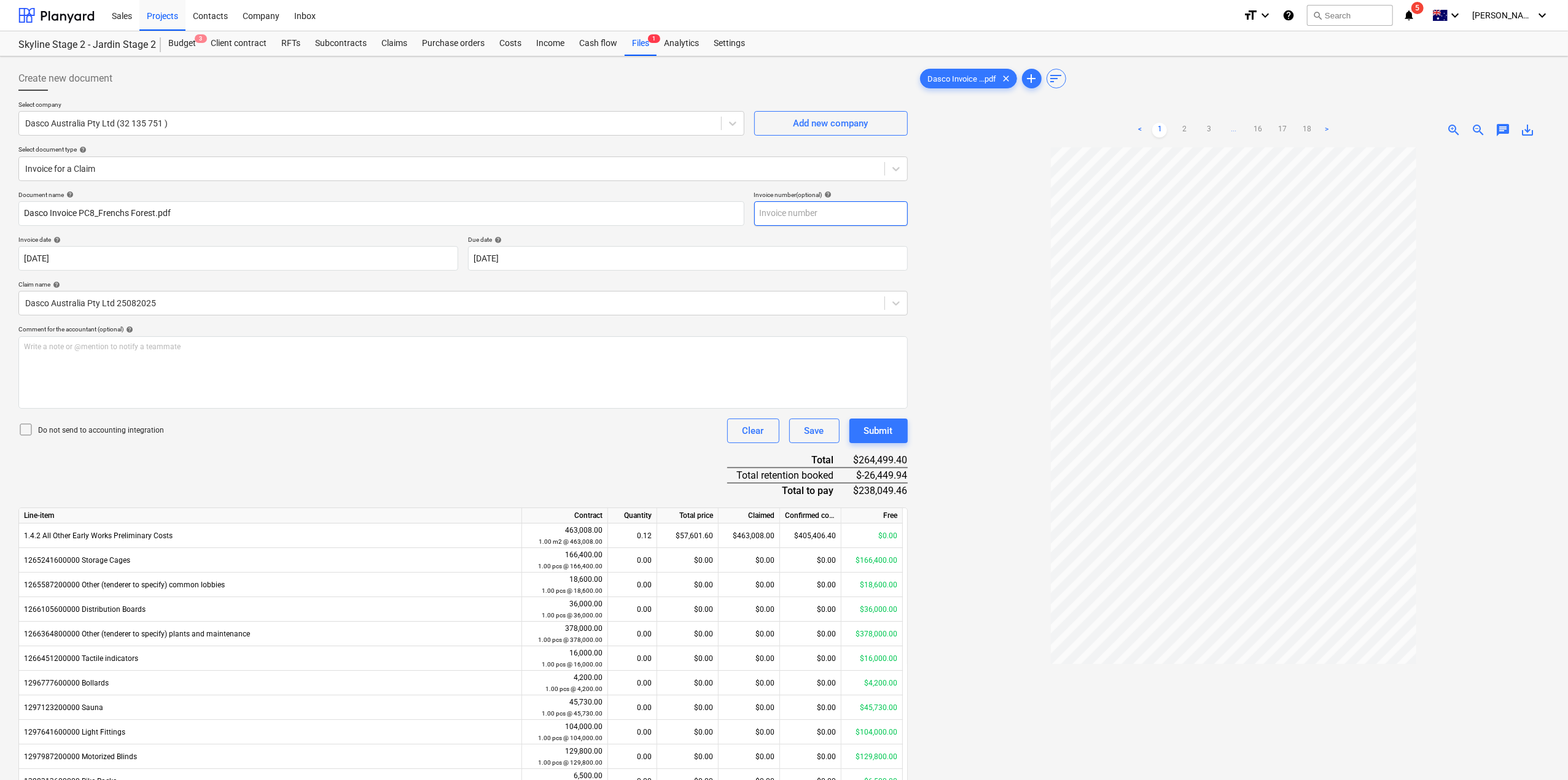
click at [846, 213] on input "text" at bounding box center [831, 214] width 154 height 25
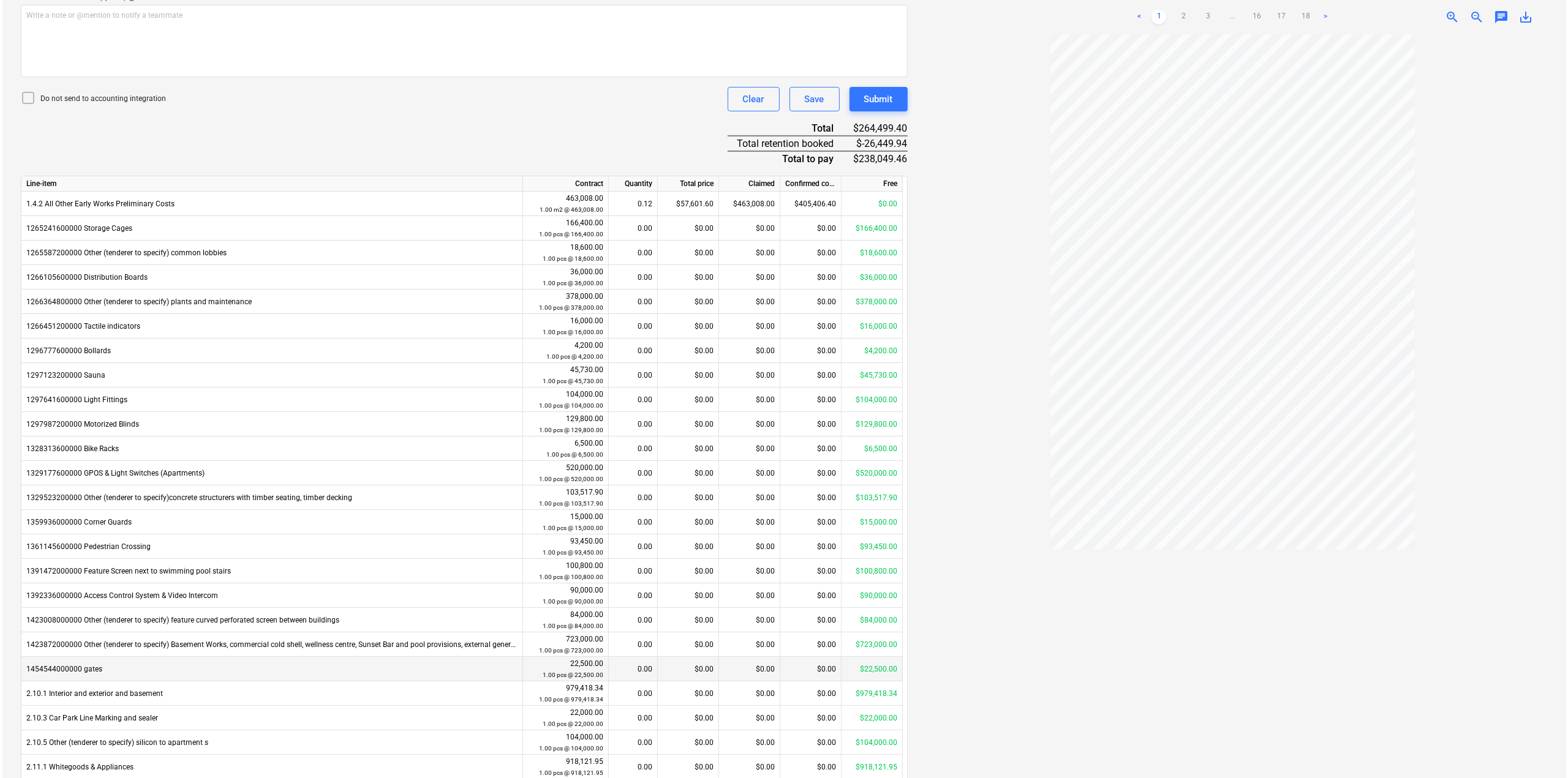
scroll to position [646, 0]
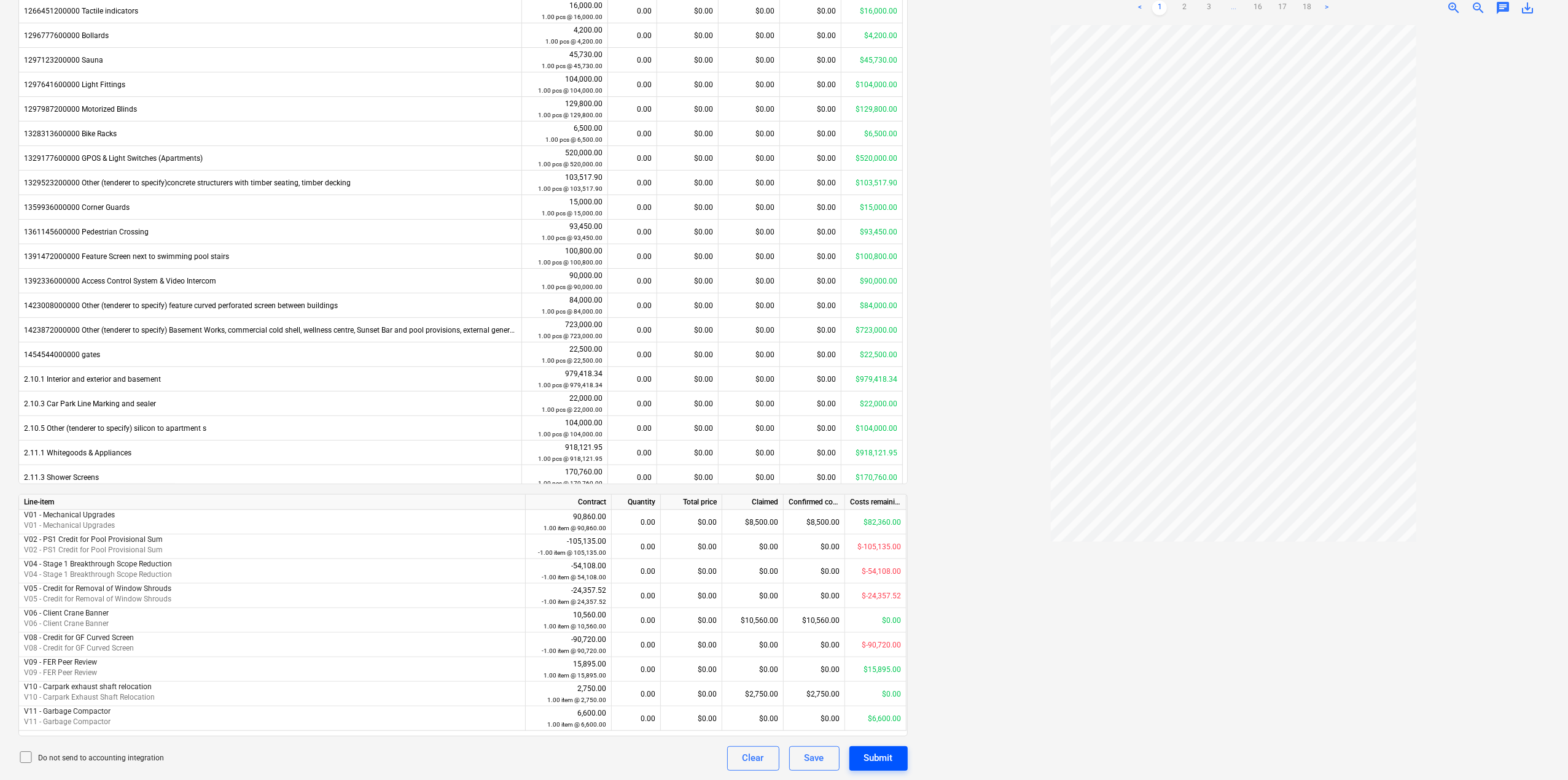
type input "28"
click at [896, 756] on button "Submit" at bounding box center [878, 759] width 58 height 25
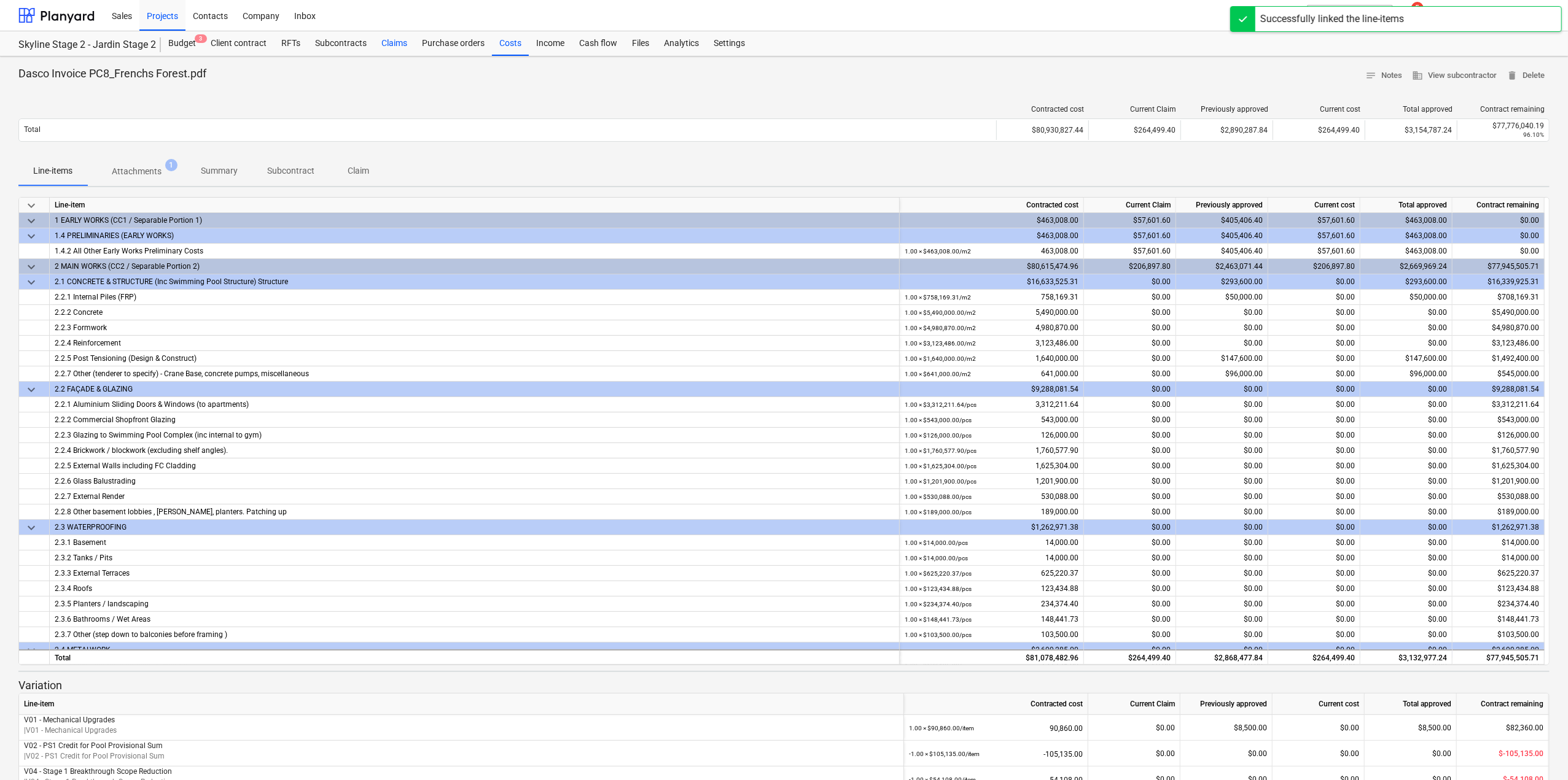
click at [375, 42] on div "Claims" at bounding box center [394, 43] width 40 height 25
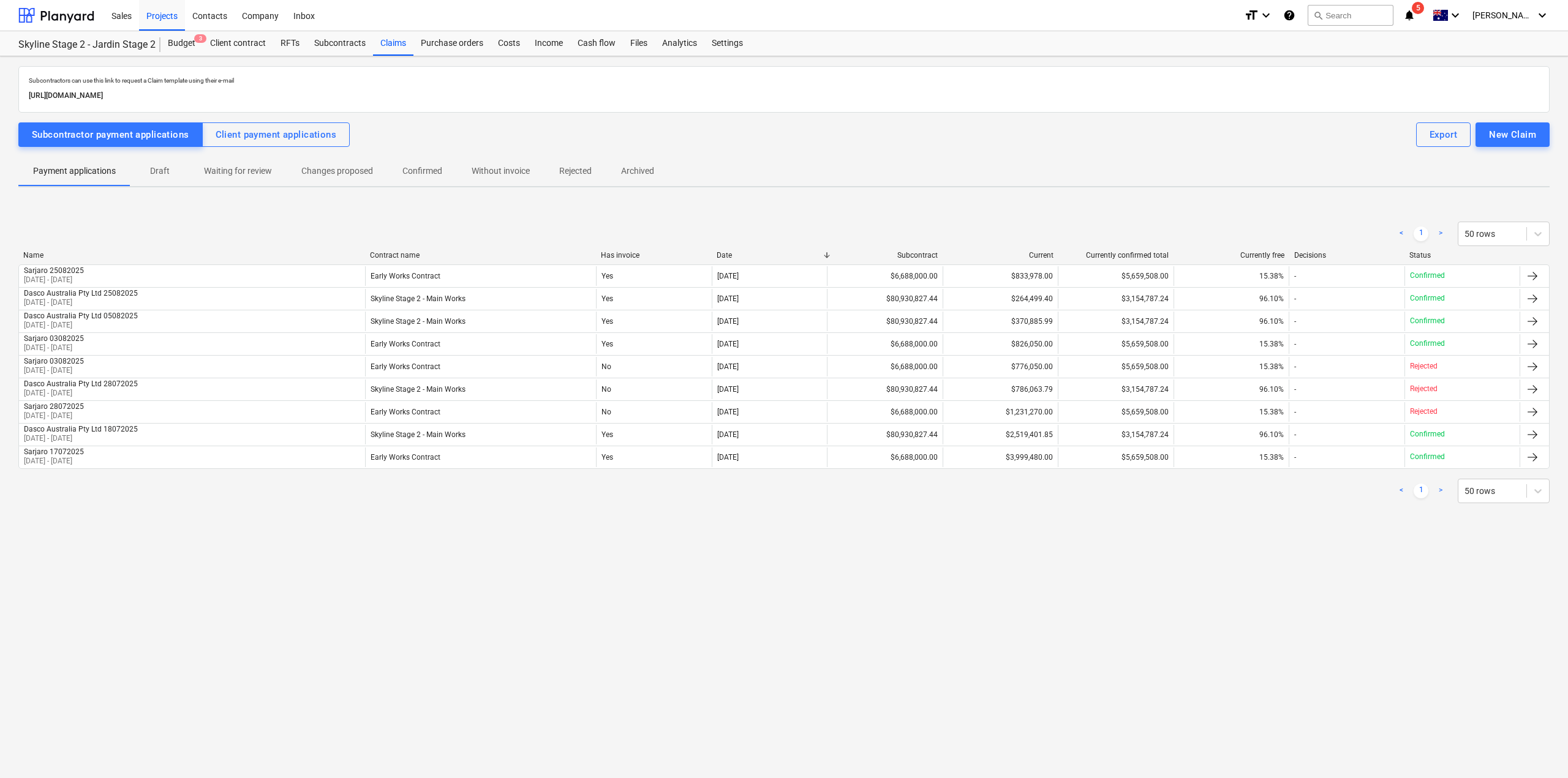
click at [447, 174] on span "Confirmed" at bounding box center [422, 171] width 69 height 20
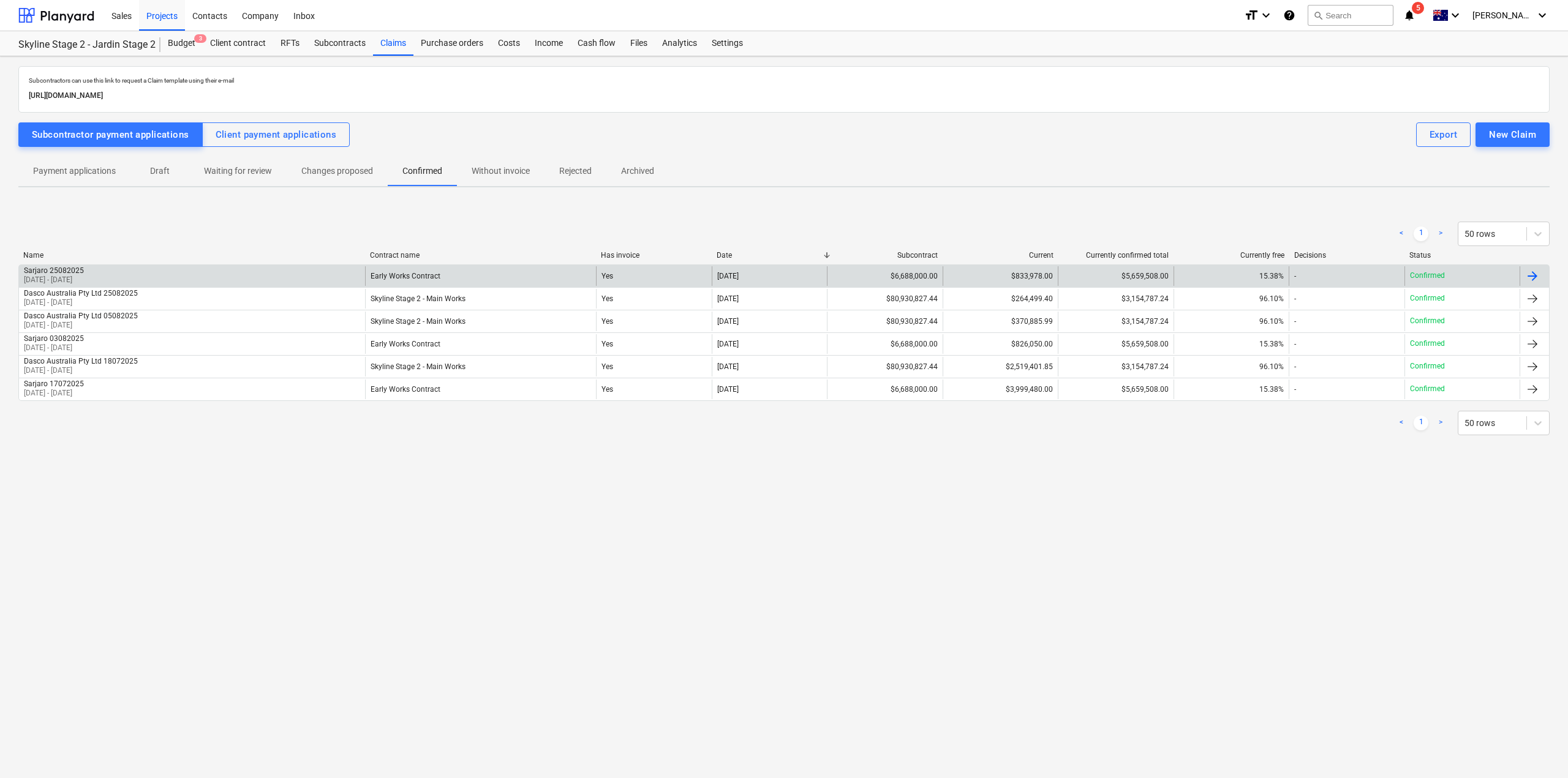
click at [1541, 273] on div at bounding box center [1535, 276] width 30 height 20
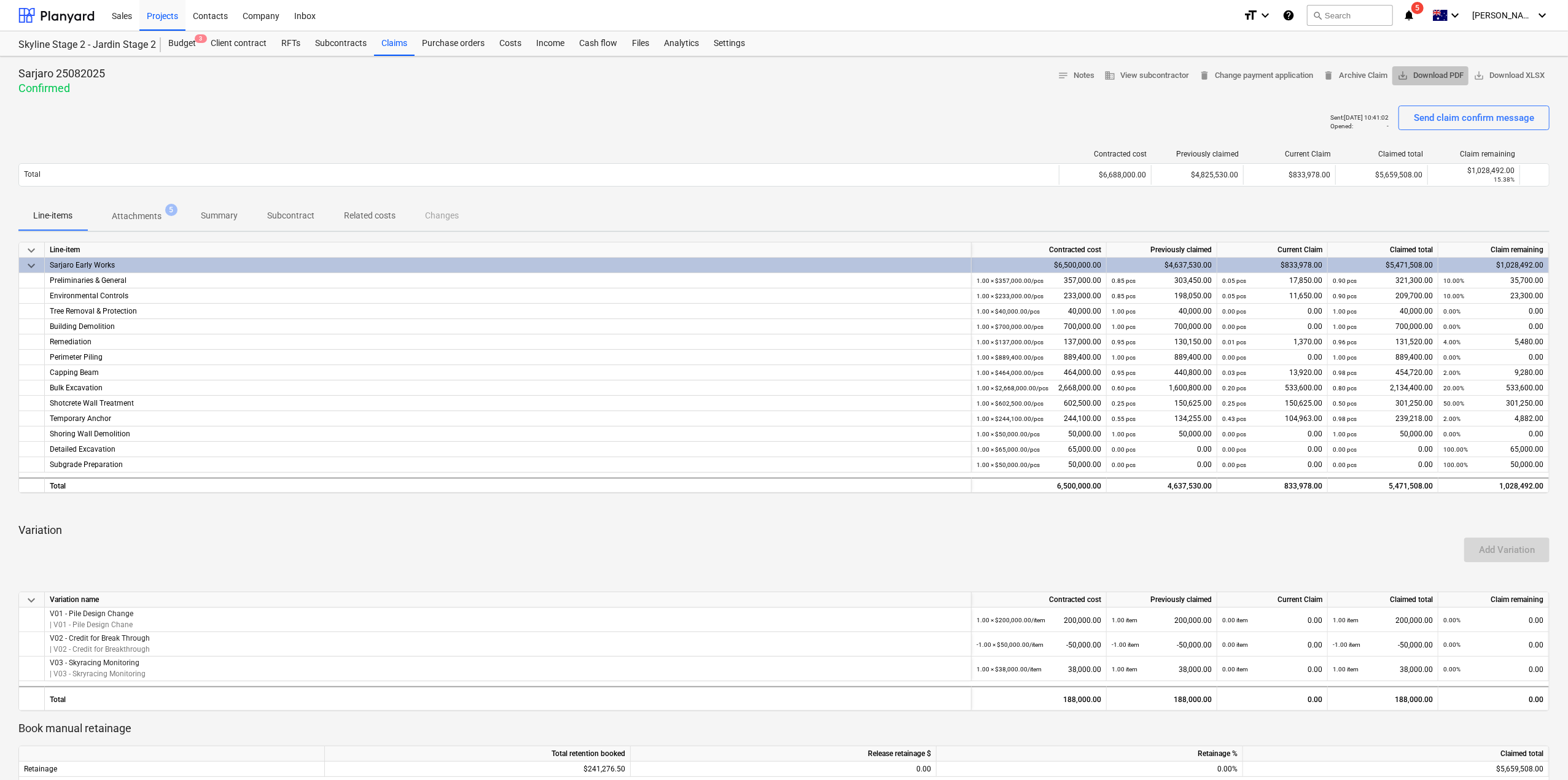
click at [1441, 77] on span "save_alt Download PDF" at bounding box center [1431, 76] width 67 height 14
click at [1455, 74] on span "save_alt Download PDF" at bounding box center [1431, 76] width 67 height 14
click at [154, 216] on p "Attachments" at bounding box center [137, 216] width 50 height 13
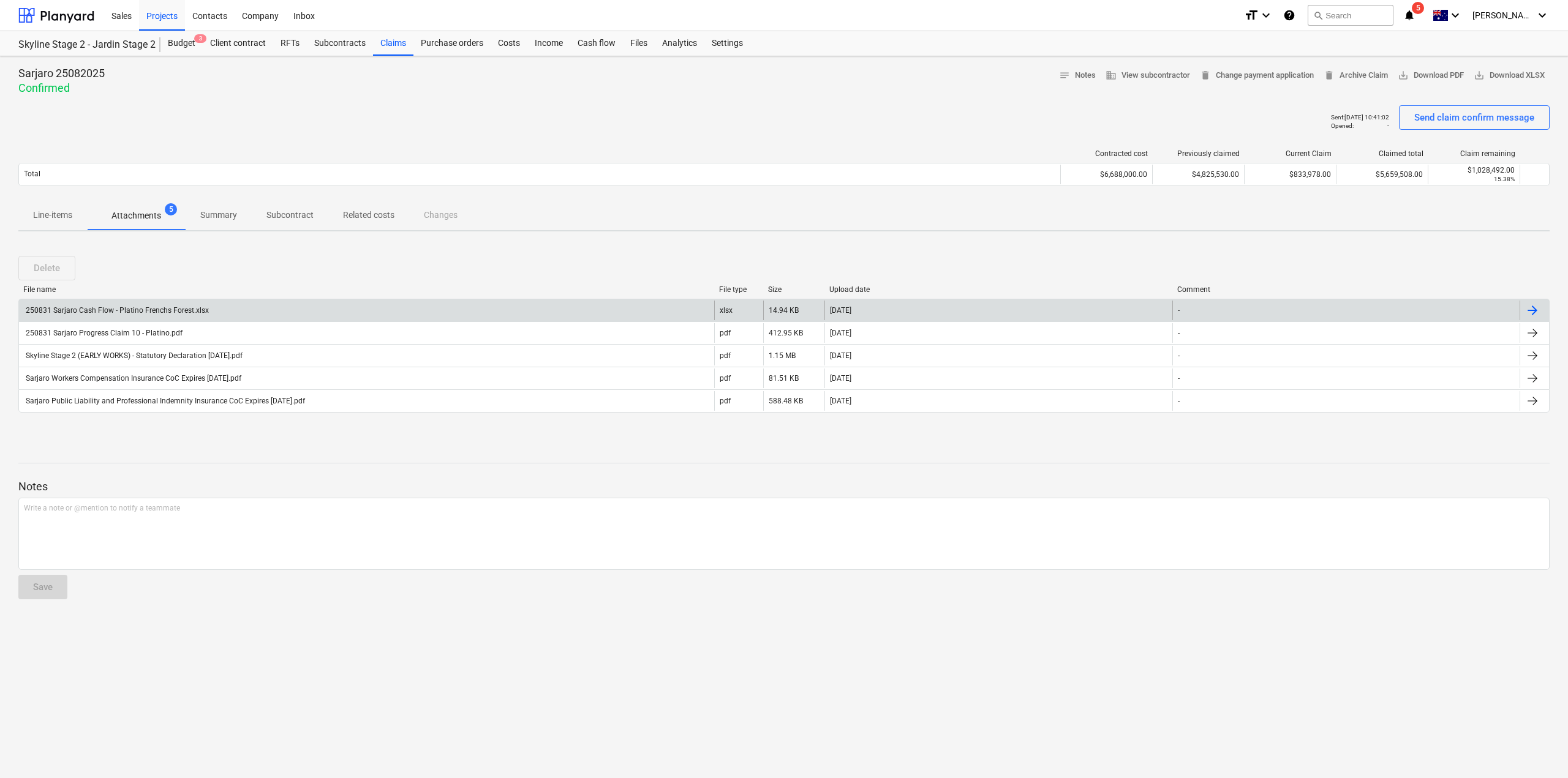
click at [1525, 312] on div at bounding box center [1532, 310] width 15 height 15
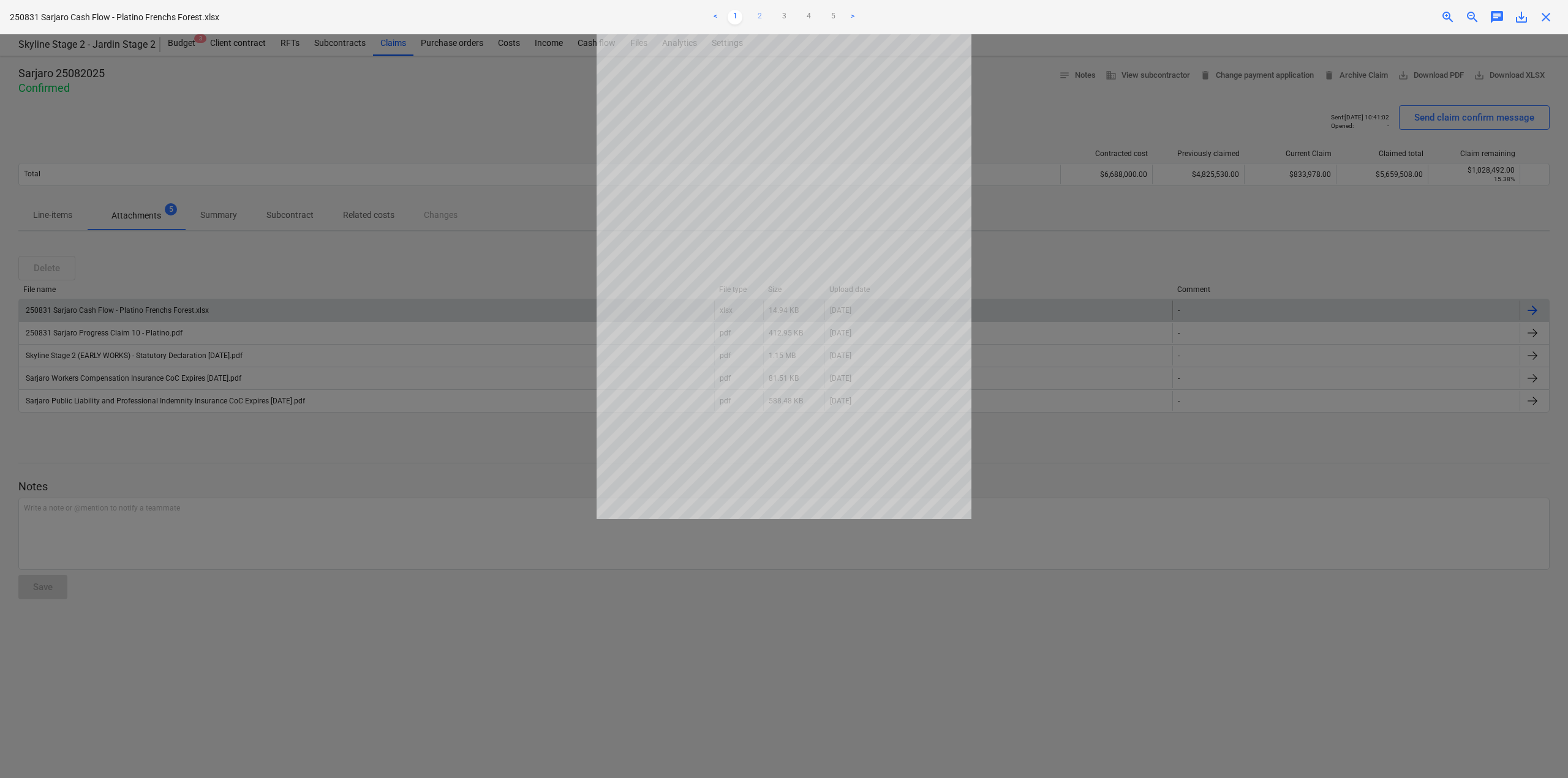
click at [765, 16] on link "2" at bounding box center [759, 17] width 15 height 15
click at [783, 20] on link "3" at bounding box center [784, 17] width 15 height 15
drag, startPoint x: 796, startPoint y: 21, endPoint x: 804, endPoint y: 20, distance: 8.1
click at [797, 21] on ul "< 1 2 3 4 5 >" at bounding box center [785, 17] width 517 height 15
click at [807, 19] on link "4" at bounding box center [808, 17] width 15 height 15
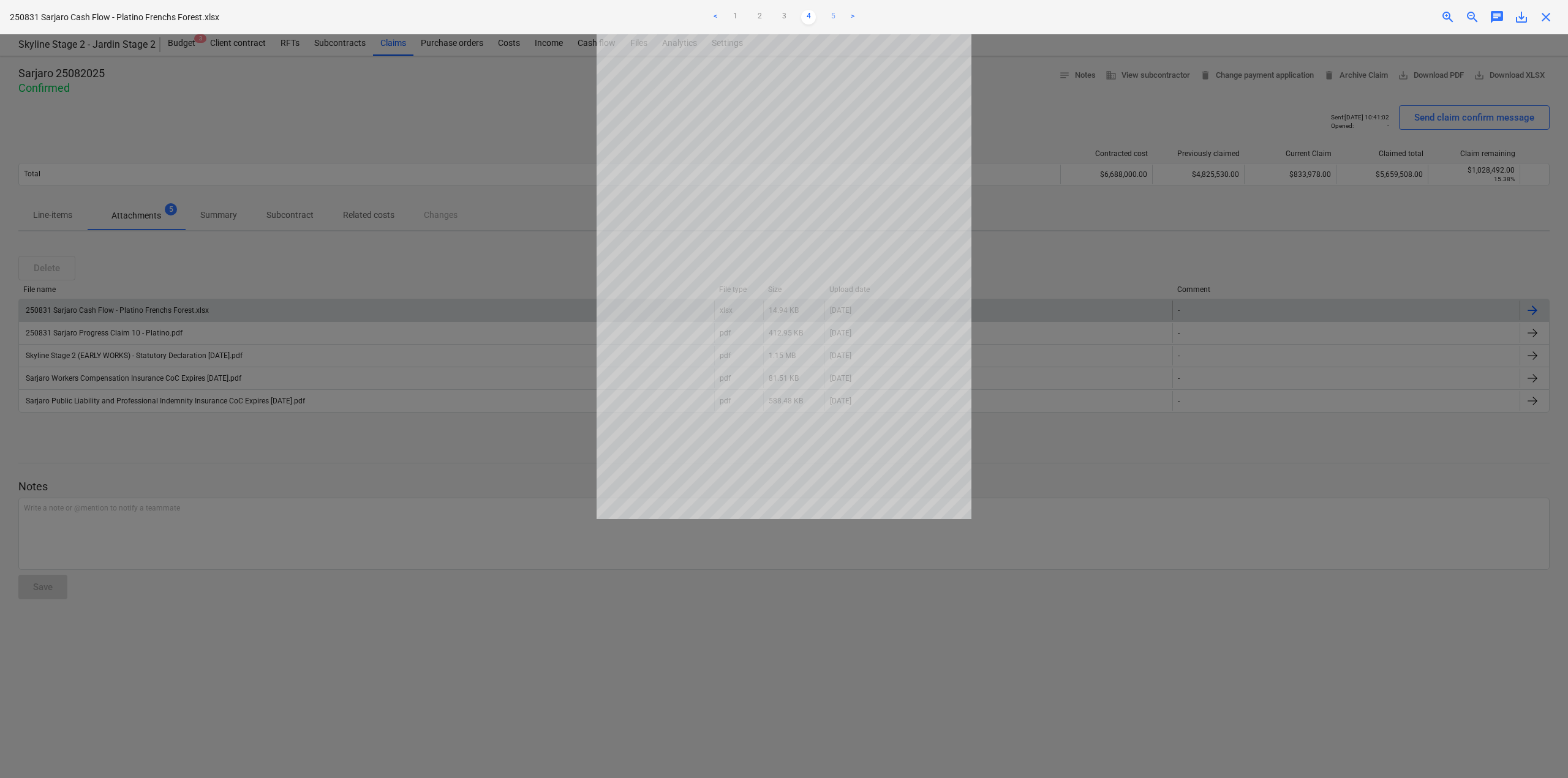
click at [835, 16] on link "5" at bounding box center [833, 17] width 15 height 15
click at [857, 18] on link ">" at bounding box center [852, 17] width 15 height 15
click at [852, 17] on link ">" at bounding box center [852, 17] width 15 height 15
click at [681, 621] on div at bounding box center [784, 406] width 1568 height 744
click at [1552, 14] on span "close" at bounding box center [1545, 17] width 15 height 15
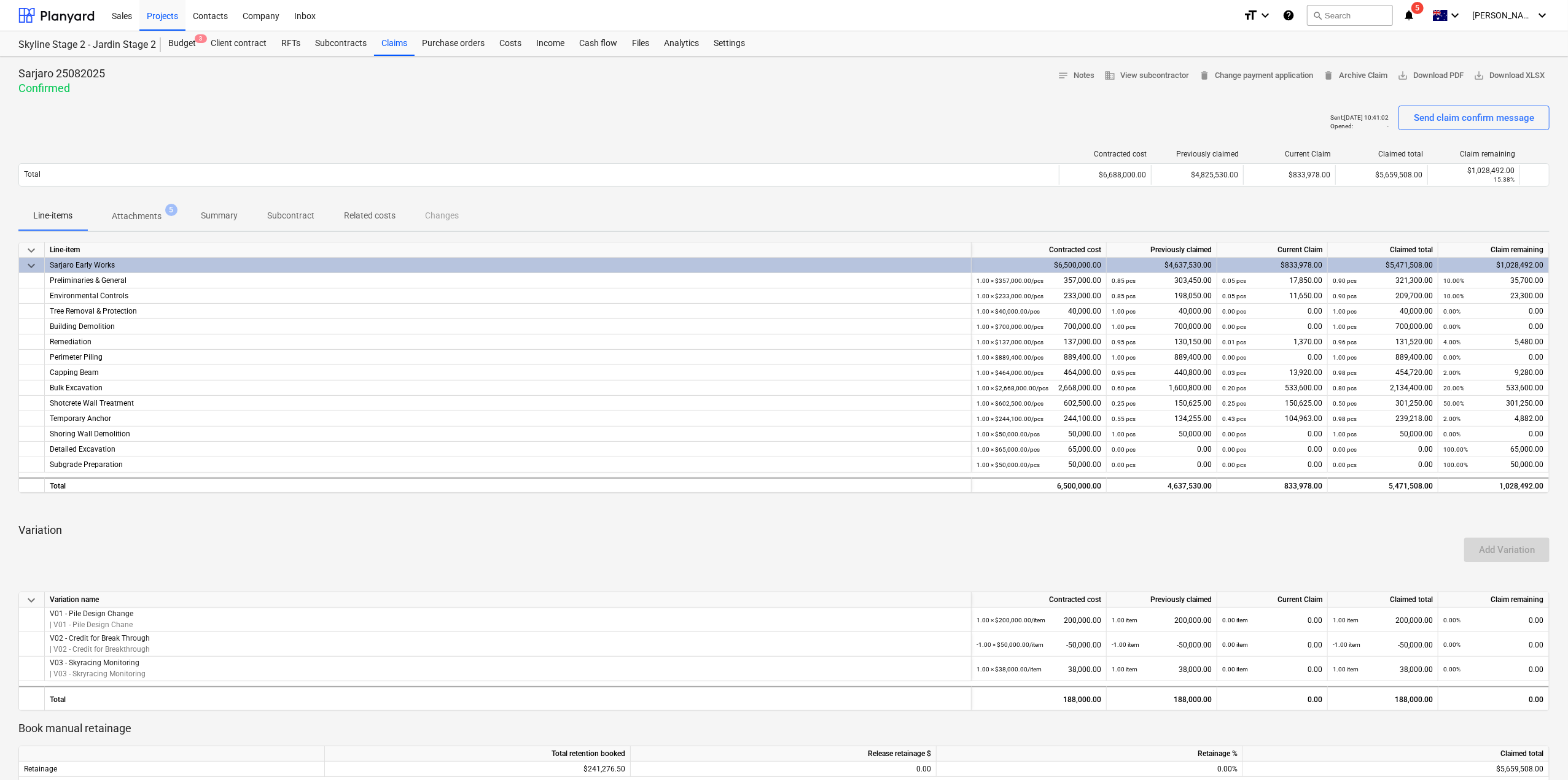
click at [1417, 14] on span "notifications 5" at bounding box center [1410, 15] width 15 height 15
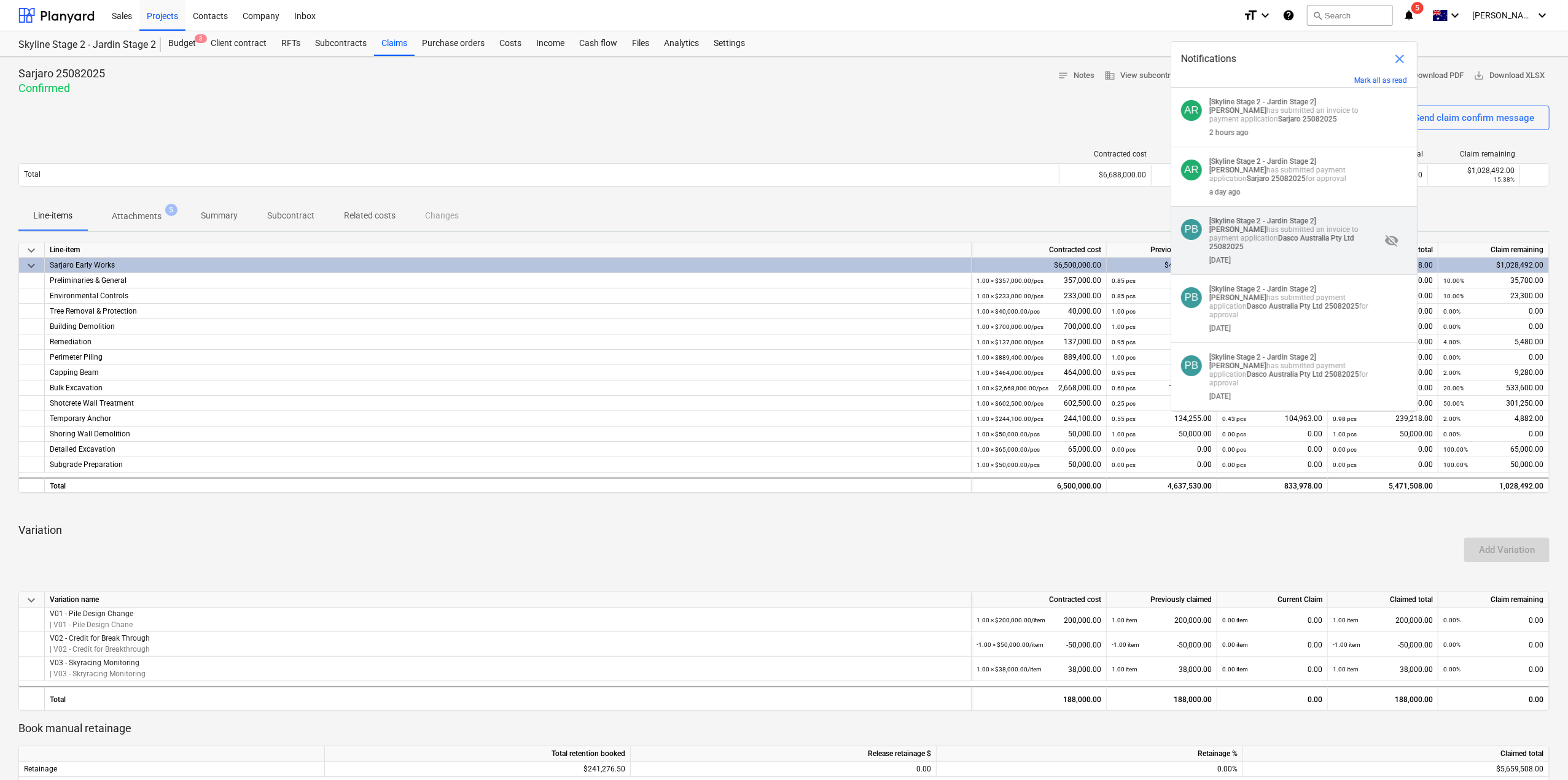
click at [1286, 226] on strong "[Skyline Stage 2 - Jardin Stage 2]" at bounding box center [1262, 221] width 107 height 8
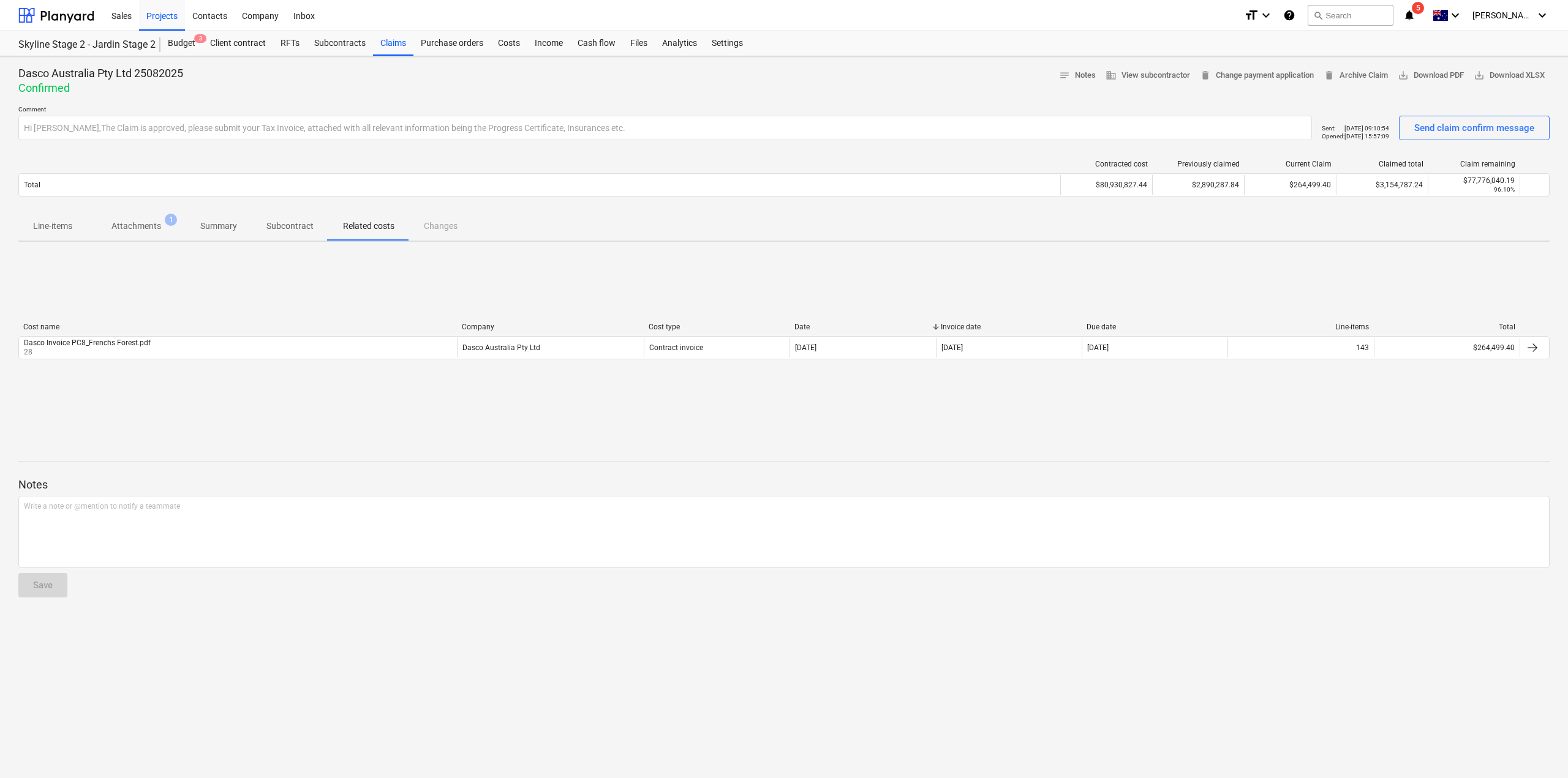
click at [142, 226] on p "Attachments" at bounding box center [136, 226] width 49 height 13
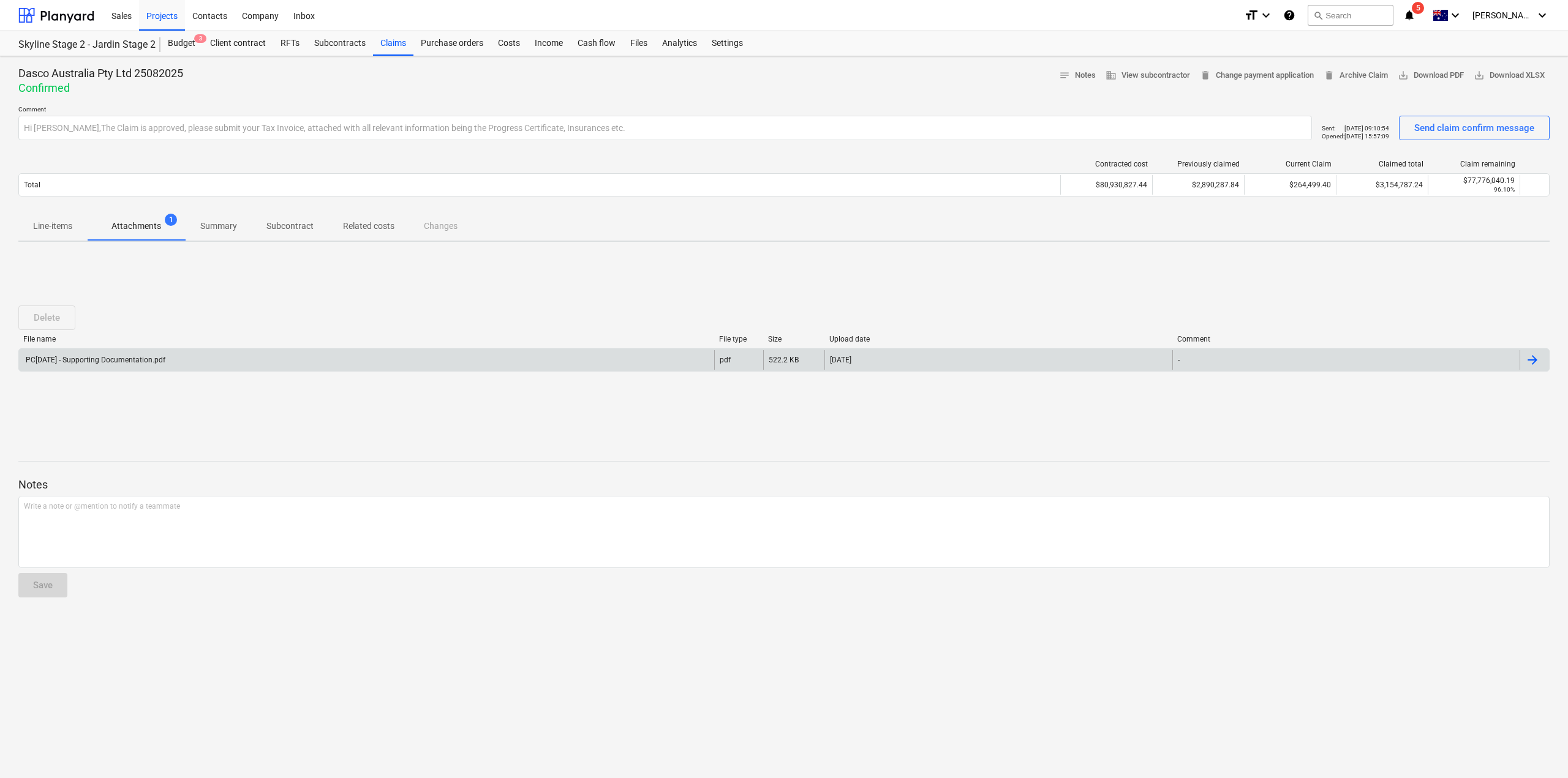
click at [1543, 363] on div at bounding box center [1535, 360] width 30 height 20
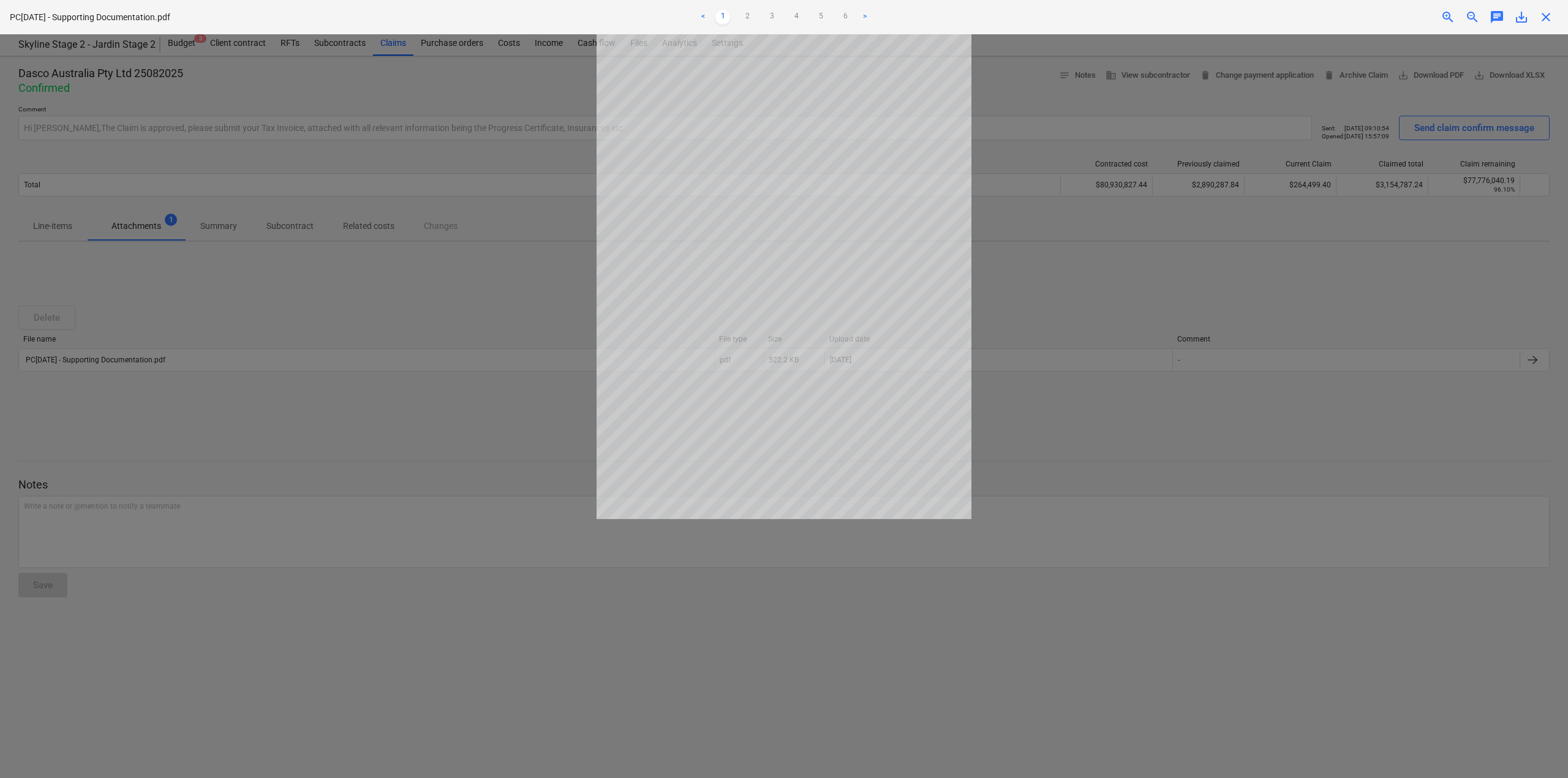
click at [1225, 417] on div at bounding box center [784, 406] width 1568 height 744
click at [141, 277] on div at bounding box center [784, 406] width 1568 height 744
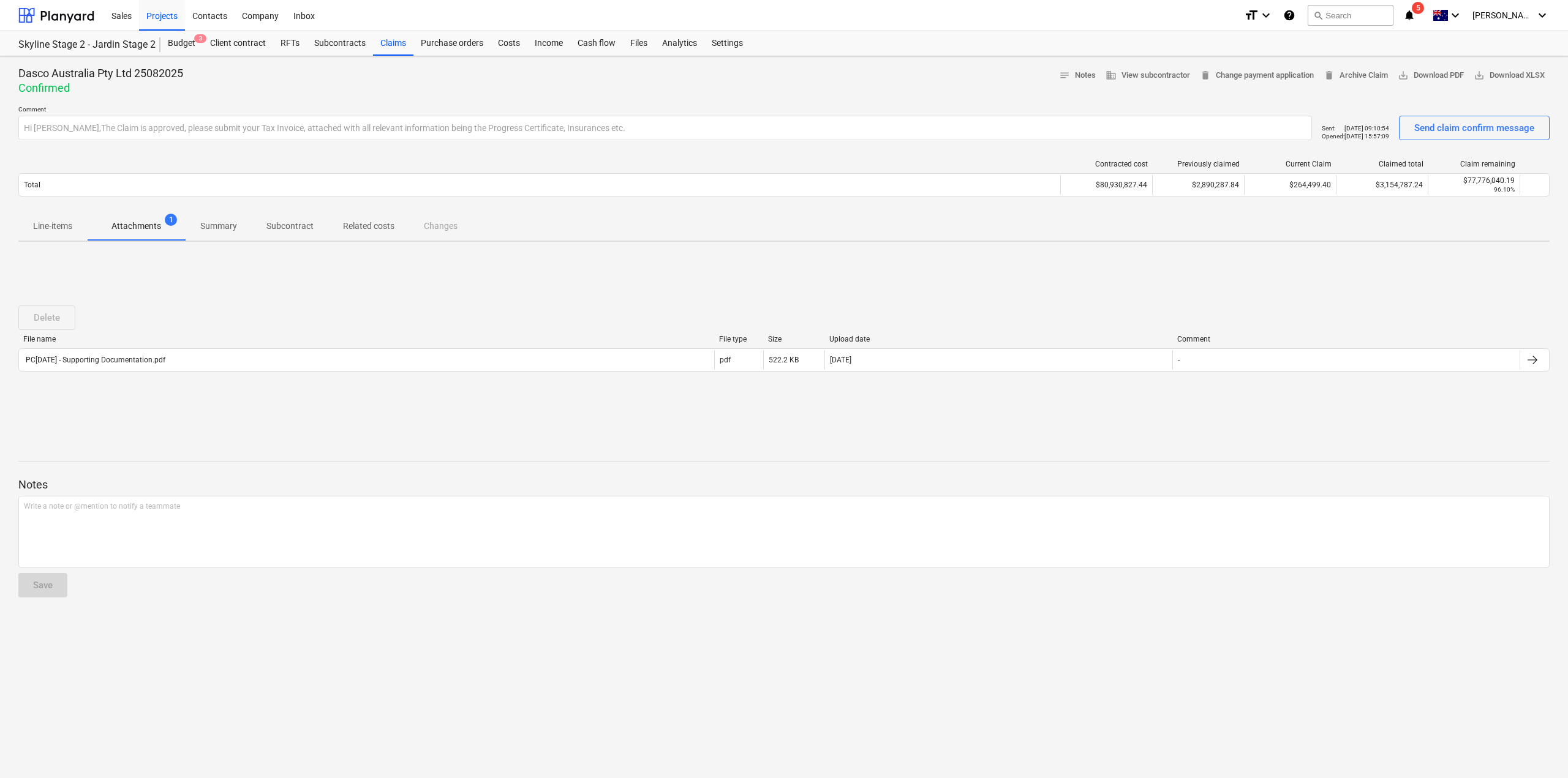
click at [223, 224] on p "Summary" at bounding box center [219, 226] width 37 height 13
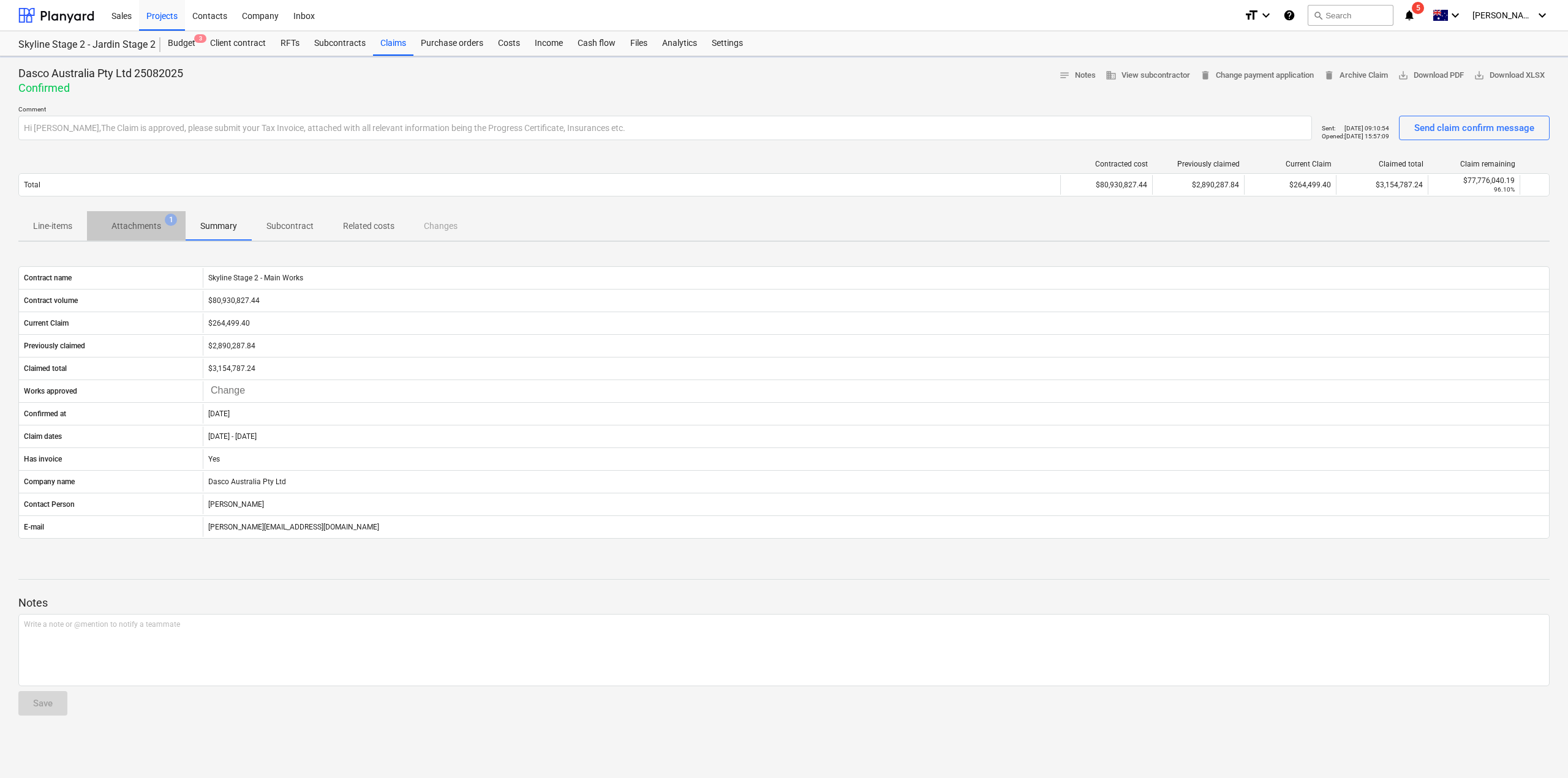
click at [135, 229] on p "Attachments" at bounding box center [136, 226] width 49 height 13
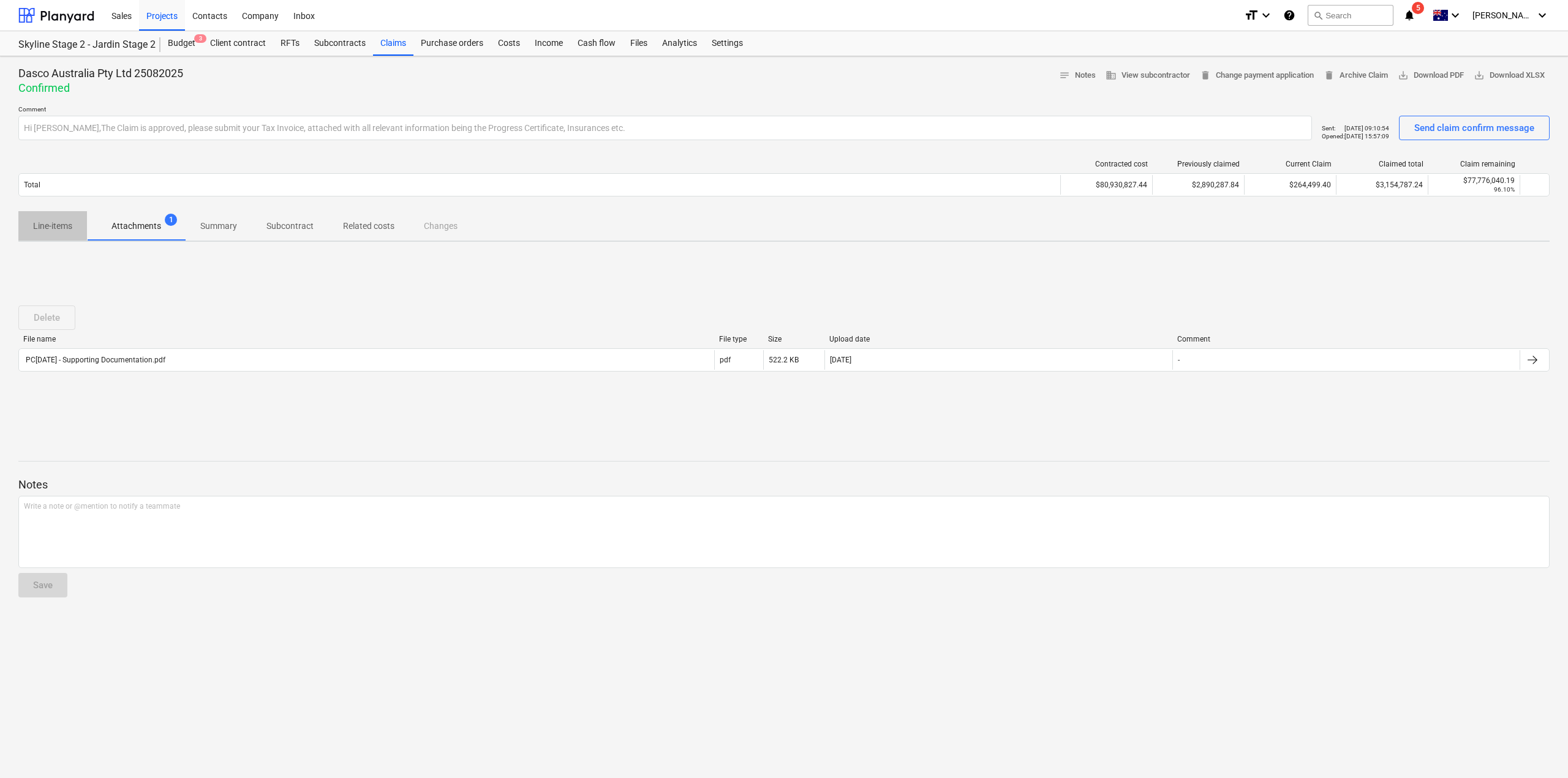
click at [40, 226] on p "Line-items" at bounding box center [53, 226] width 40 height 13
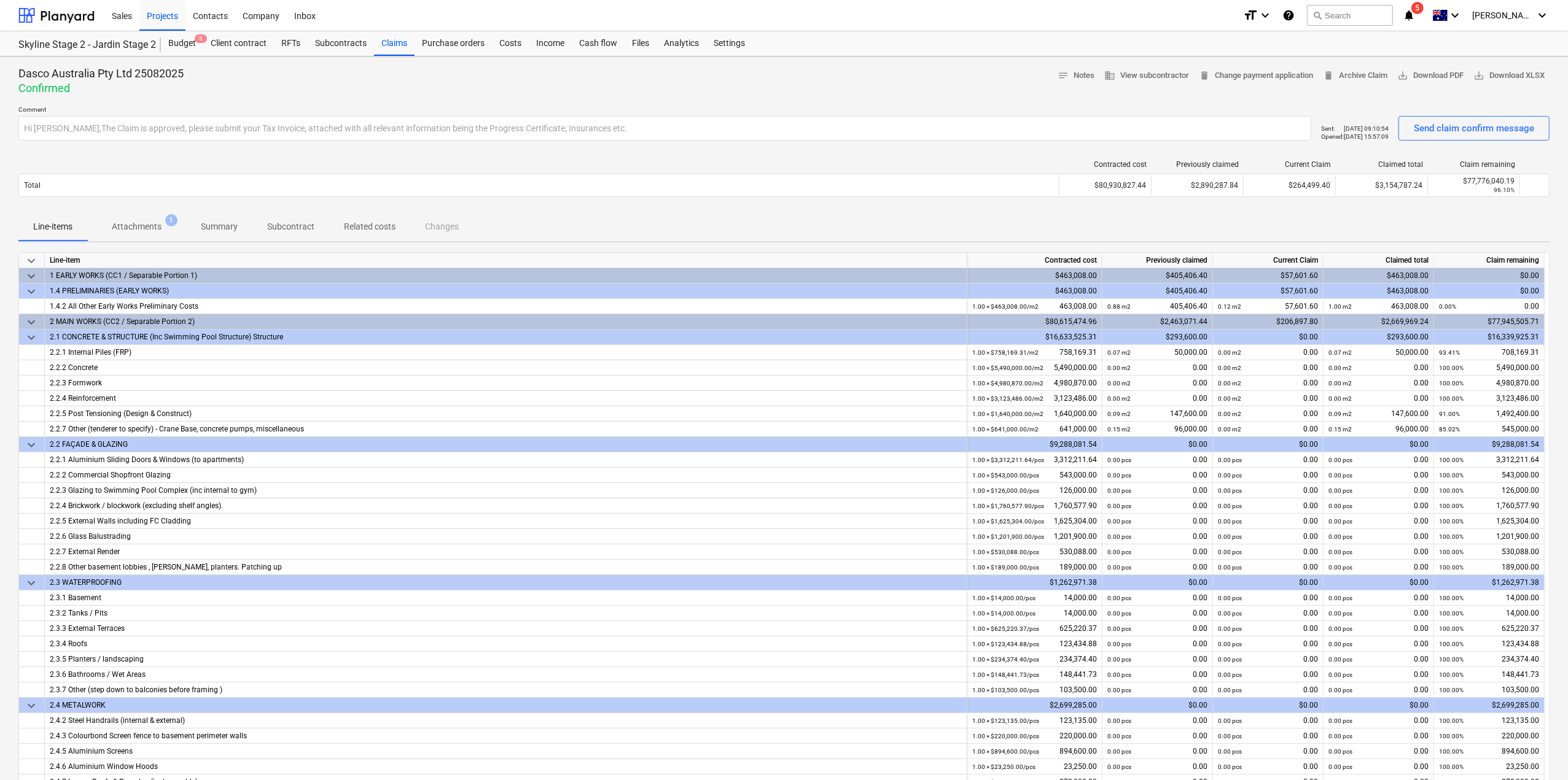
click at [160, 231] on p "Attachments" at bounding box center [137, 227] width 50 height 13
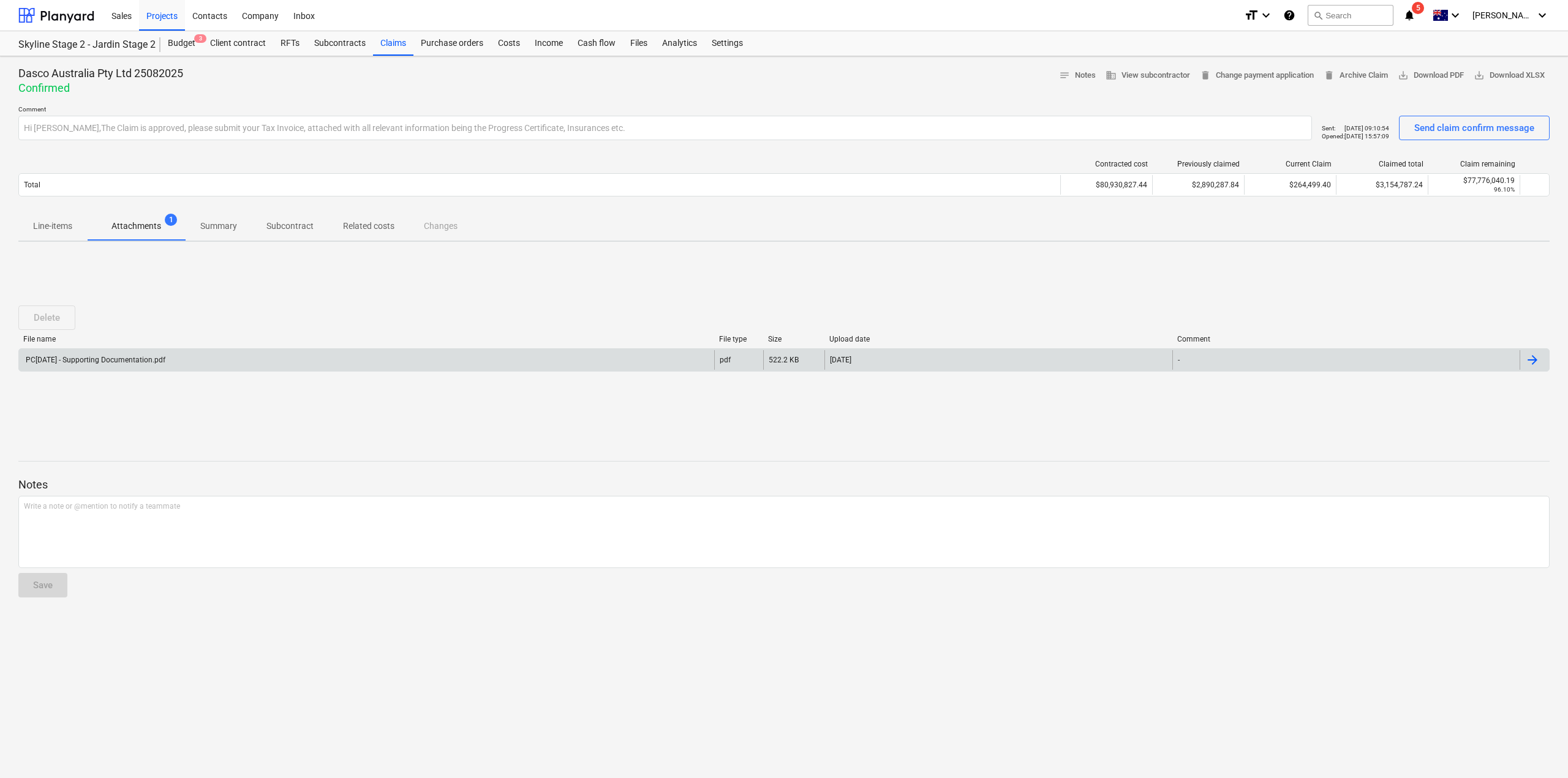
click at [1538, 363] on div at bounding box center [1532, 360] width 15 height 15
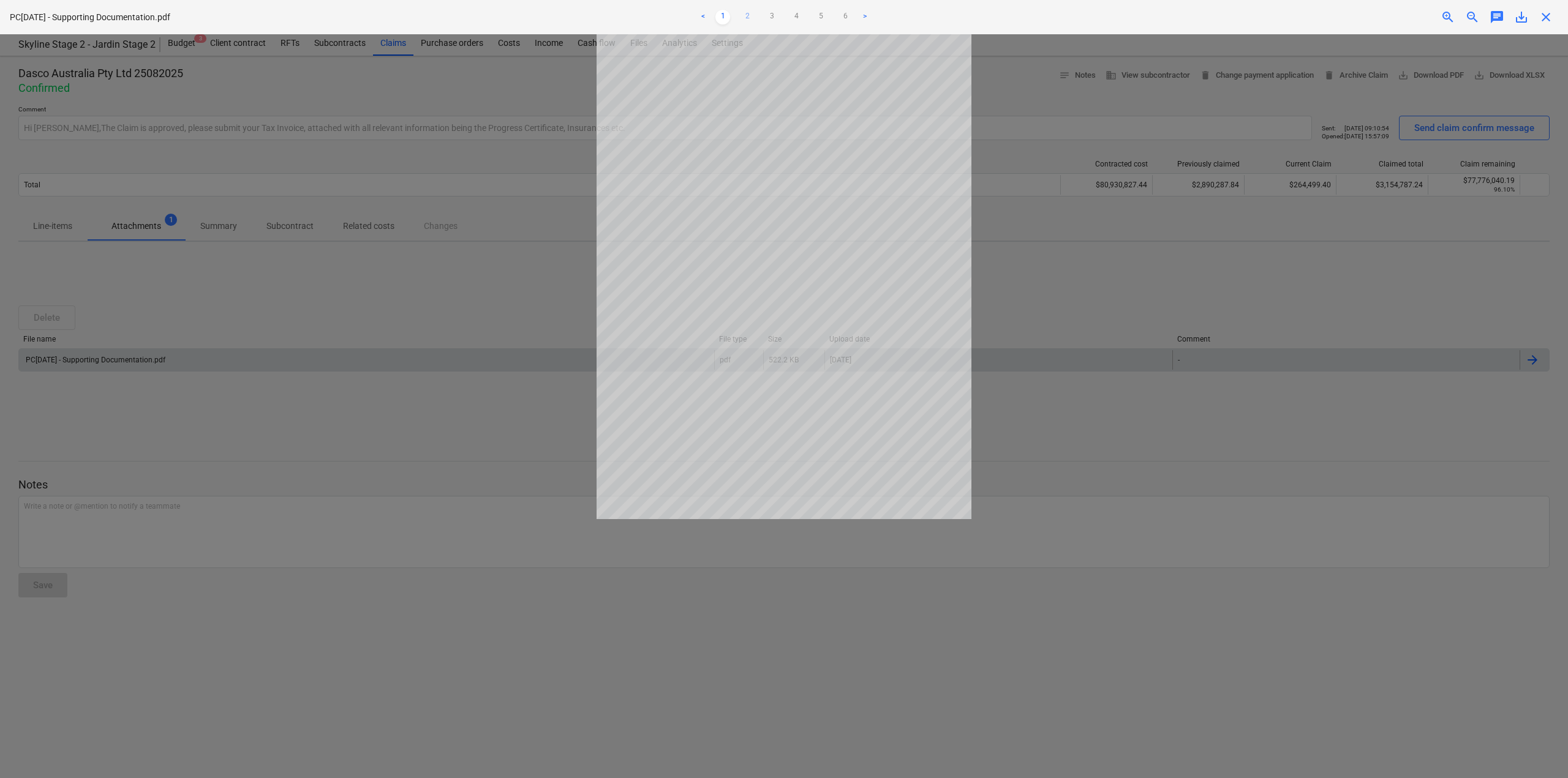
click at [746, 18] on link "2" at bounding box center [747, 17] width 15 height 15
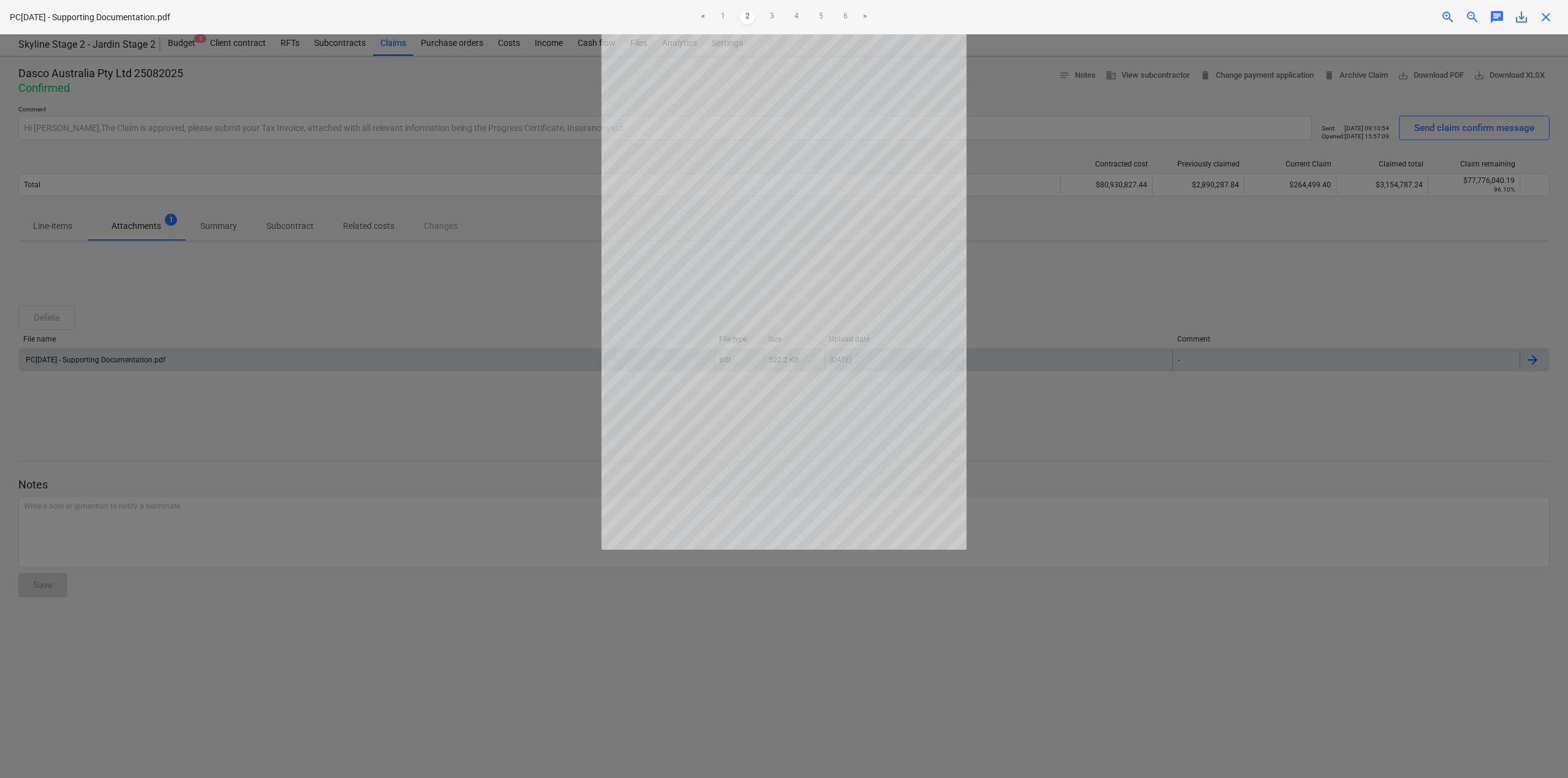
click at [764, 15] on ul "< 1 2 3 4 5 6 >" at bounding box center [785, 17] width 517 height 15
click at [773, 16] on link "3" at bounding box center [771, 17] width 15 height 15
click at [796, 19] on link "4" at bounding box center [796, 17] width 15 height 15
click at [814, 20] on link "5" at bounding box center [821, 17] width 15 height 15
click at [843, 17] on link "6" at bounding box center [845, 17] width 15 height 15
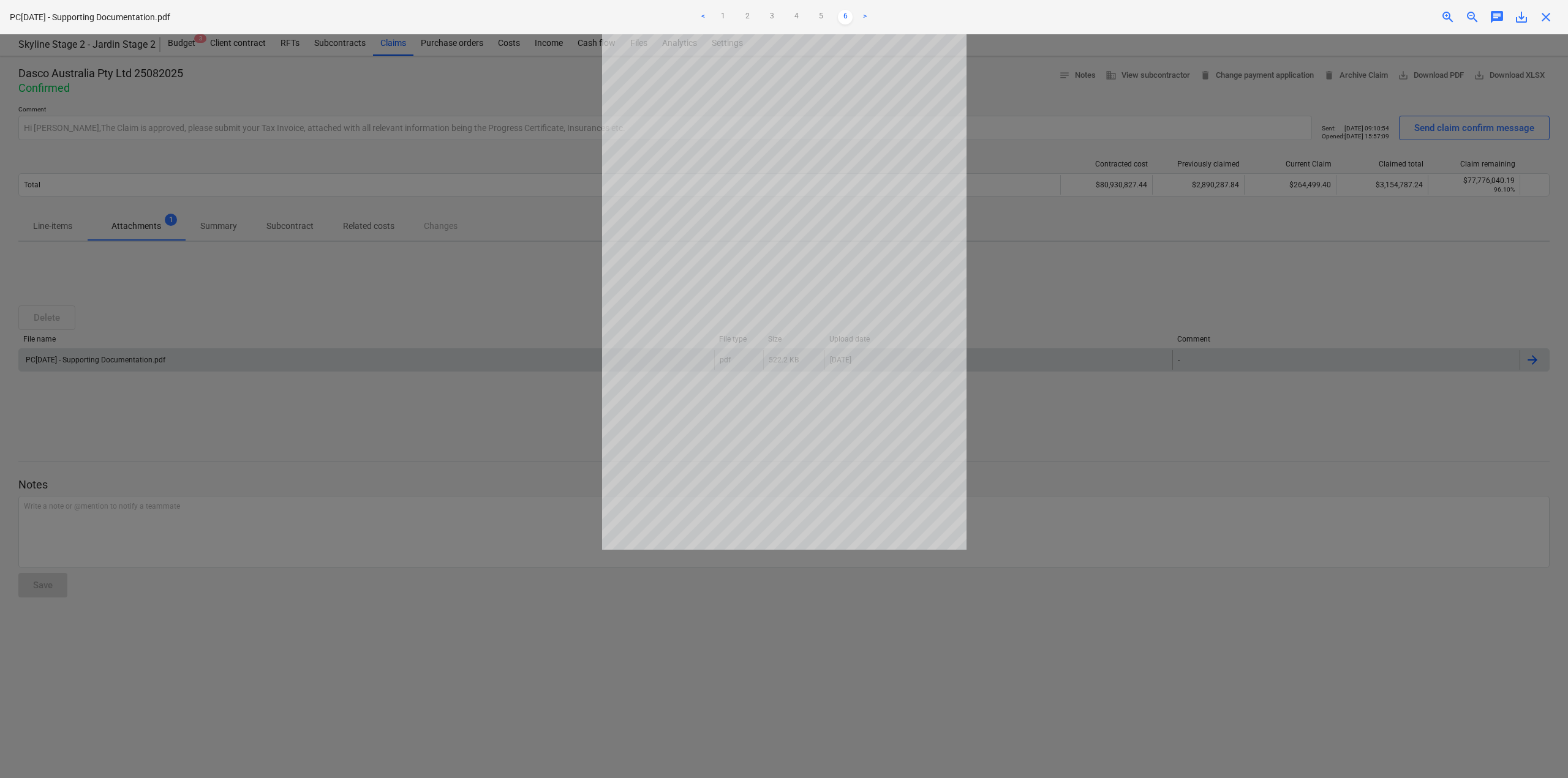
click at [868, 18] on link ">" at bounding box center [864, 17] width 15 height 15
click at [866, 13] on link ">" at bounding box center [864, 17] width 15 height 15
drag, startPoint x: 865, startPoint y: 16, endPoint x: 859, endPoint y: 21, distance: 7.8
click at [864, 16] on link ">" at bounding box center [864, 17] width 15 height 15
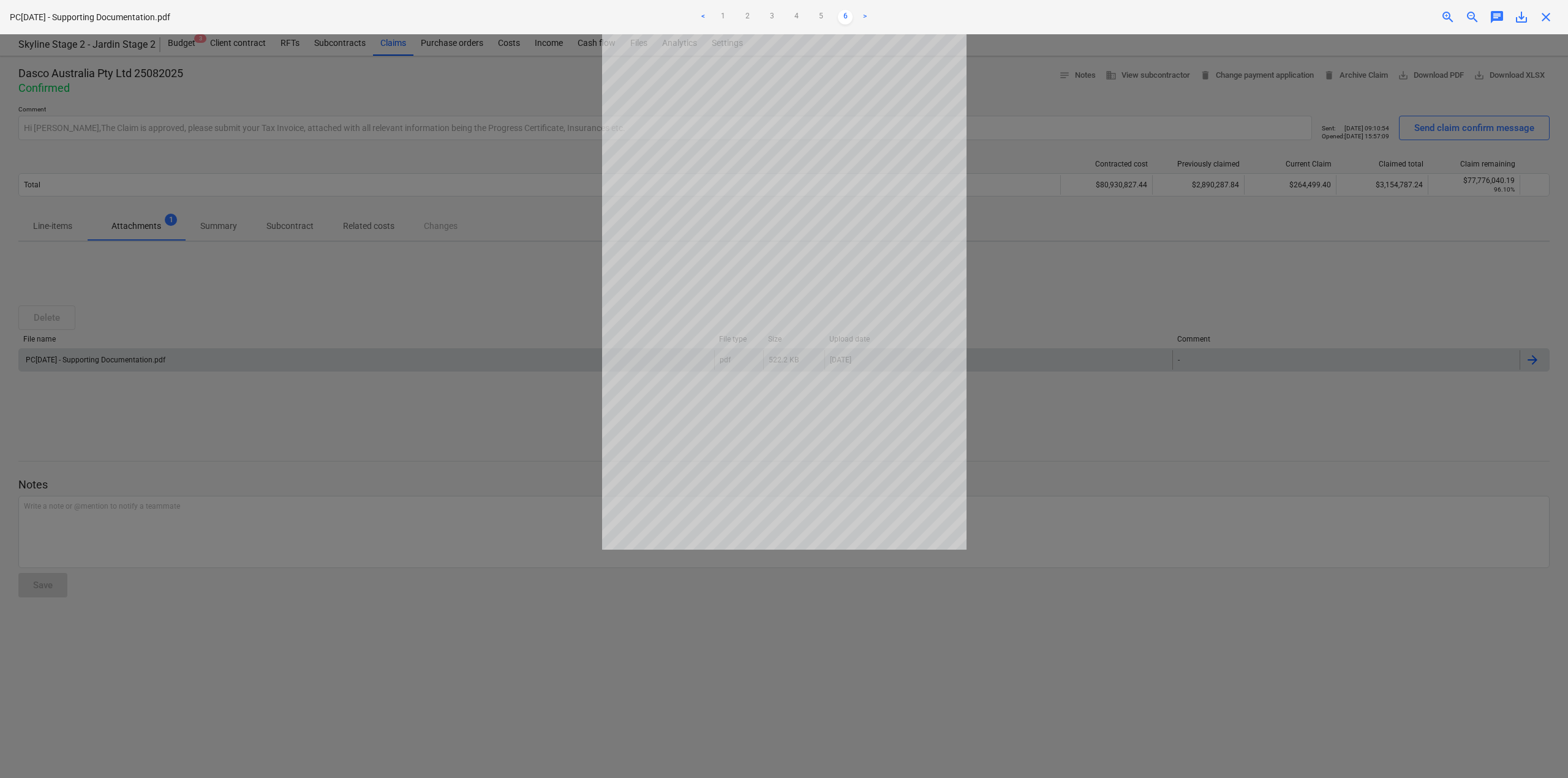
click at [364, 286] on div at bounding box center [784, 406] width 1568 height 744
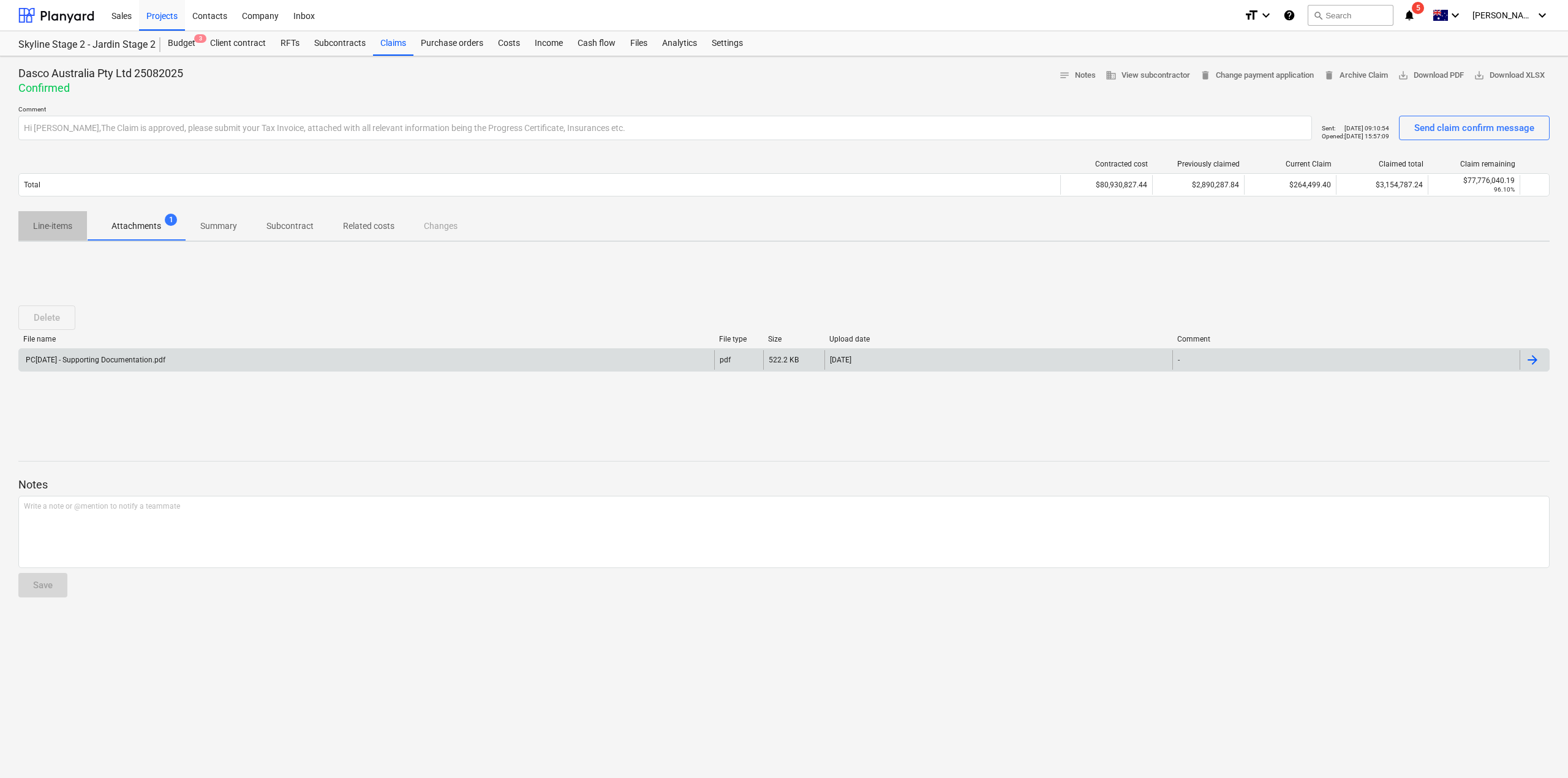
click at [47, 226] on p "Line-items" at bounding box center [53, 226] width 40 height 13
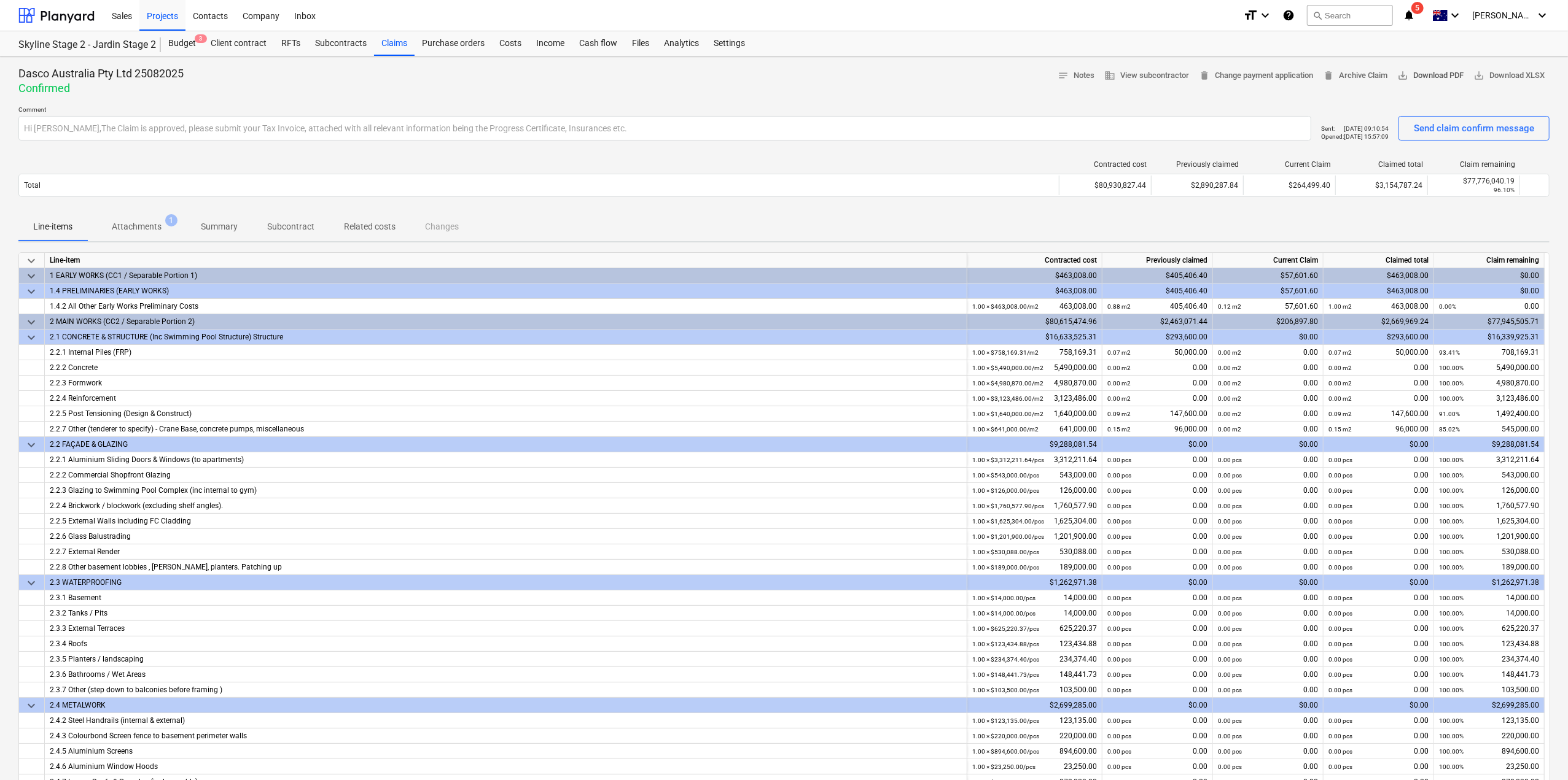
click at [1419, 81] on span "save_alt Download PDF" at bounding box center [1431, 76] width 67 height 14
click at [132, 234] on span "Attachments 1" at bounding box center [137, 226] width 99 height 22
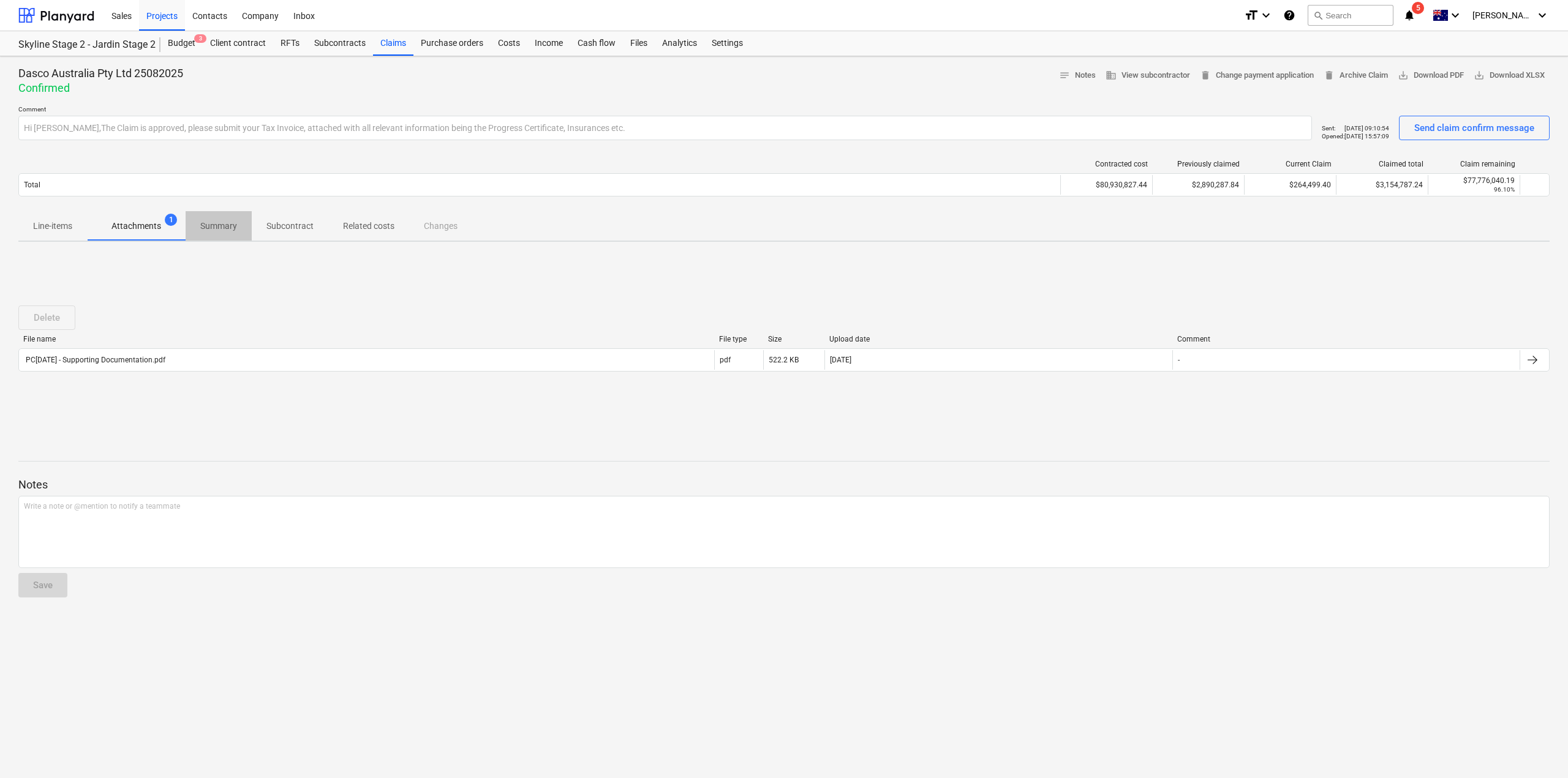
click at [230, 222] on p "Summary" at bounding box center [219, 226] width 37 height 13
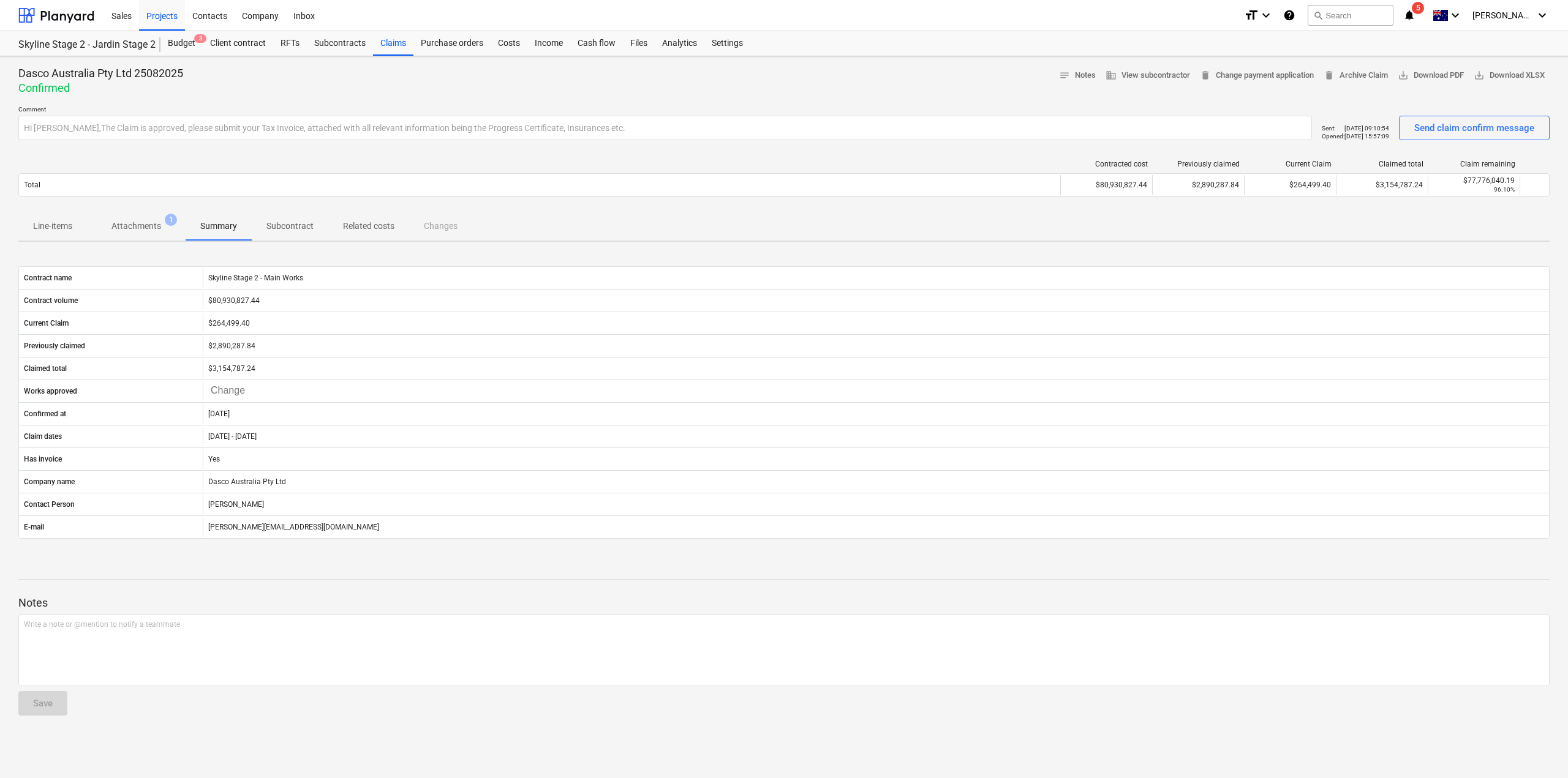
click at [67, 232] on span "Line-items" at bounding box center [52, 226] width 68 height 20
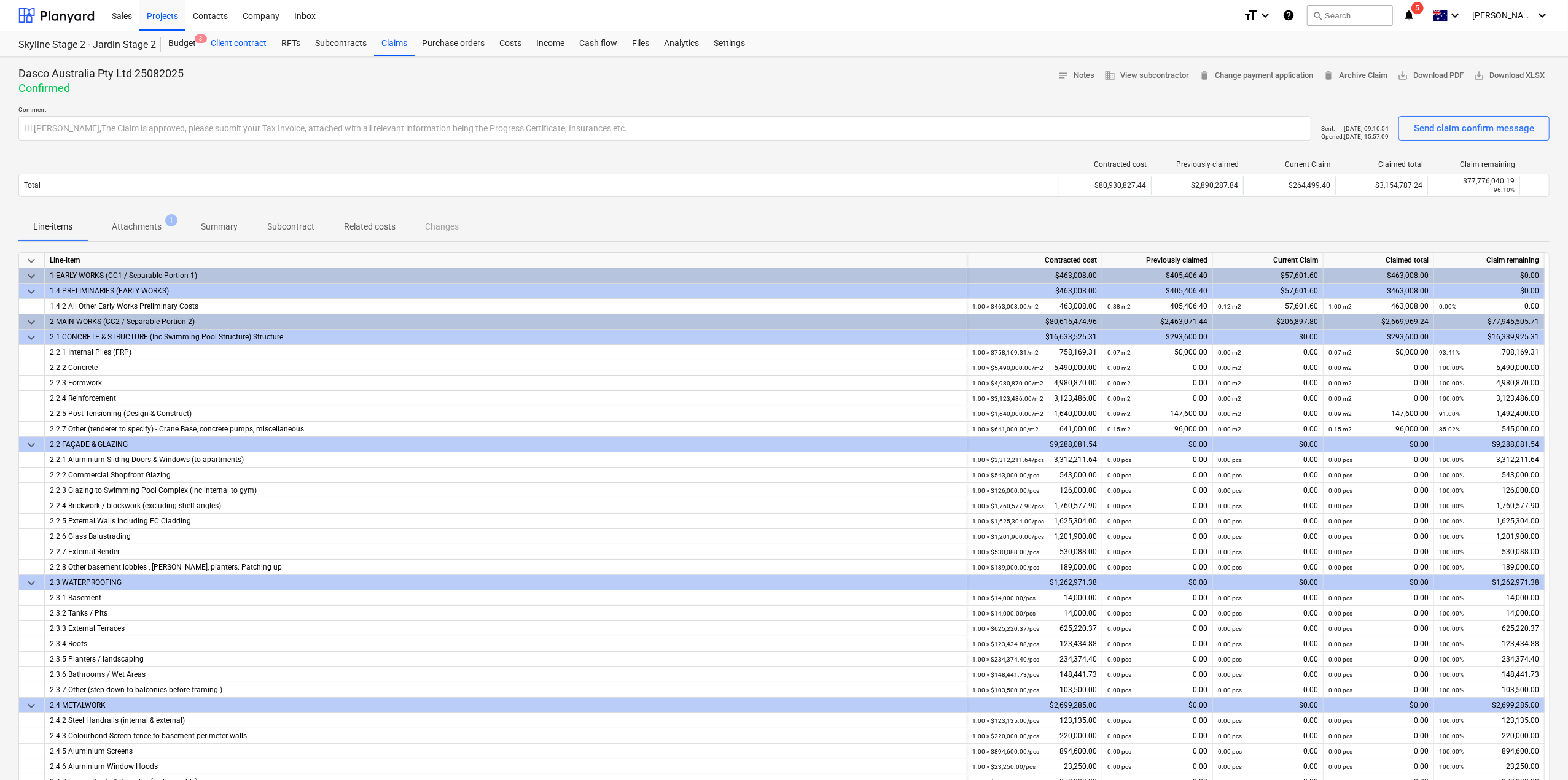
click at [256, 45] on div "Client contract" at bounding box center [238, 43] width 71 height 25
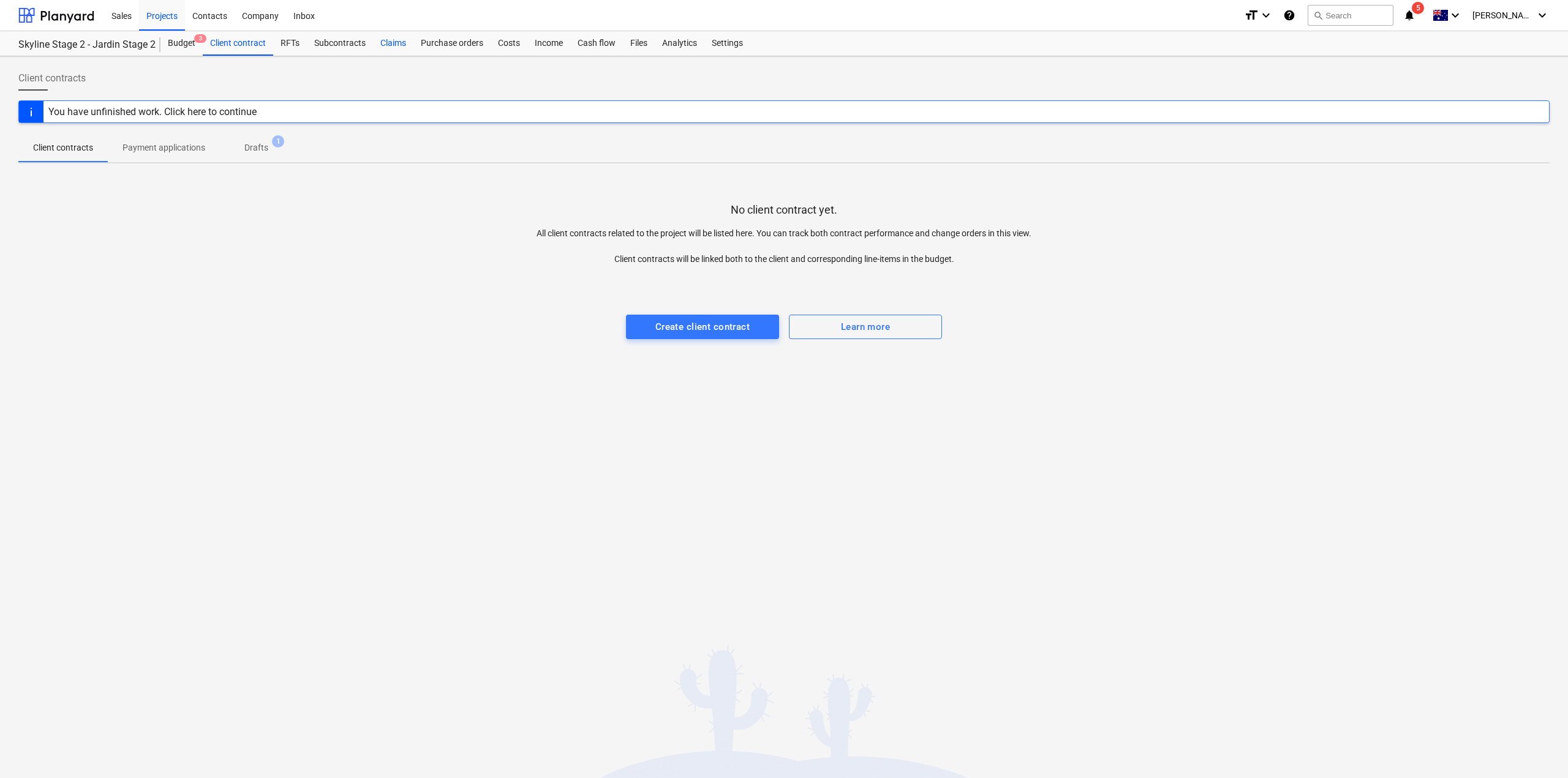
click at [393, 47] on div "Claims" at bounding box center [393, 43] width 40 height 25
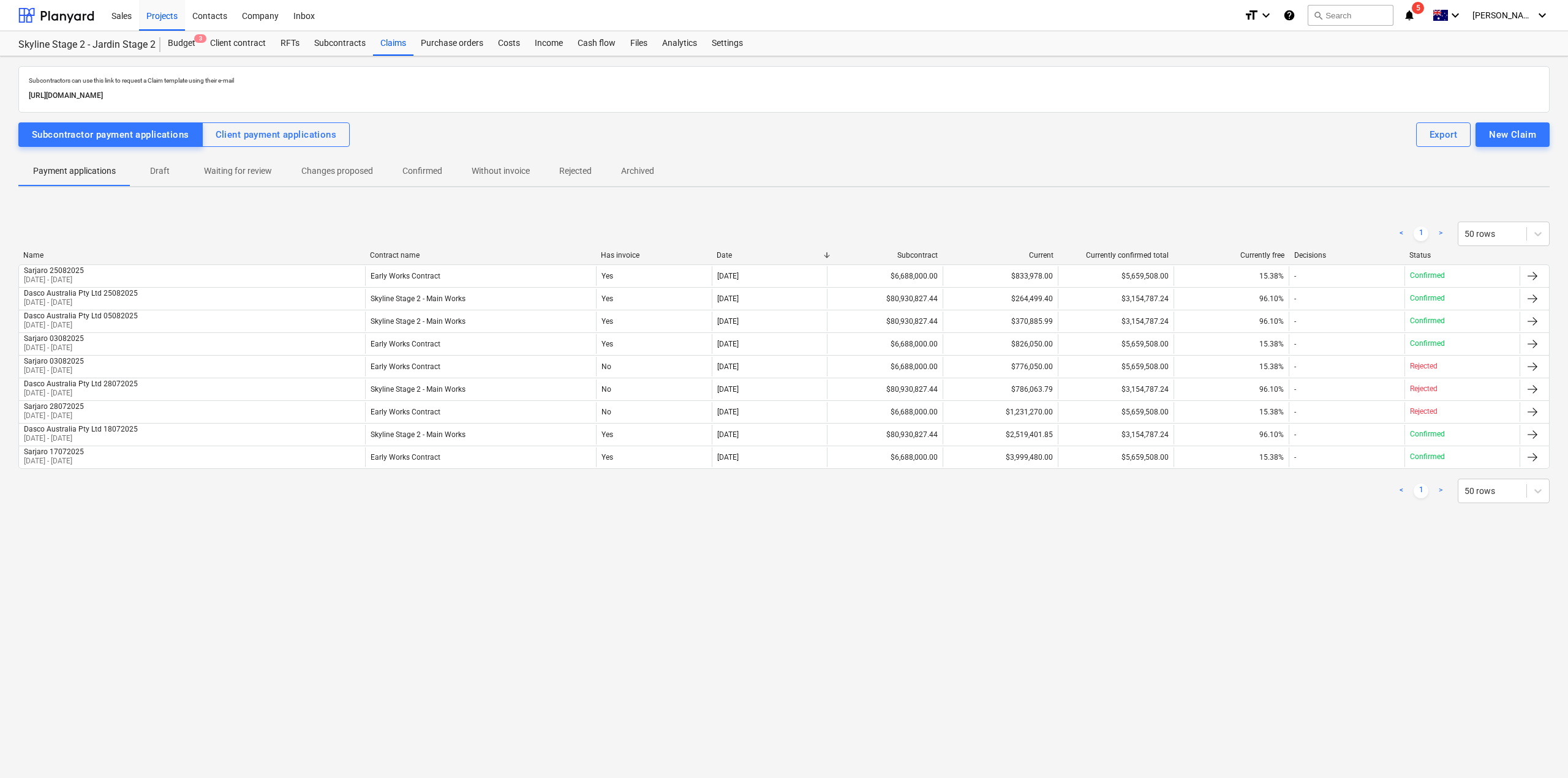
click at [1416, 16] on icon "notifications" at bounding box center [1409, 15] width 12 height 15
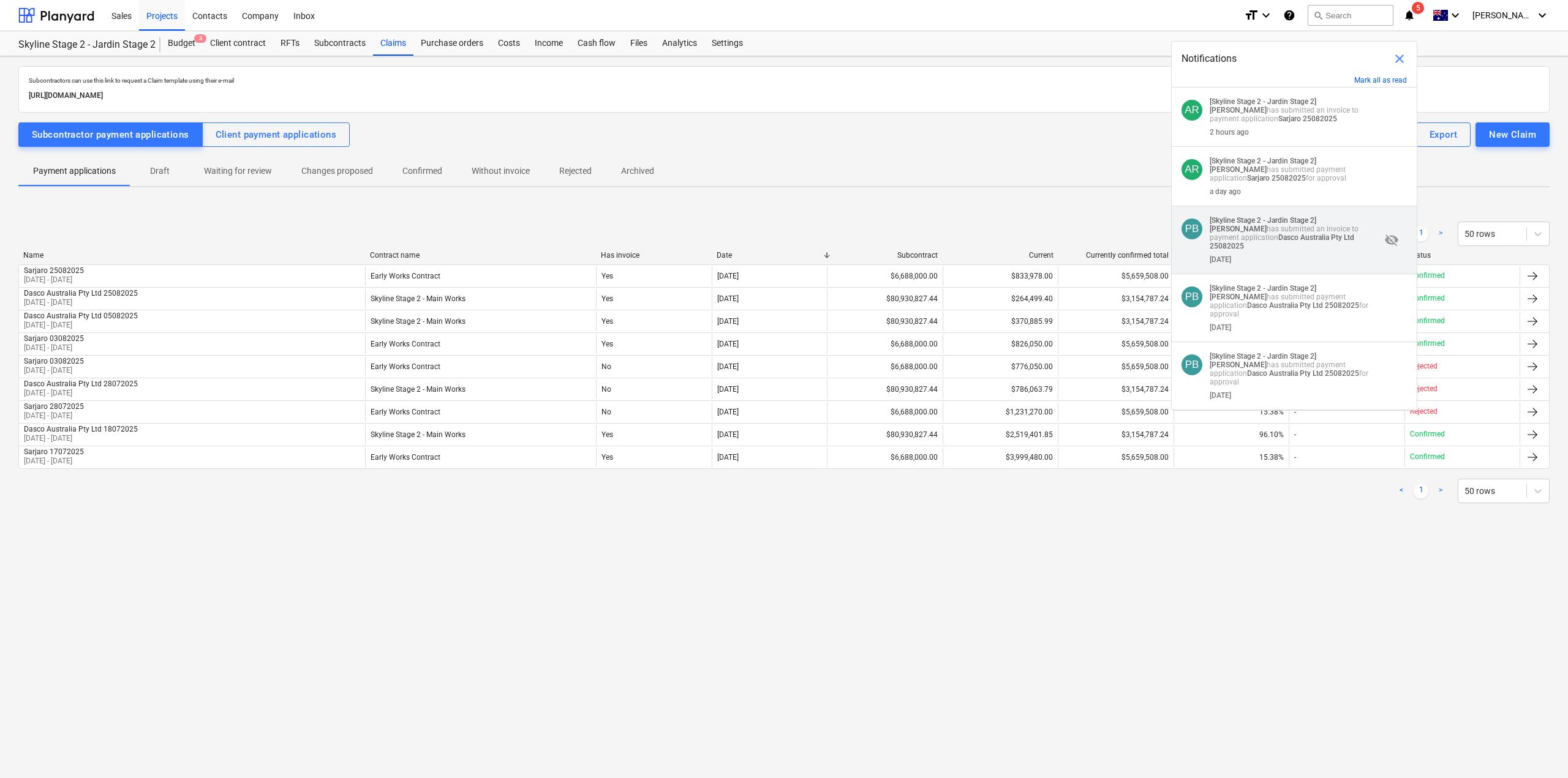
click at [1349, 244] on p "[Skyline Stage 2 - Jardin Stage 2] [PERSON_NAME] has submitted an invoice to pa…" at bounding box center [1295, 233] width 171 height 35
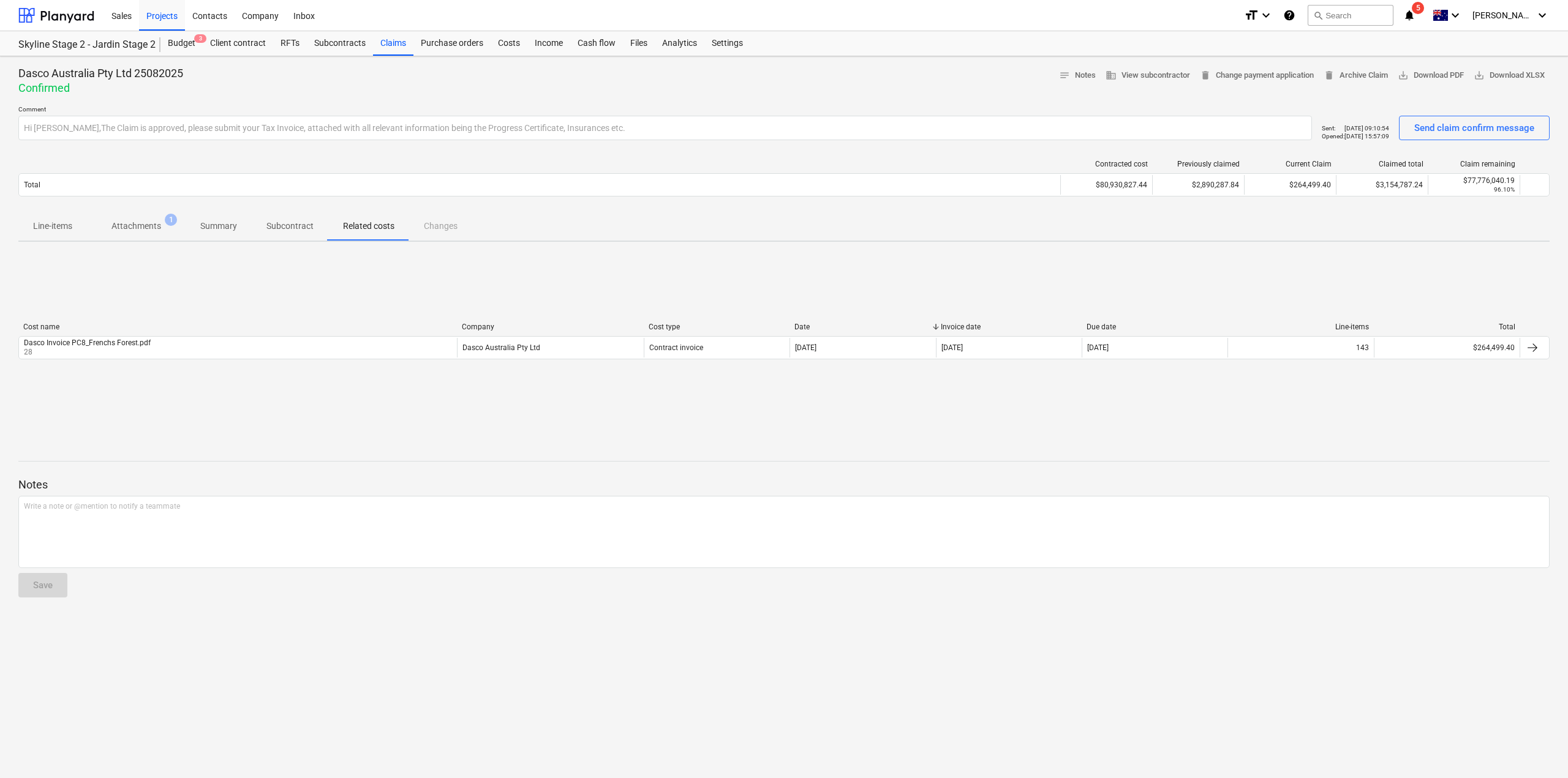
click at [253, 221] on span "Subcontract" at bounding box center [290, 226] width 77 height 20
click at [137, 221] on p "Attachments" at bounding box center [136, 226] width 49 height 13
click at [41, 222] on p "Line-items" at bounding box center [53, 226] width 40 height 13
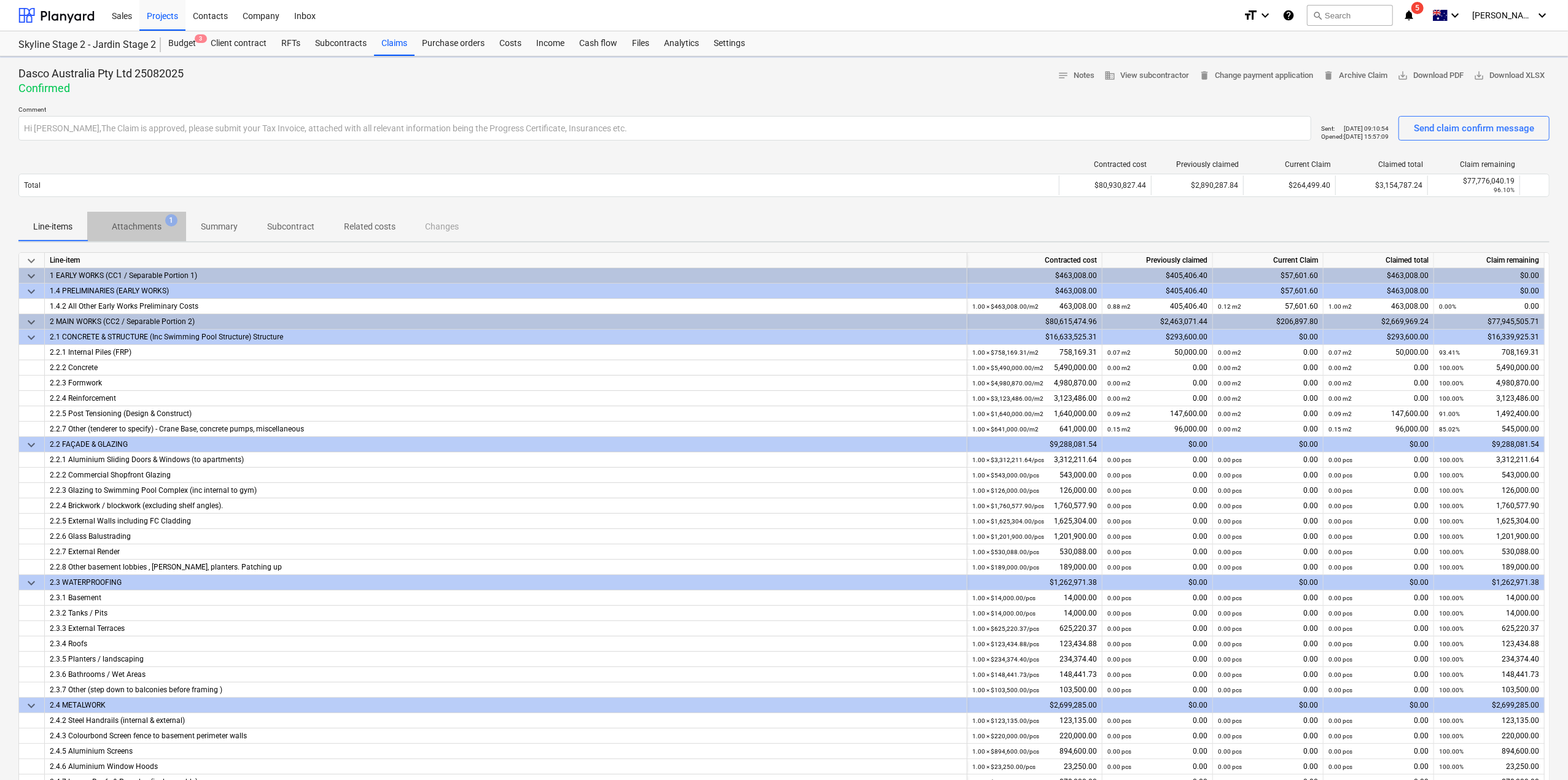
click at [119, 223] on p "Attachments" at bounding box center [137, 227] width 50 height 13
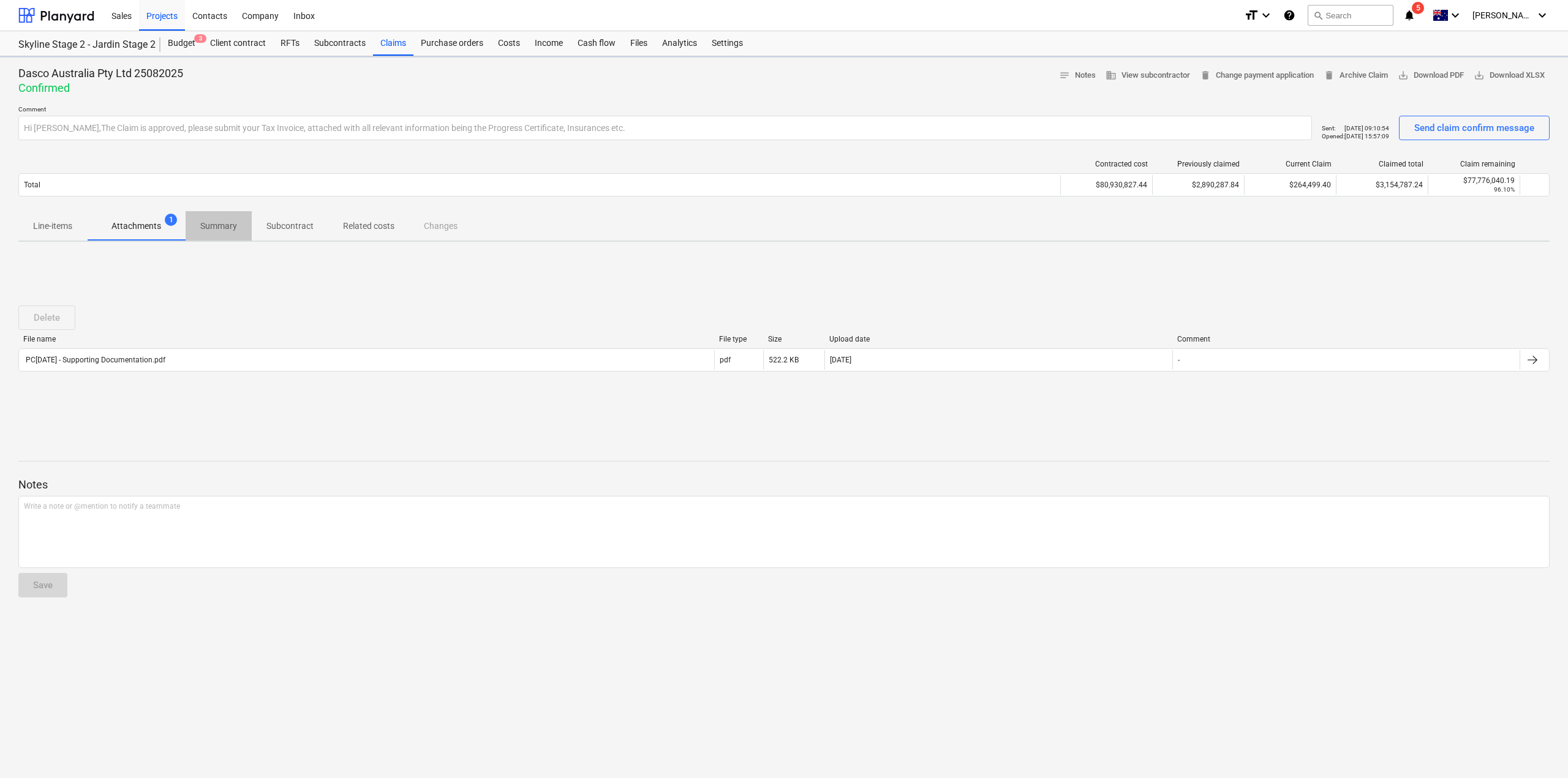
click at [227, 233] on span "Summary" at bounding box center [219, 226] width 66 height 20
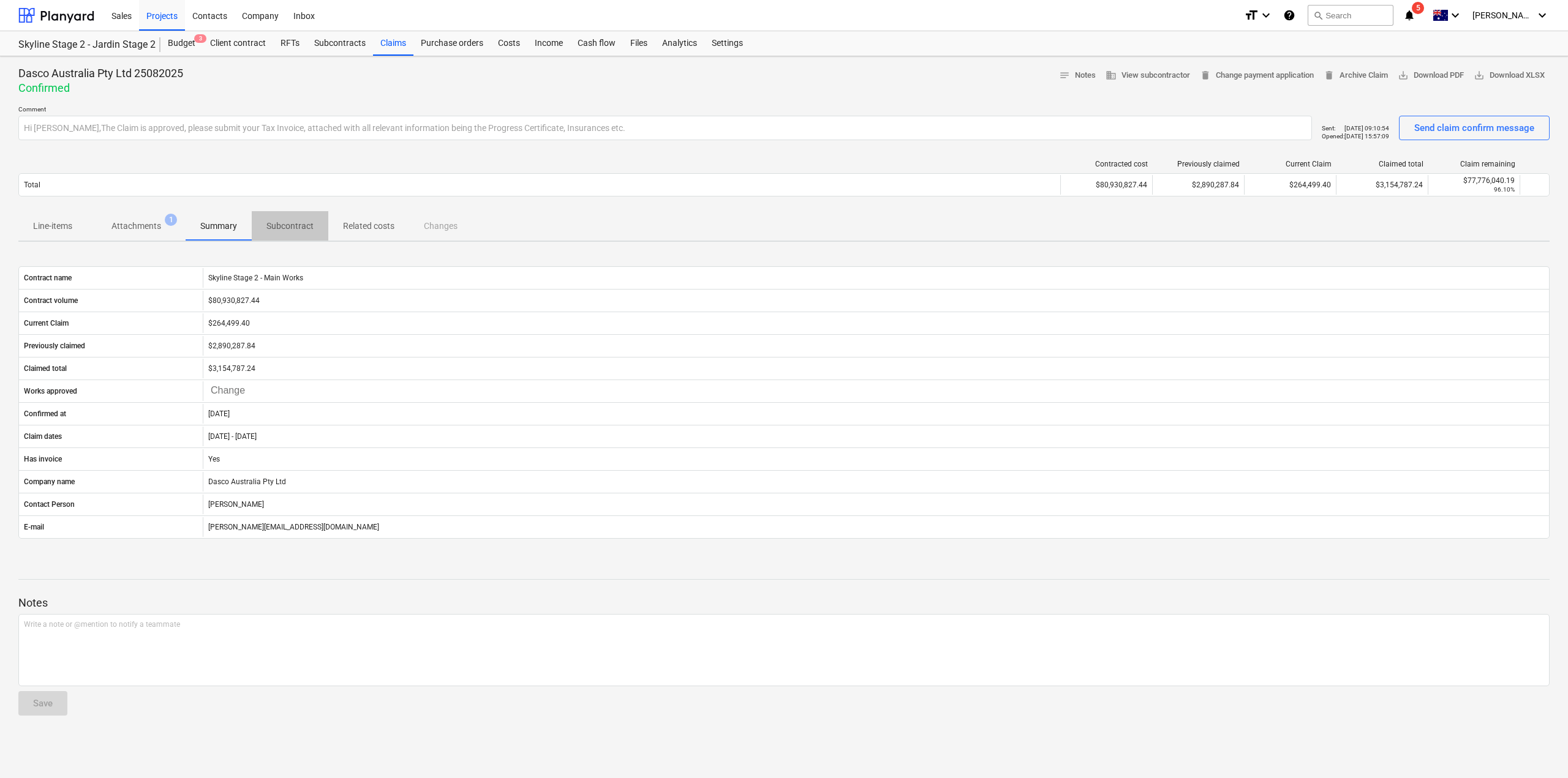
click at [279, 226] on p "Subcontract" at bounding box center [290, 226] width 47 height 13
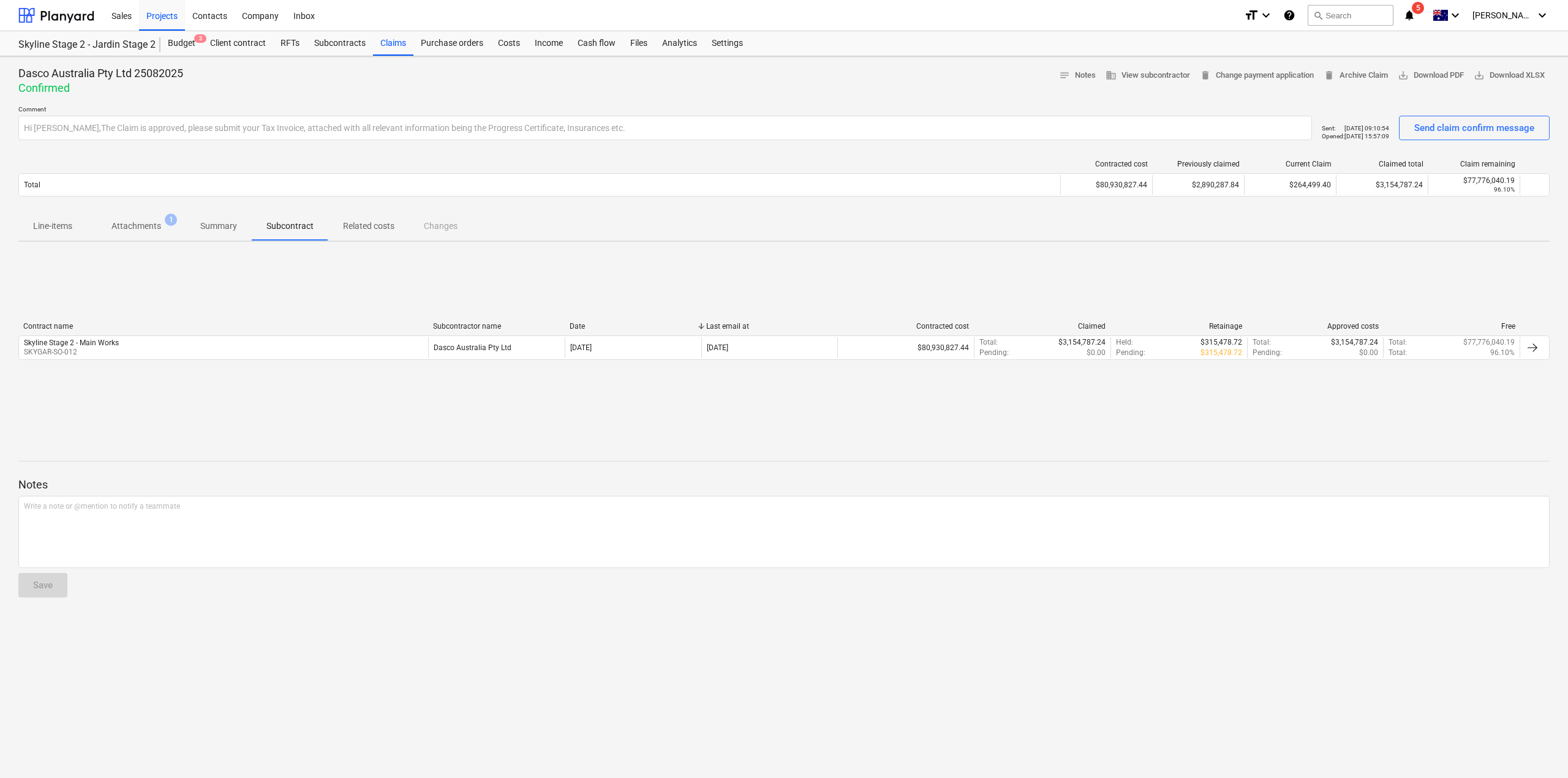
drag, startPoint x: 406, startPoint y: 225, endPoint x: 397, endPoint y: 227, distance: 9.2
click at [404, 225] on span "Related costs" at bounding box center [368, 226] width 81 height 20
click at [155, 234] on span "Attachments 1" at bounding box center [136, 226] width 99 height 22
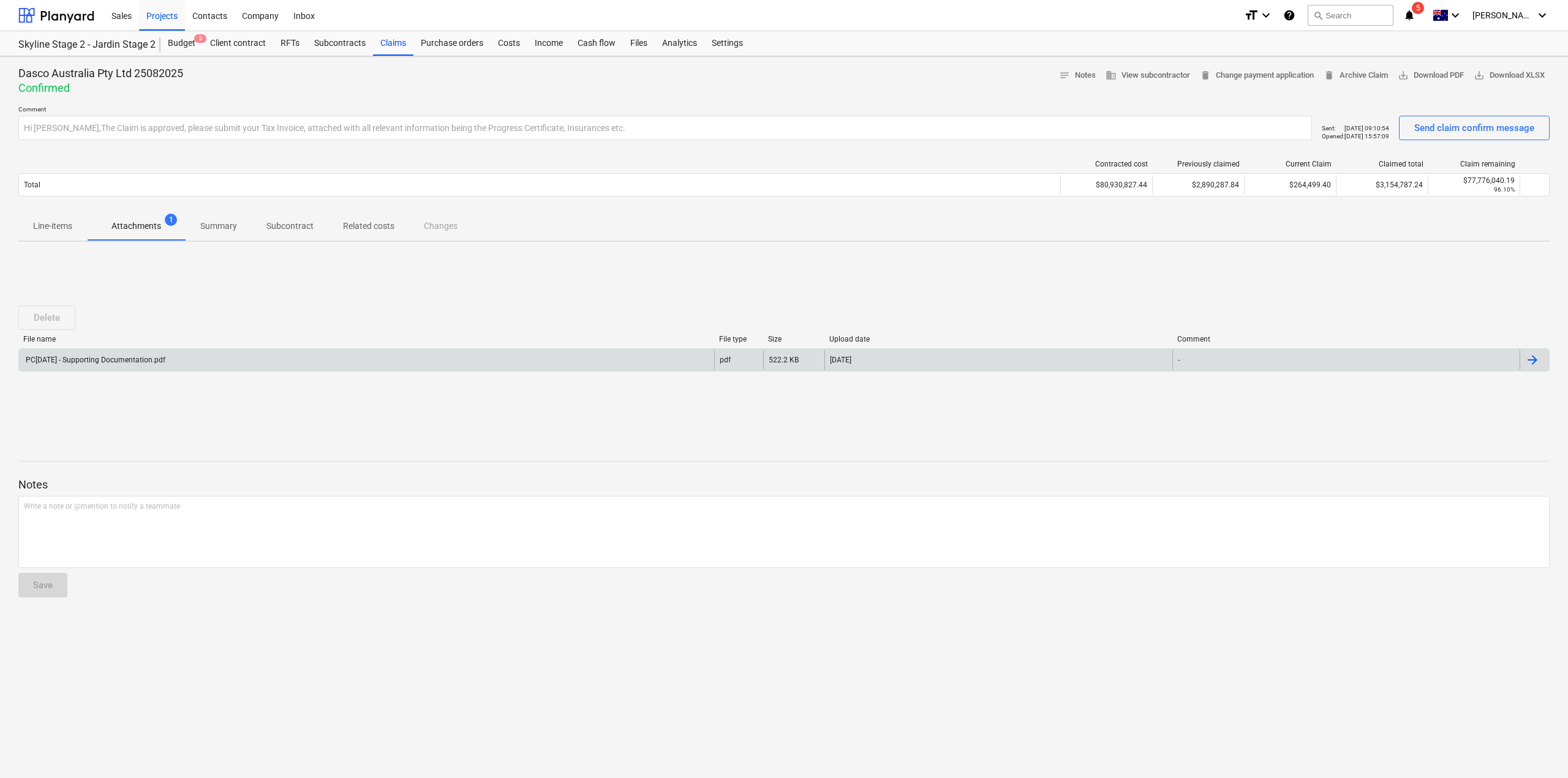
click at [1530, 363] on div at bounding box center [1532, 360] width 15 height 15
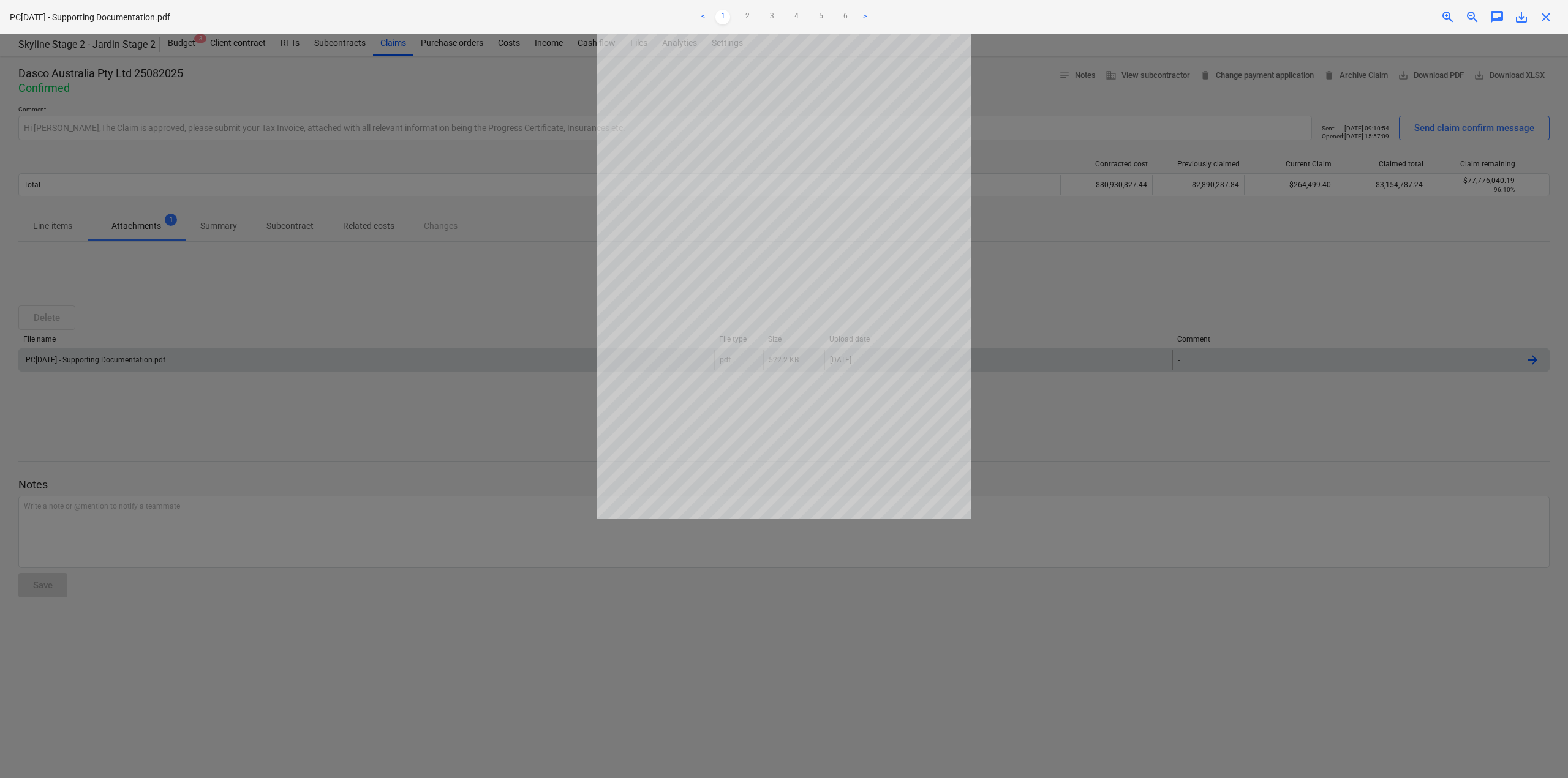
click at [865, 16] on link ">" at bounding box center [864, 17] width 15 height 15
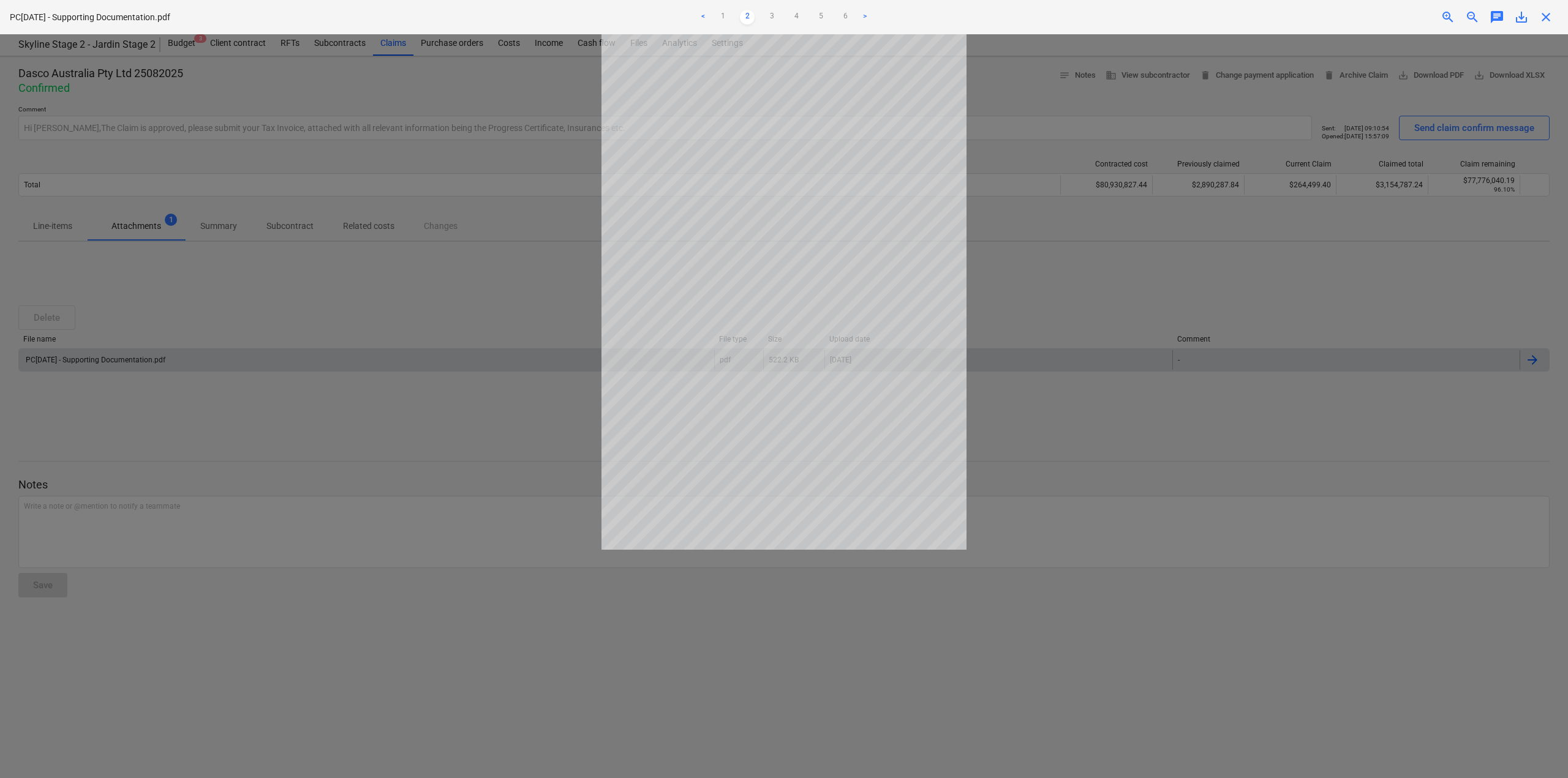
click at [865, 16] on link ">" at bounding box center [864, 17] width 15 height 15
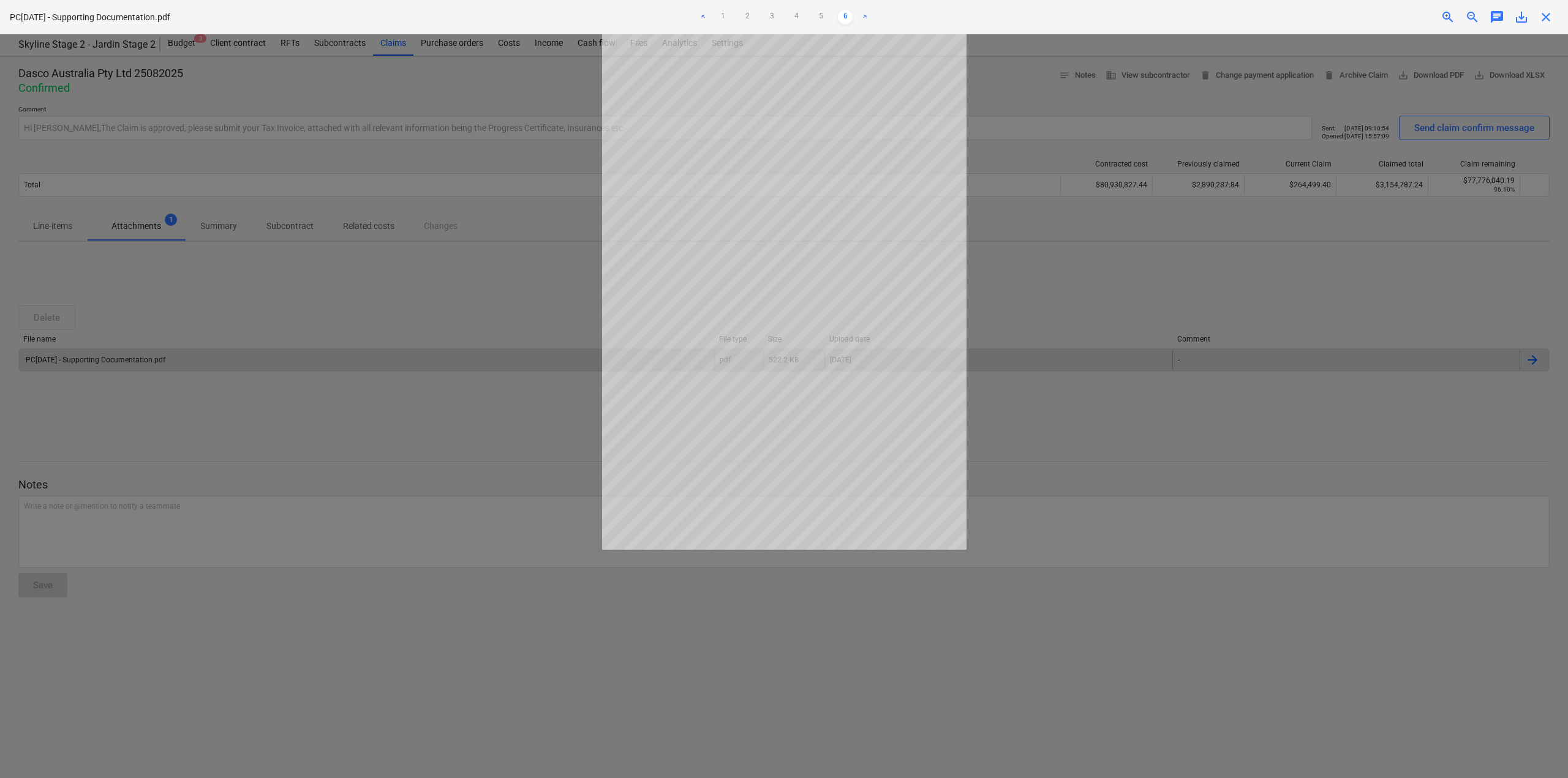
click at [864, 18] on link ">" at bounding box center [864, 17] width 15 height 15
click at [1071, 227] on div at bounding box center [784, 406] width 1568 height 744
drag, startPoint x: 414, startPoint y: 305, endPoint x: 416, endPoint y: 315, distance: 10.2
click at [415, 305] on div at bounding box center [784, 406] width 1568 height 744
click at [475, 277] on div at bounding box center [784, 406] width 1568 height 744
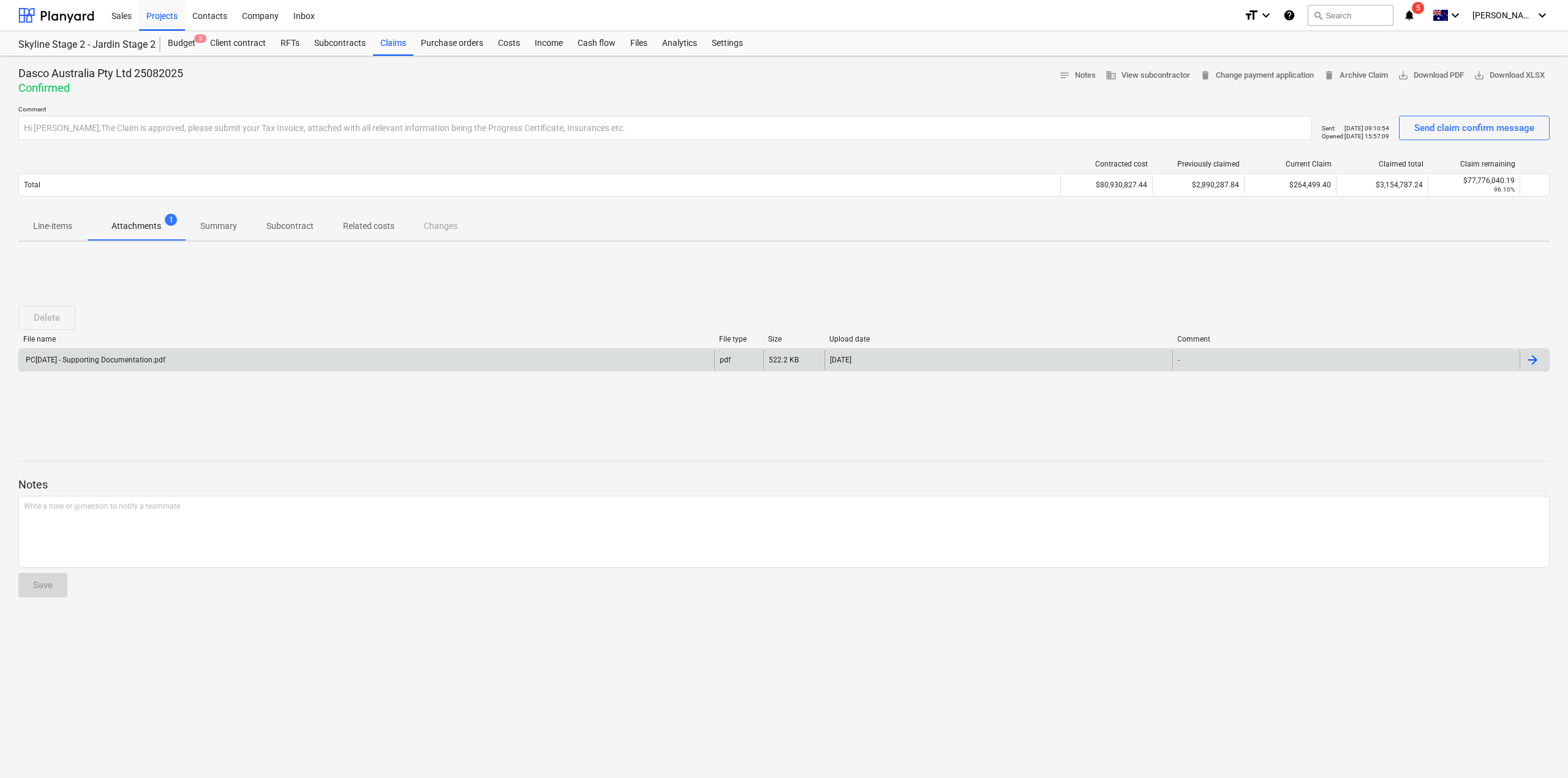
click at [229, 230] on p "Summary" at bounding box center [219, 226] width 37 height 13
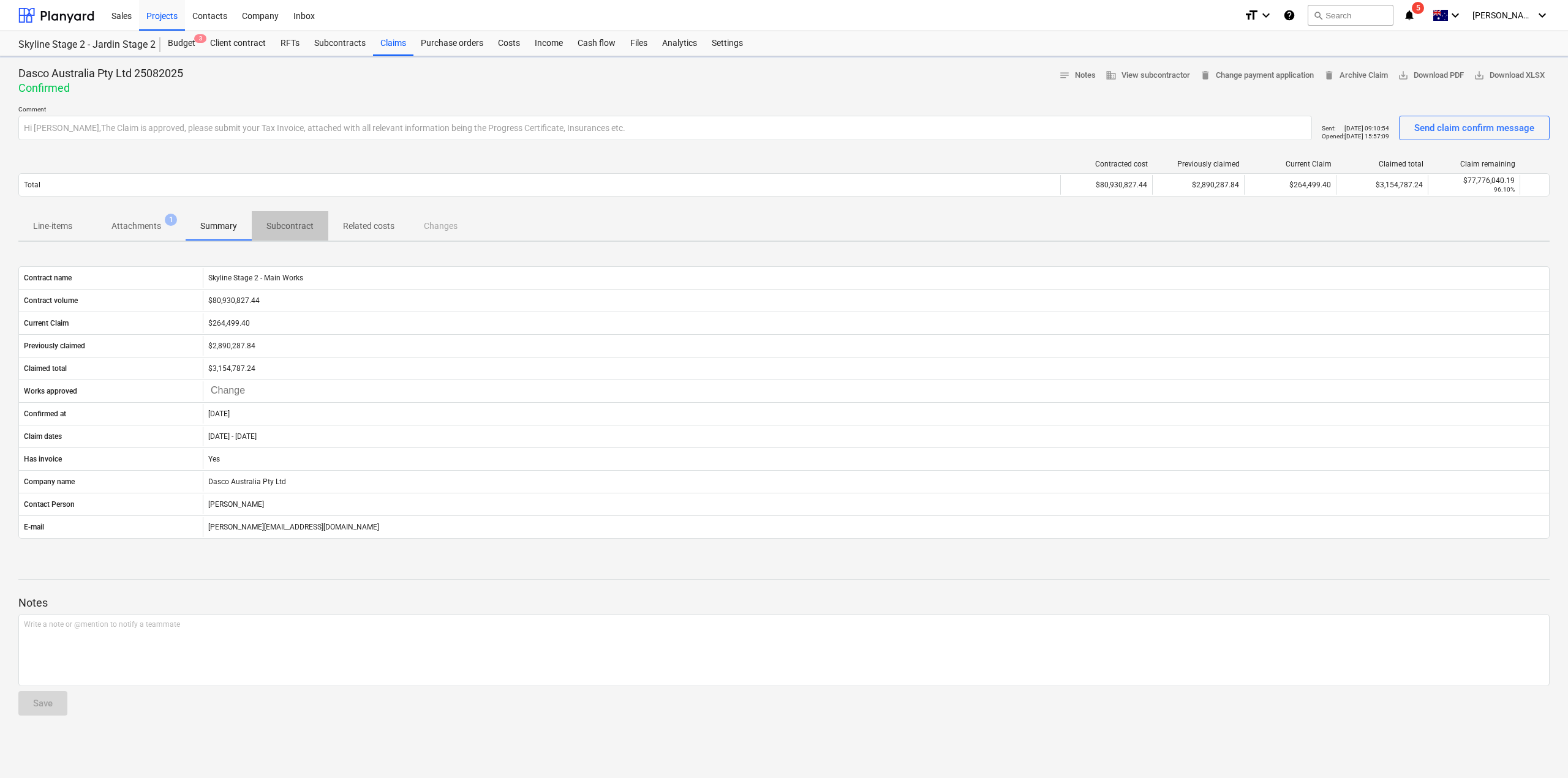
click at [300, 223] on p "Subcontract" at bounding box center [290, 226] width 47 height 13
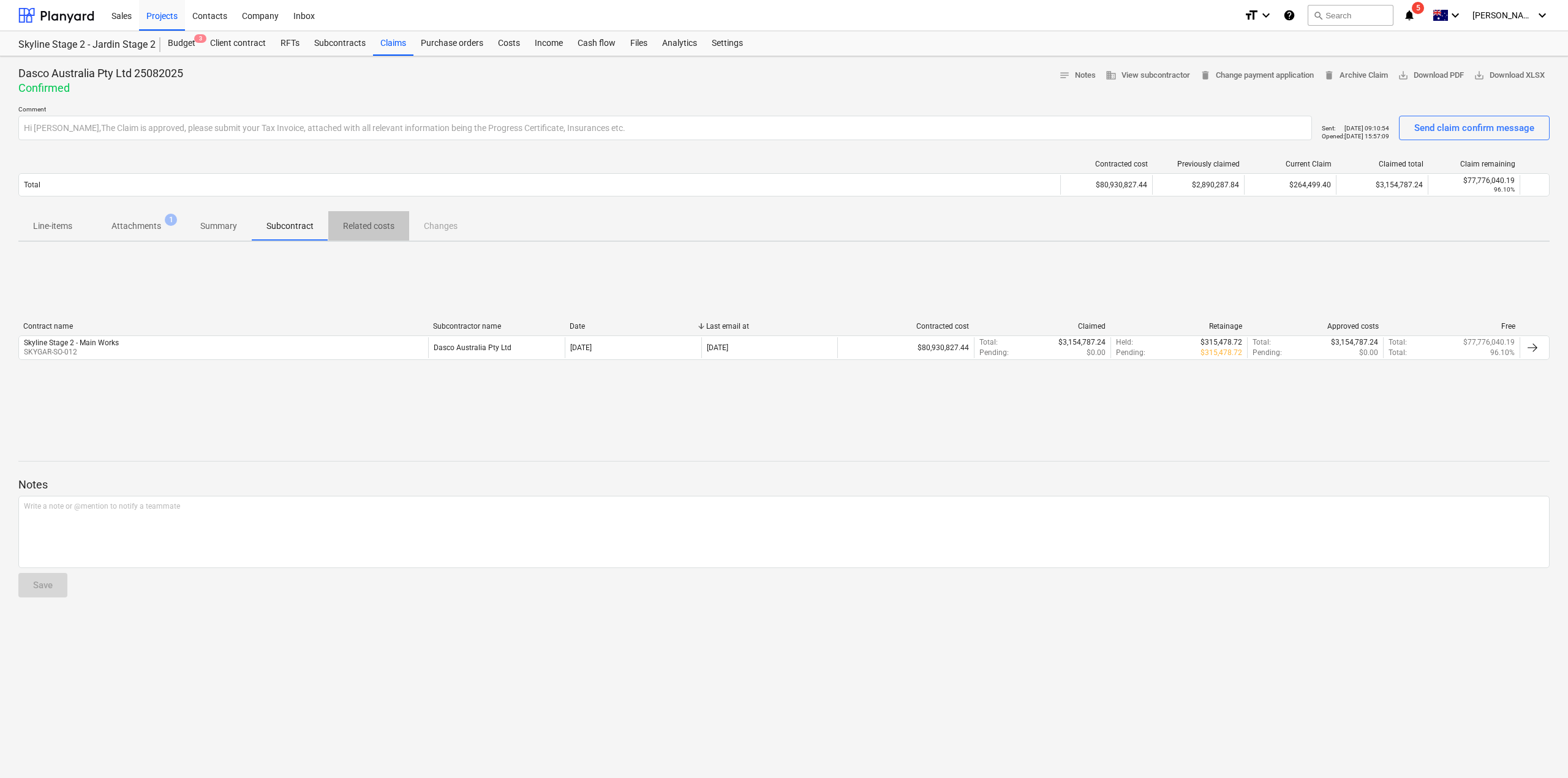
click at [334, 228] on span "Related costs" at bounding box center [368, 226] width 81 height 20
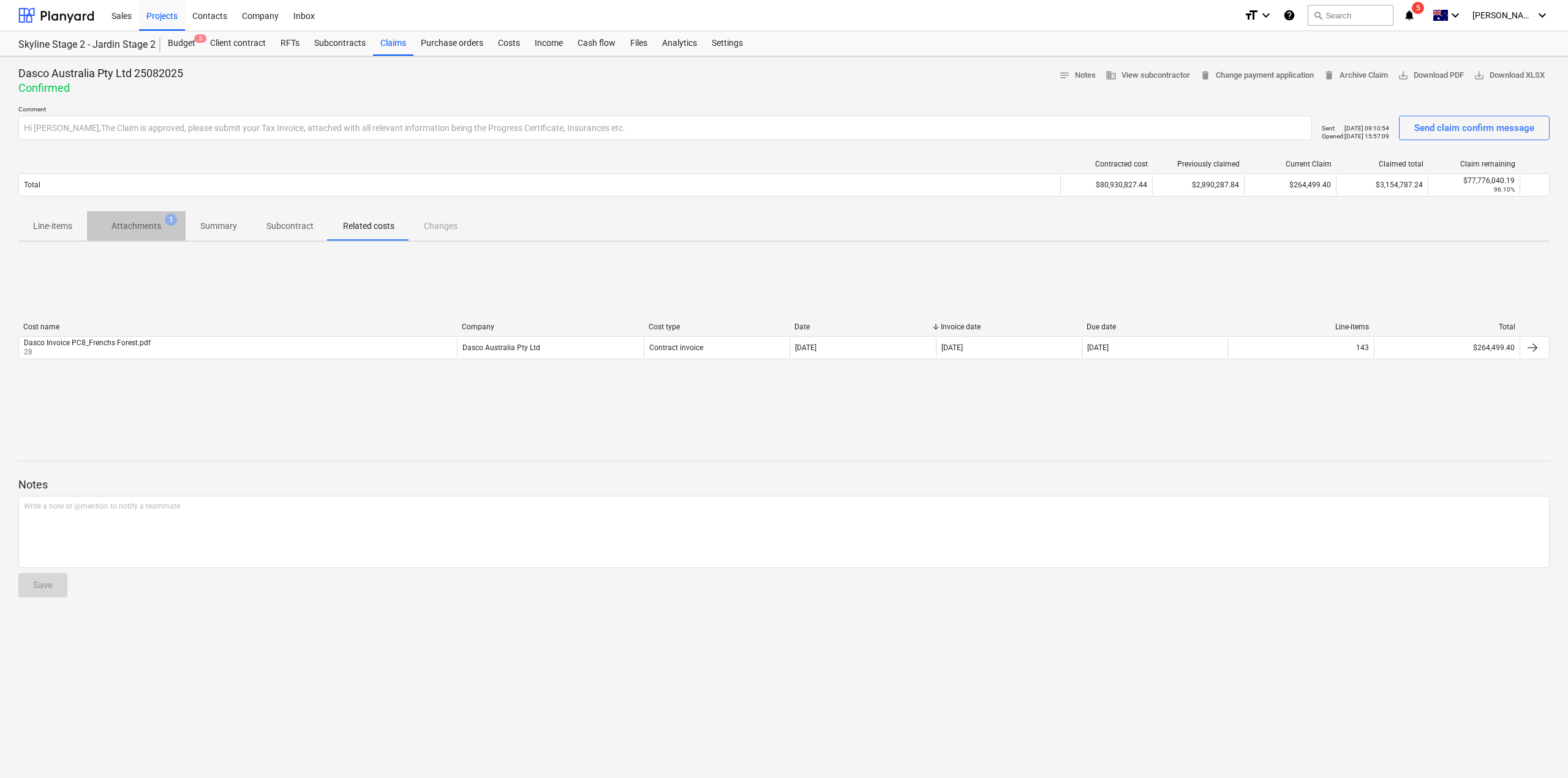
click at [138, 231] on p "Attachments" at bounding box center [136, 226] width 49 height 13
click at [28, 232] on span "Line-items" at bounding box center [52, 226] width 68 height 20
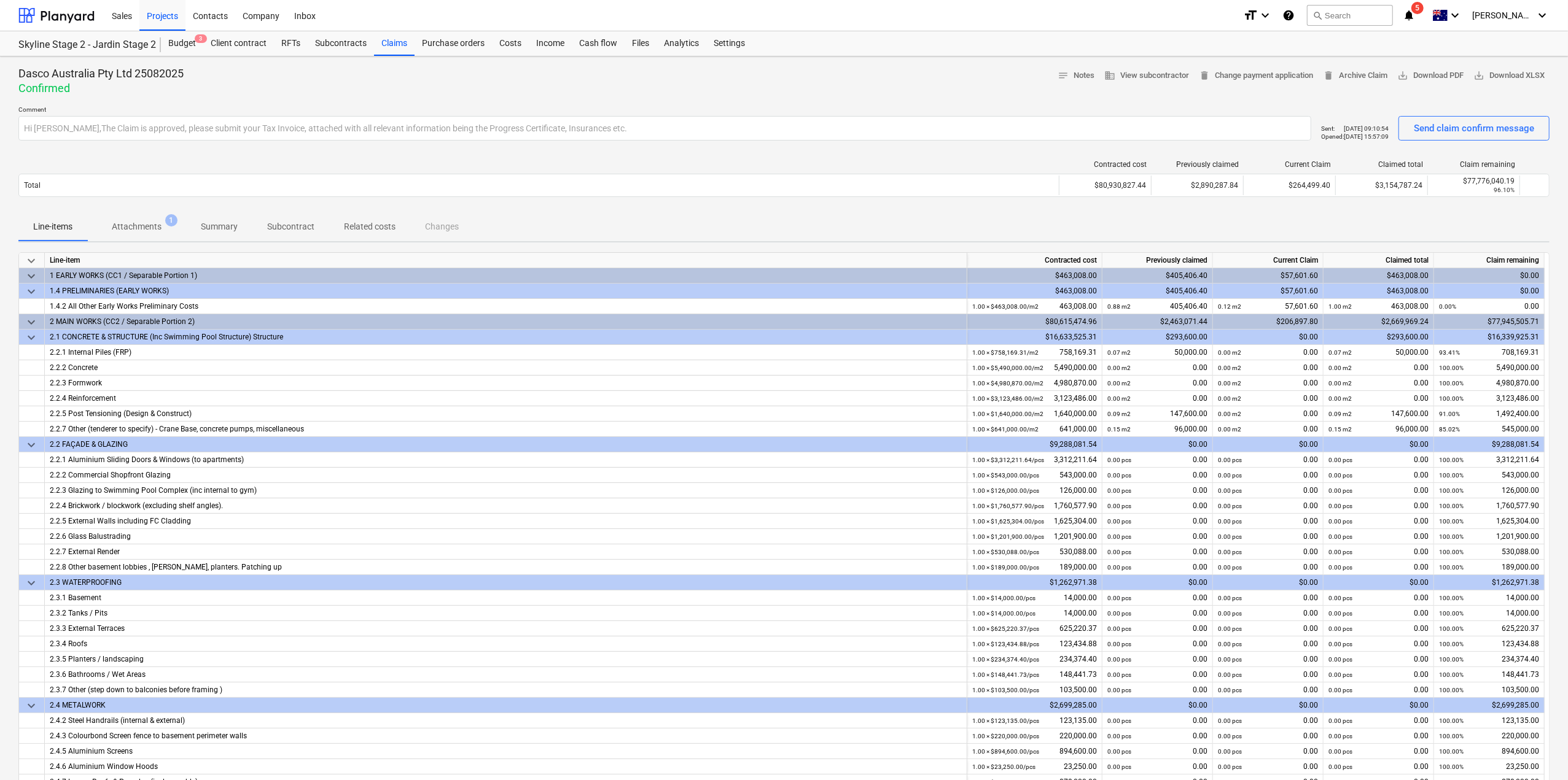
drag, startPoint x: 951, startPoint y: 83, endPoint x: 966, endPoint y: 86, distance: 15.3
drag, startPoint x: 966, startPoint y: 86, endPoint x: 903, endPoint y: 161, distance: 97.9
click at [903, 161] on div at bounding box center [538, 165] width 1041 height 8
click at [398, 44] on div "Claims" at bounding box center [394, 43] width 40 height 25
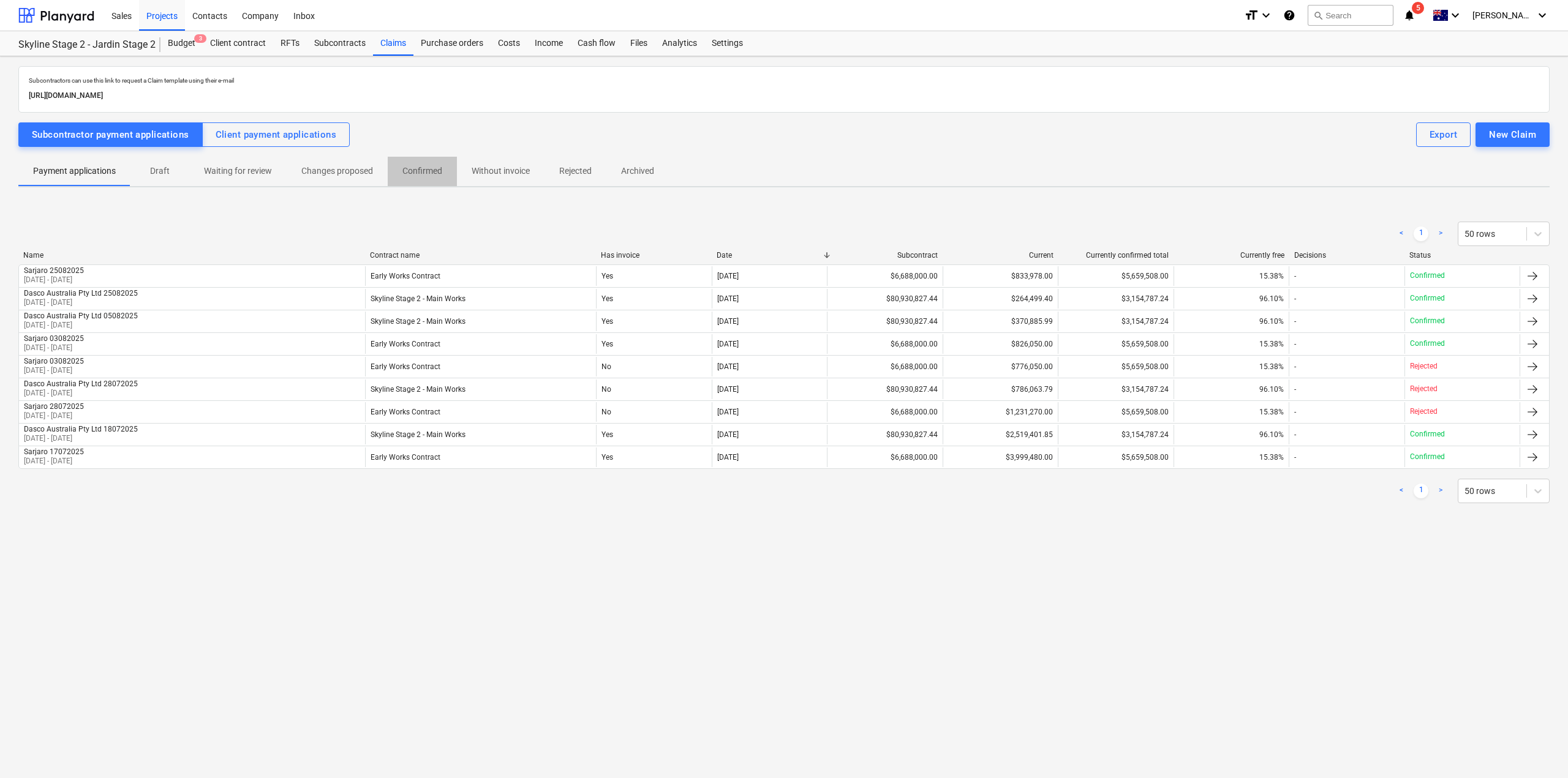
click at [430, 172] on p "Confirmed" at bounding box center [422, 171] width 40 height 13
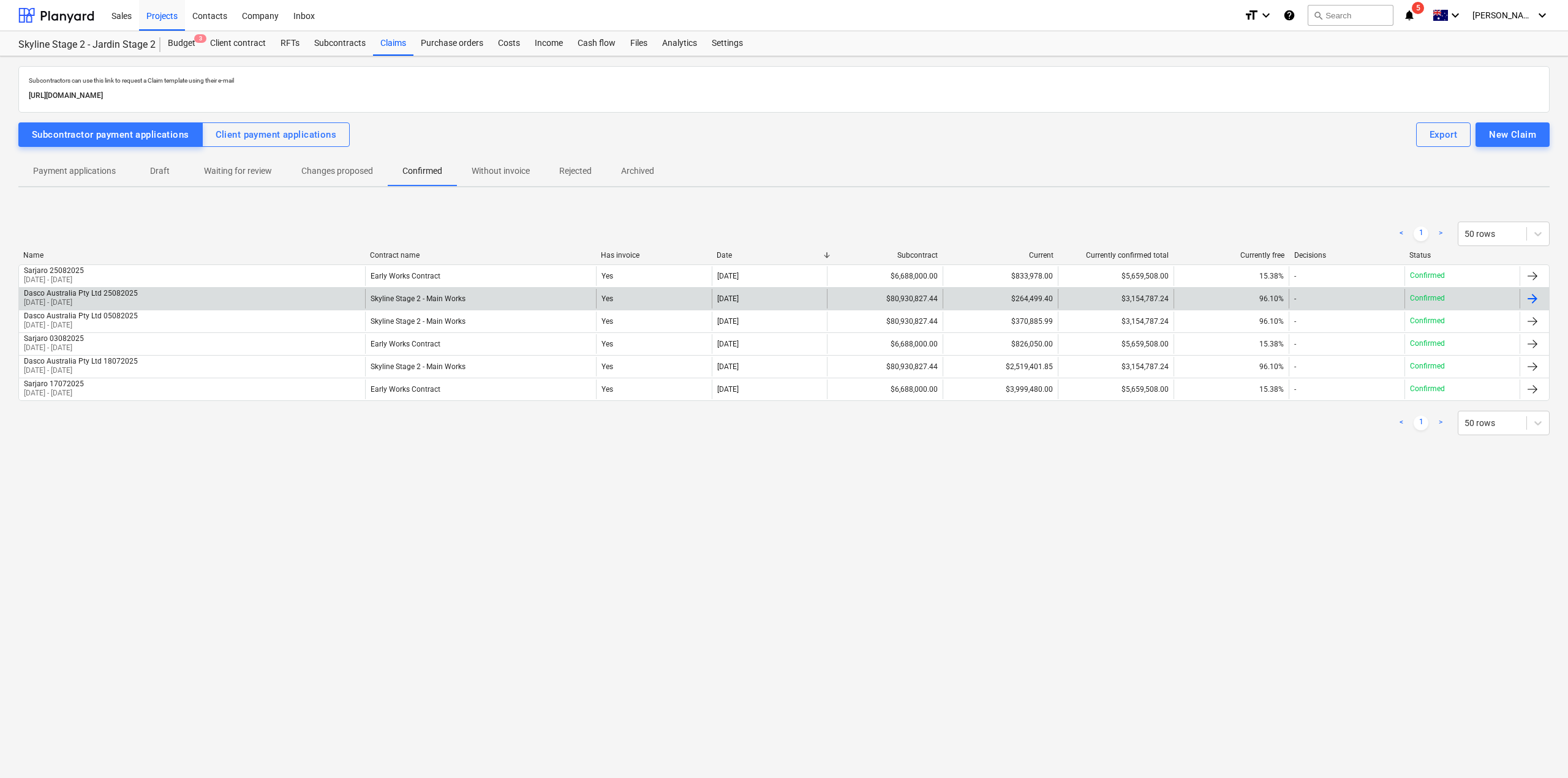
click at [1464, 302] on div "Confirmed" at bounding box center [1461, 299] width 115 height 20
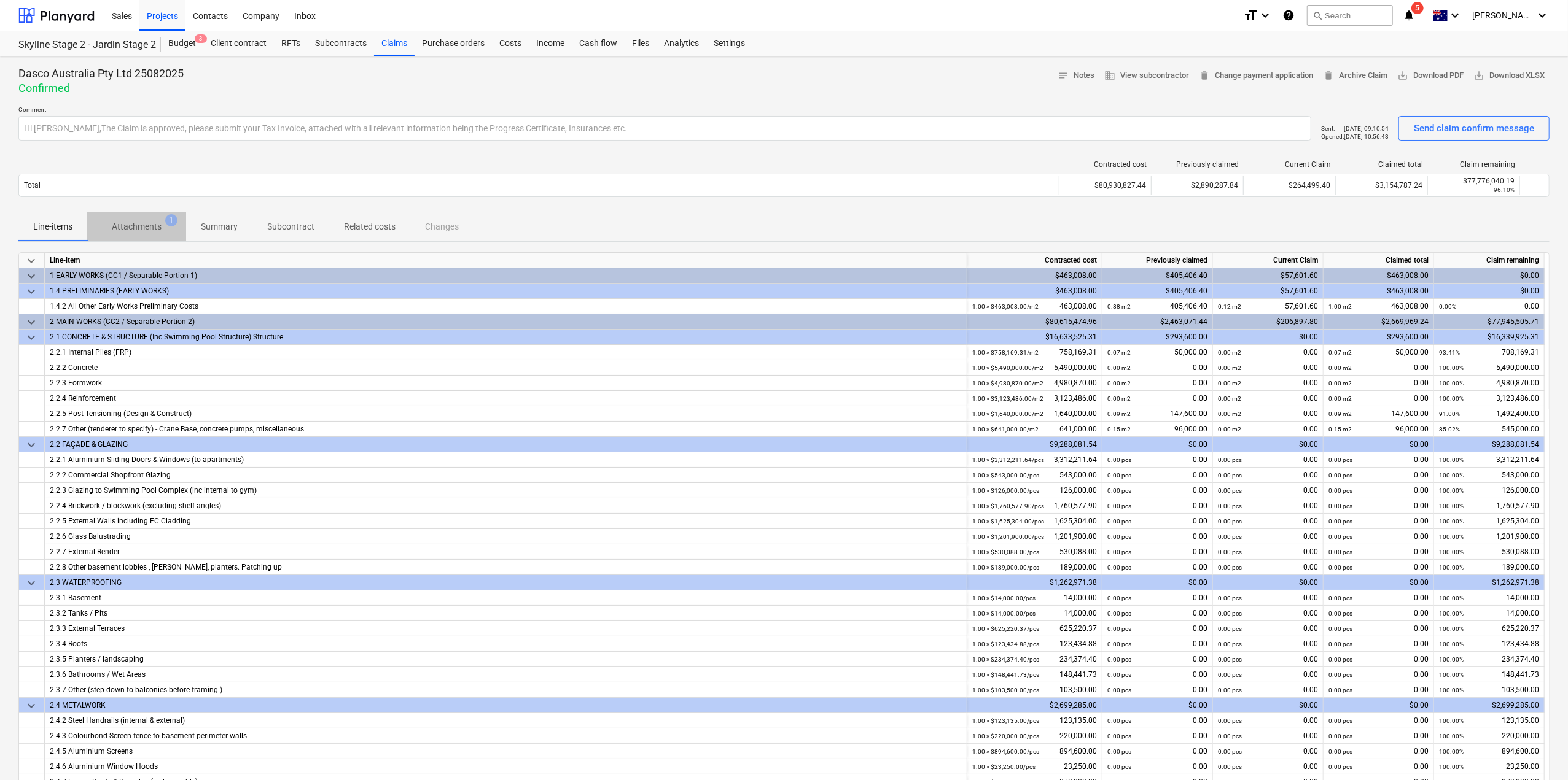
click at [110, 228] on span "Attachments 1" at bounding box center [137, 227] width 69 height 13
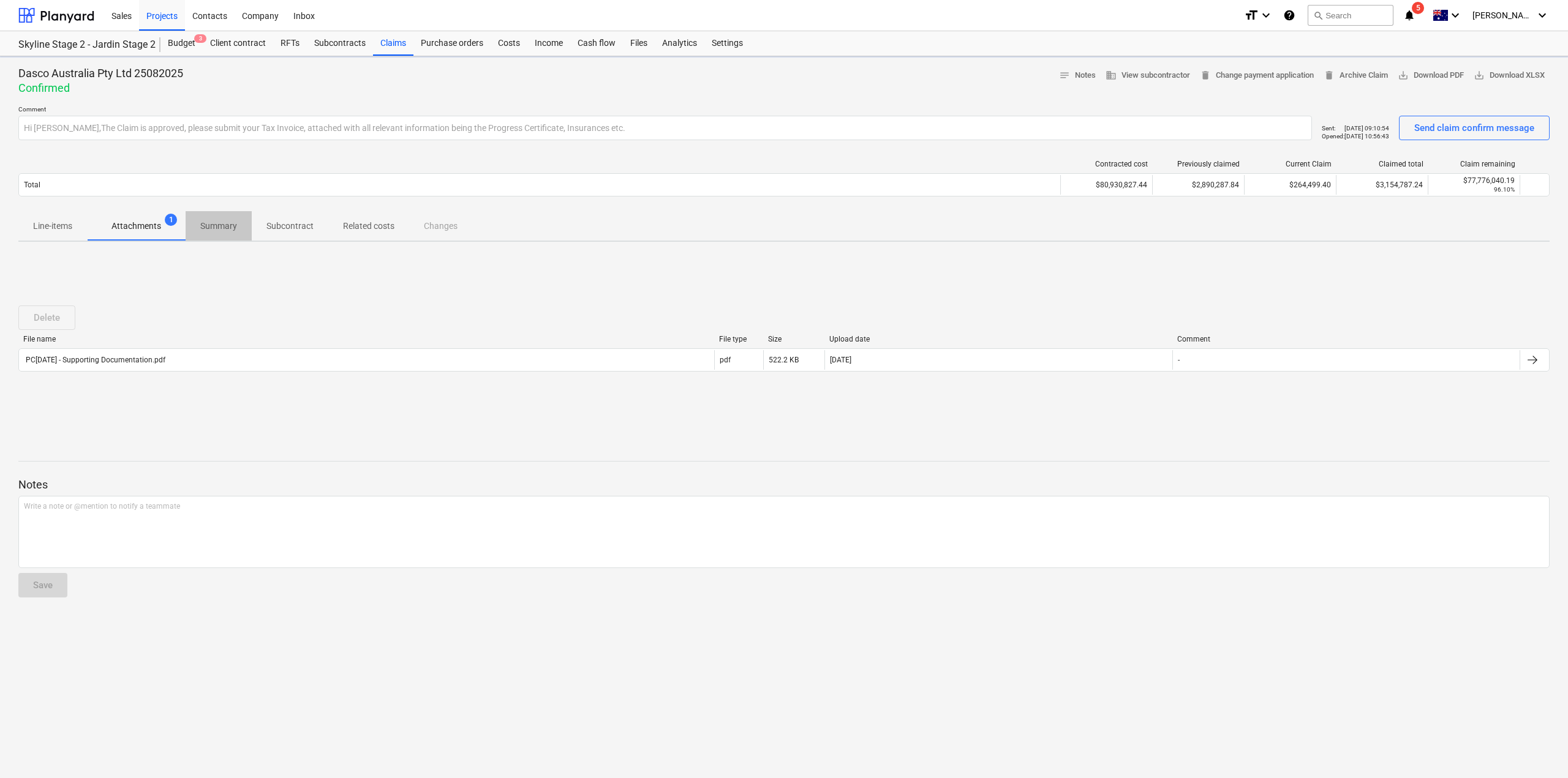
click at [200, 224] on p "Summary" at bounding box center [219, 226] width 37 height 13
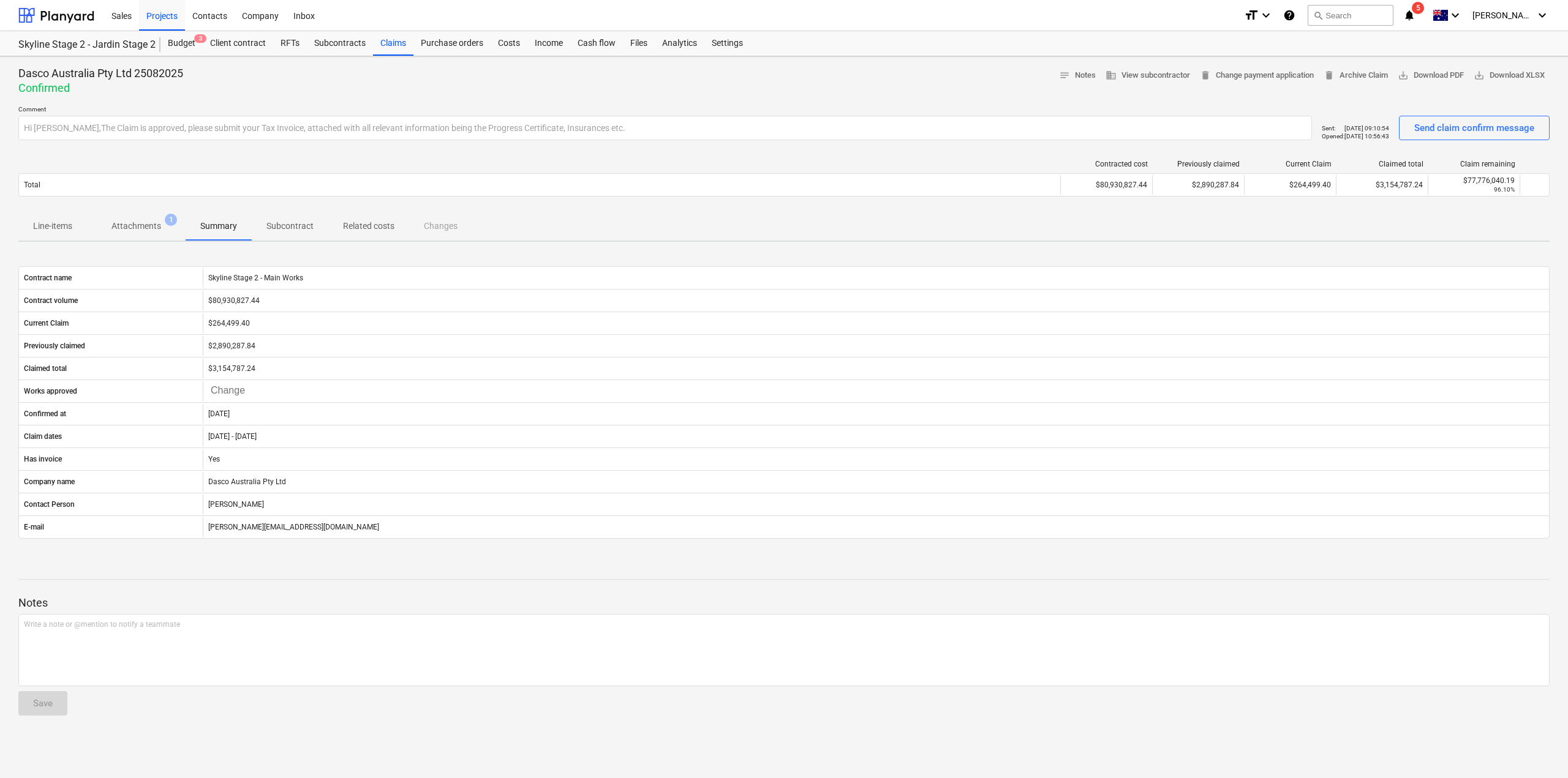
click at [303, 230] on p "Subcontract" at bounding box center [290, 226] width 47 height 13
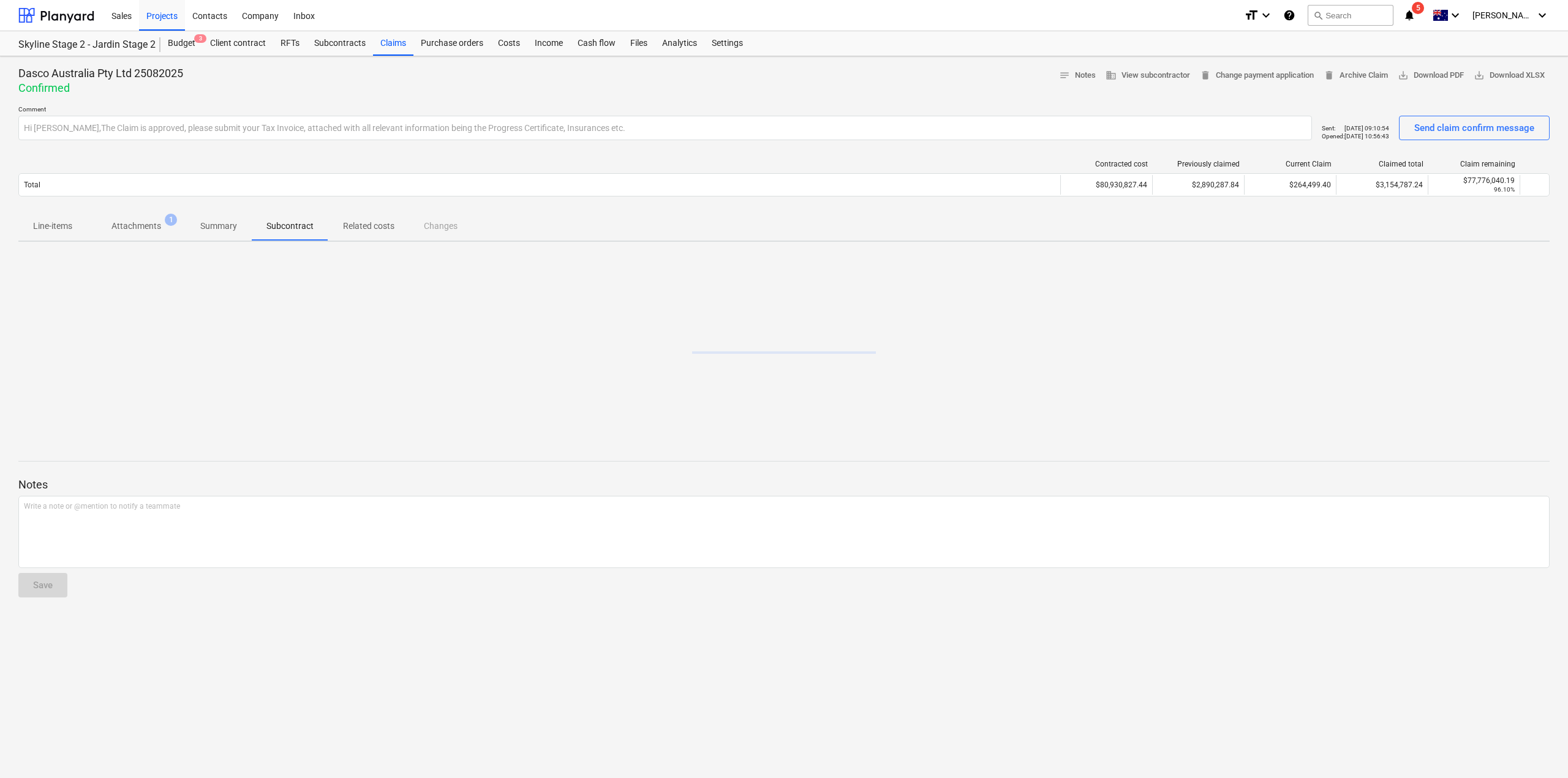
click at [382, 232] on span "Related costs" at bounding box center [368, 226] width 81 height 20
click at [464, 221] on div "Line-items Attachments 1 Summary Subcontract Related costs Changes" at bounding box center [784, 226] width 1531 height 30
click at [1069, 66] on button "notes Notes" at bounding box center [1078, 75] width 47 height 19
